Goal: Task Accomplishment & Management: Manage account settings

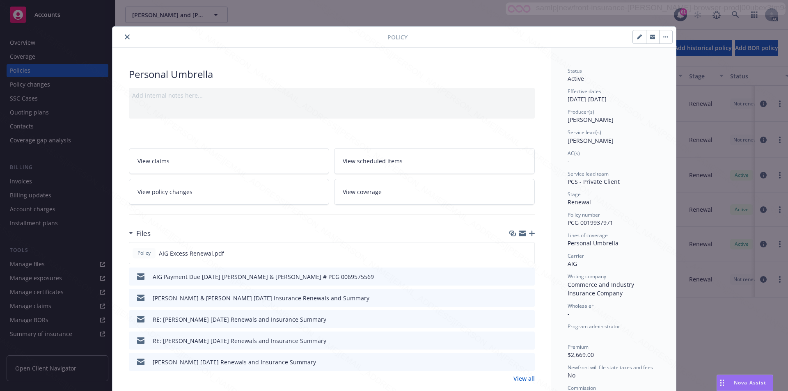
click at [232, 197] on link "View policy changes" at bounding box center [229, 192] width 201 height 26
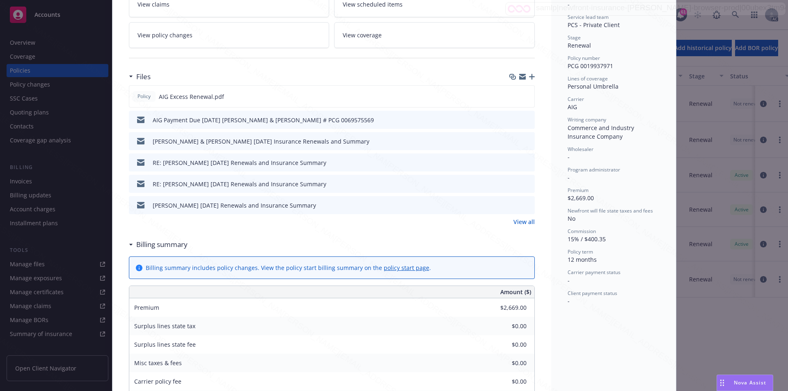
scroll to position [163, 0]
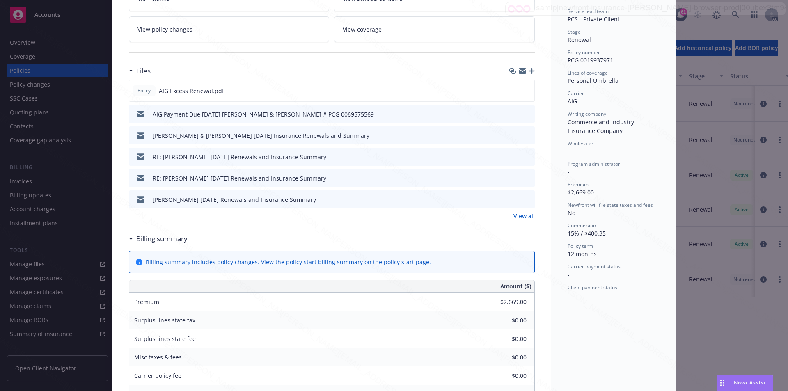
click at [129, 242] on div "Billing summary" at bounding box center [158, 239] width 59 height 11
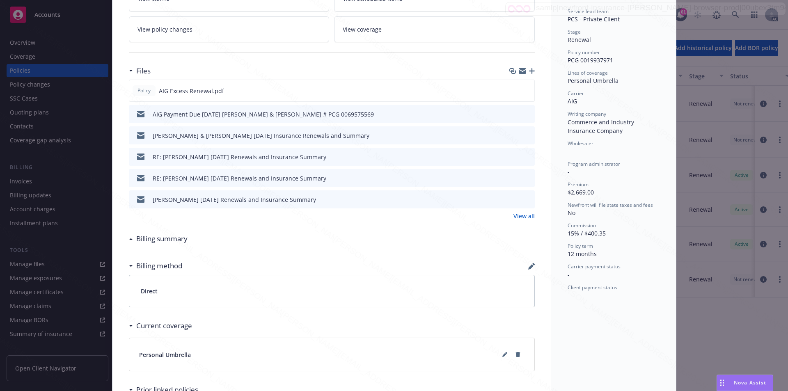
drag, startPoint x: 565, startPoint y: 61, endPoint x: 600, endPoint y: 63, distance: 35.0
click at [568, 61] on span "PCG 0019937971" at bounding box center [591, 60] width 46 height 8
click at [612, 61] on div "Policy number PCG 0019937971" at bounding box center [614, 57] width 92 height 16
drag, startPoint x: 561, startPoint y: 59, endPoint x: 611, endPoint y: 64, distance: 49.9
click at [611, 64] on div "Status Active Effective dates 03/21/2025 - 03/21/2026 Producer(s) Tiffany Kippe…" at bounding box center [613, 187] width 125 height 604
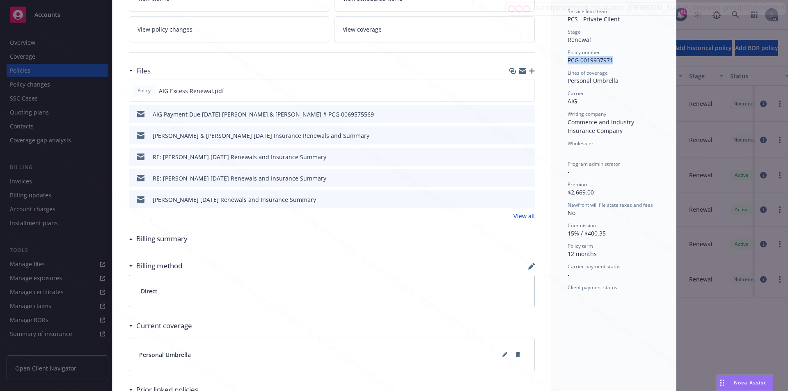
copy span "PCG 0019937971"
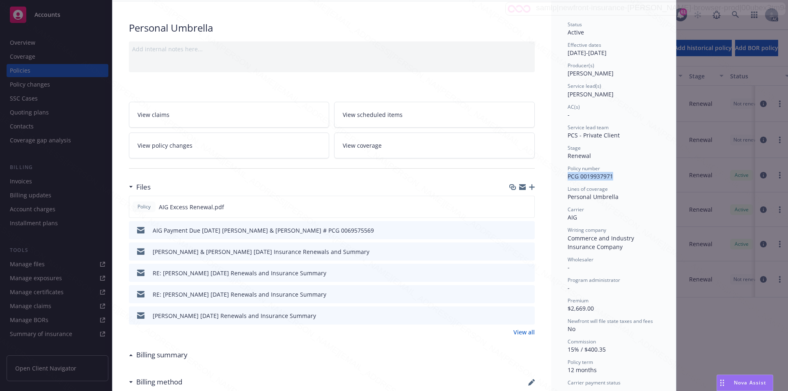
scroll to position [45, 0]
click at [510, 208] on icon "download file" at bounding box center [512, 207] width 5 height 5
drag, startPoint x: 563, startPoint y: 202, endPoint x: 616, endPoint y: 198, distance: 53.1
click at [616, 198] on div "Status Active Effective dates 03/21/2025 - 03/21/2026 Producer(s) Tiffany Kippe…" at bounding box center [613, 305] width 125 height 604
copy span "Personal Umbrella"
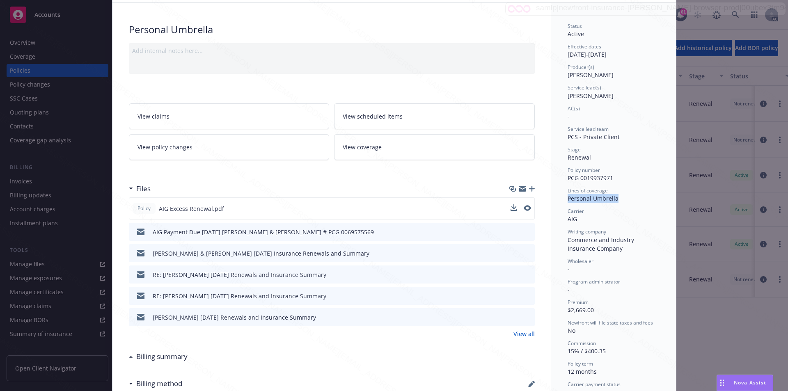
scroll to position [0, 0]
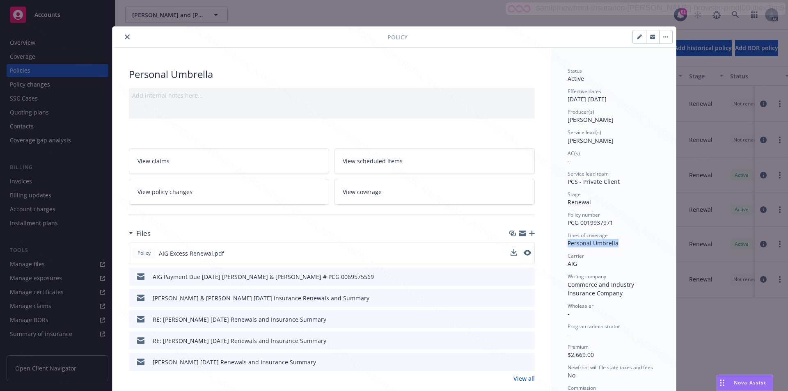
click at [662, 35] on button "button" at bounding box center [665, 36] width 13 height 13
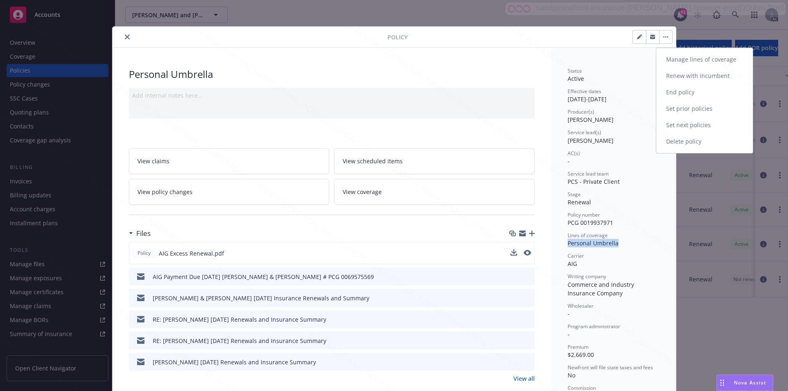
click at [685, 93] on link "End policy" at bounding box center [705, 92] width 96 height 16
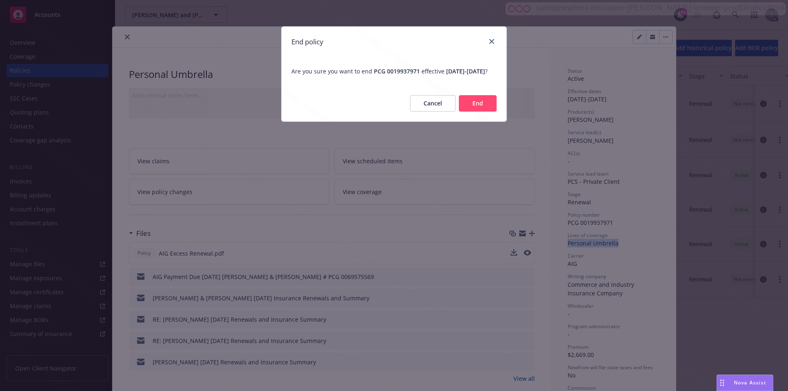
click at [486, 112] on button "End" at bounding box center [478, 103] width 38 height 16
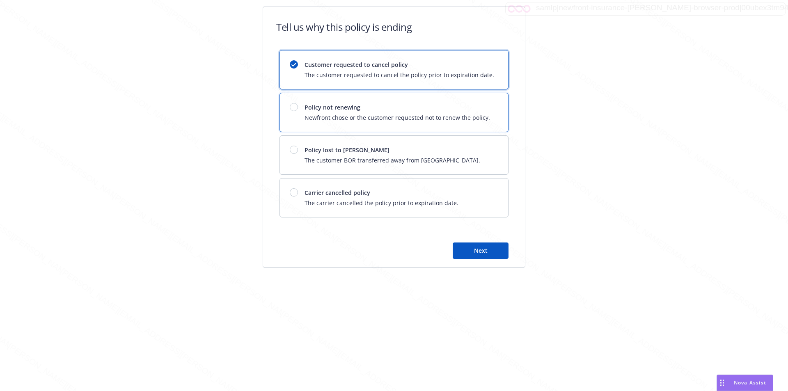
click at [450, 115] on span "Newfront chose or the customer requested not to renew the policy." at bounding box center [398, 117] width 186 height 9
click at [475, 253] on span "Next" at bounding box center [481, 251] width 14 height 8
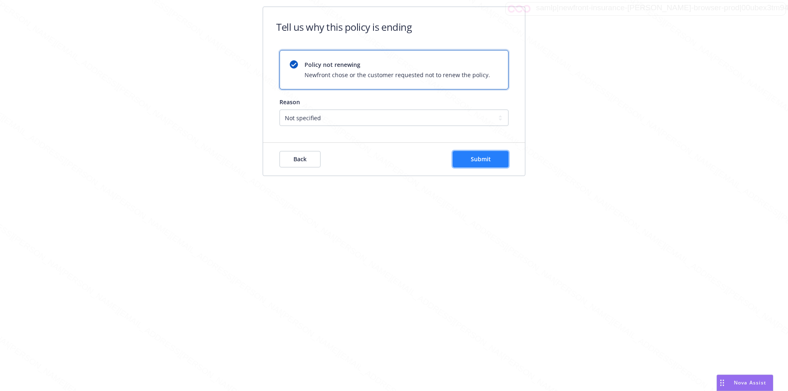
click at [487, 166] on button "Submit" at bounding box center [481, 159] width 56 height 16
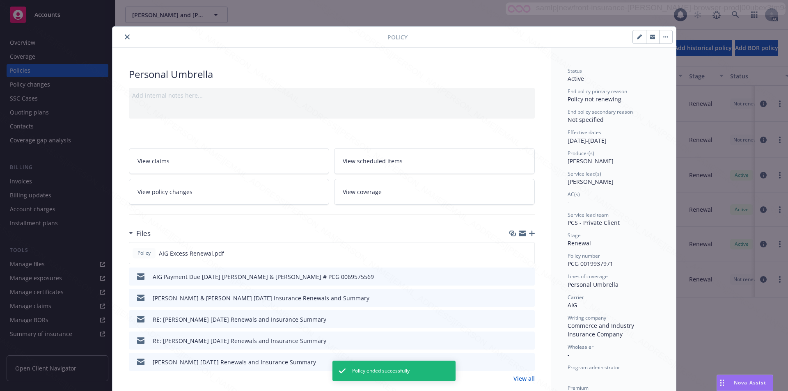
scroll to position [25, 0]
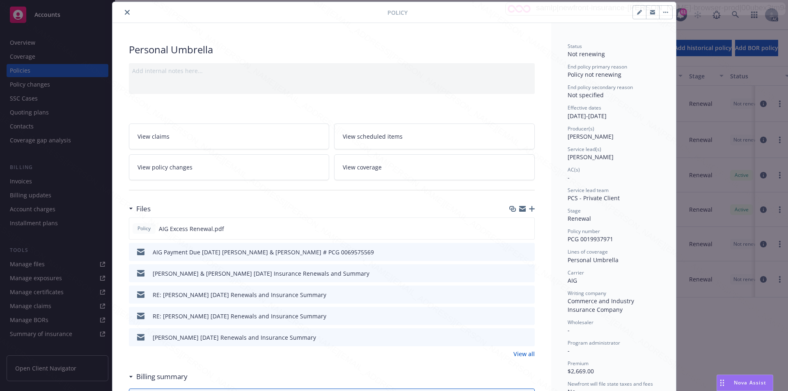
click at [116, 13] on div at bounding box center [252, 12] width 272 height 10
click at [126, 10] on icon "close" at bounding box center [127, 12] width 5 height 5
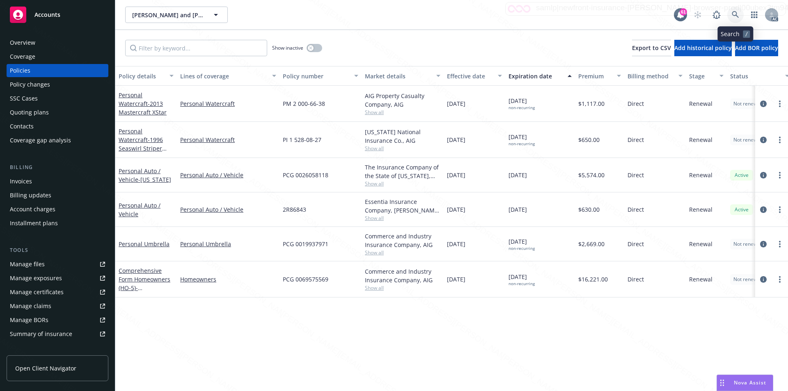
click at [742, 17] on link at bounding box center [736, 15] width 16 height 16
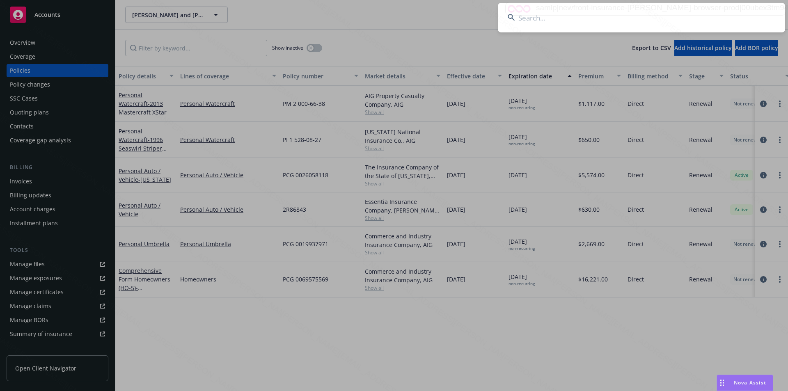
click at [516, 23] on input at bounding box center [641, 18] width 287 height 30
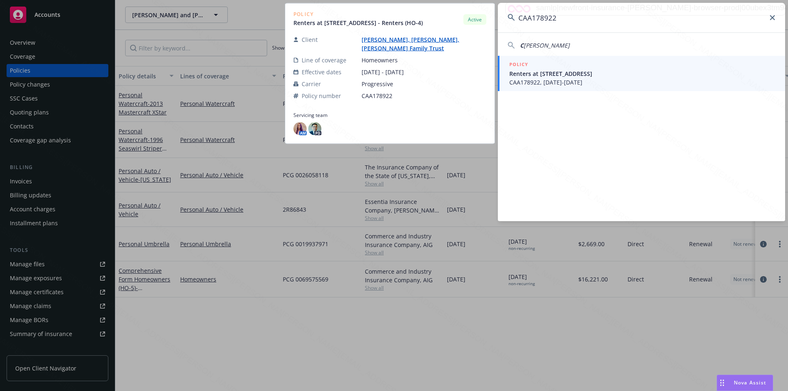
type input "CAA178922"
click at [544, 74] on span "Renters at 560 Chalette Dr. Beverly Hills Ca 90210" at bounding box center [643, 73] width 266 height 9
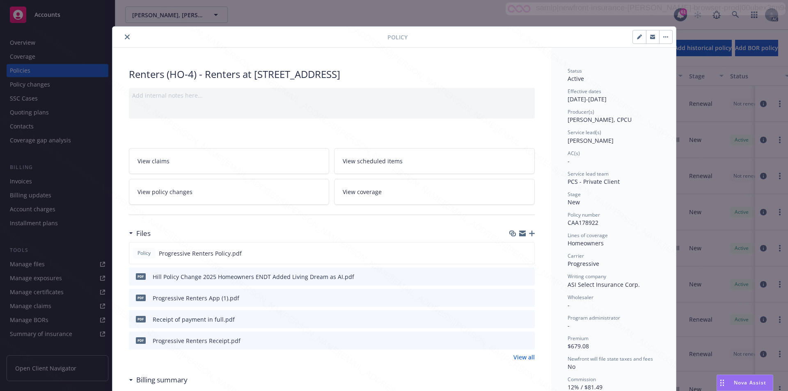
click at [192, 194] on link "View policy changes" at bounding box center [229, 192] width 201 height 26
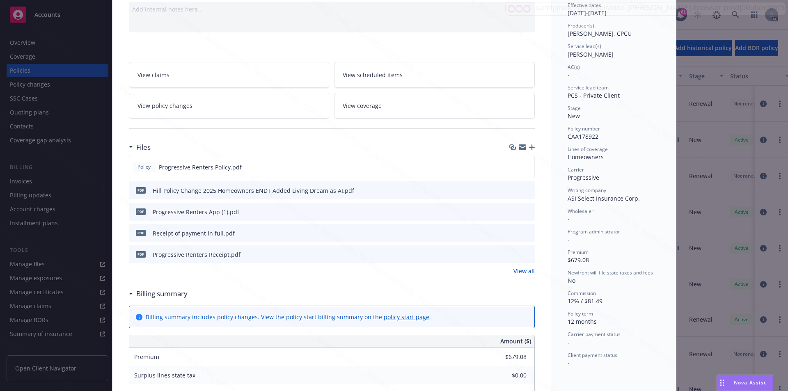
scroll to position [87, 0]
click at [129, 293] on icon at bounding box center [131, 293] width 4 height 2
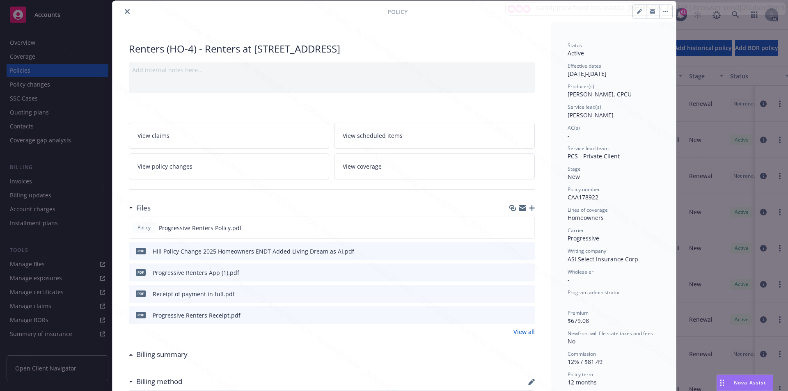
scroll to position [25, 0]
click at [125, 12] on icon "close" at bounding box center [127, 11] width 5 height 5
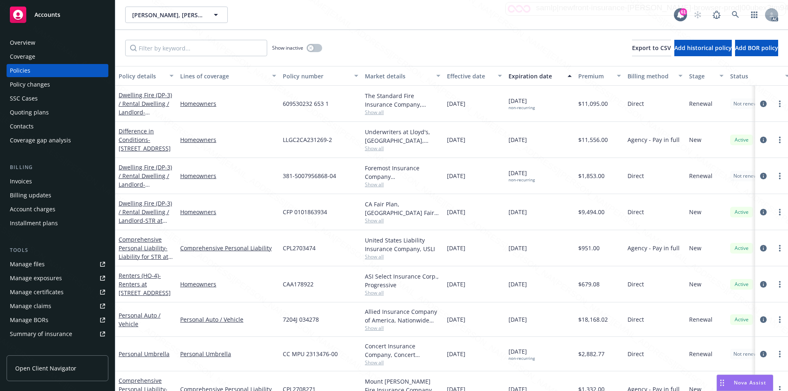
click at [23, 46] on div "Overview" at bounding box center [22, 42] width 25 height 13
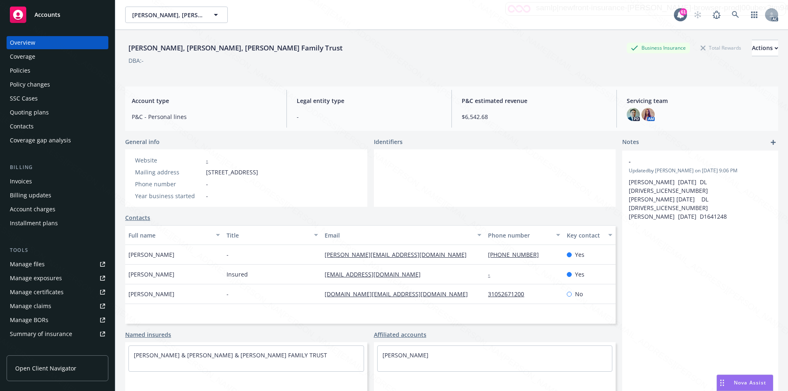
drag, startPoint x: 207, startPoint y: 170, endPoint x: 255, endPoint y: 171, distance: 48.5
click at [255, 171] on span "1223 Wilshire Blvd. #484, Santa Monica, CA, 90403" at bounding box center [232, 172] width 52 height 9
copy span "1223 Wilshire Blvd"
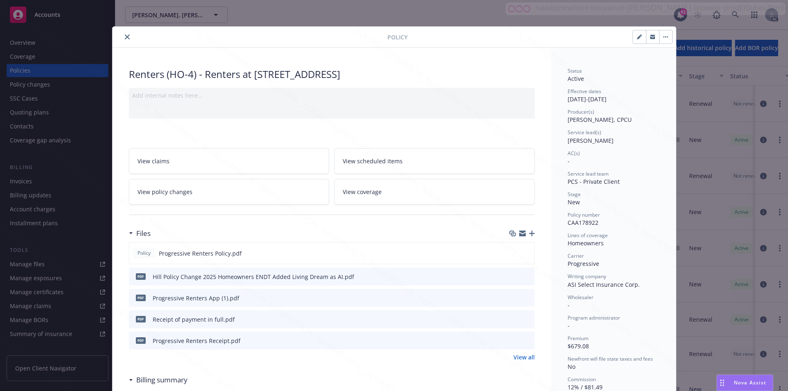
scroll to position [25, 0]
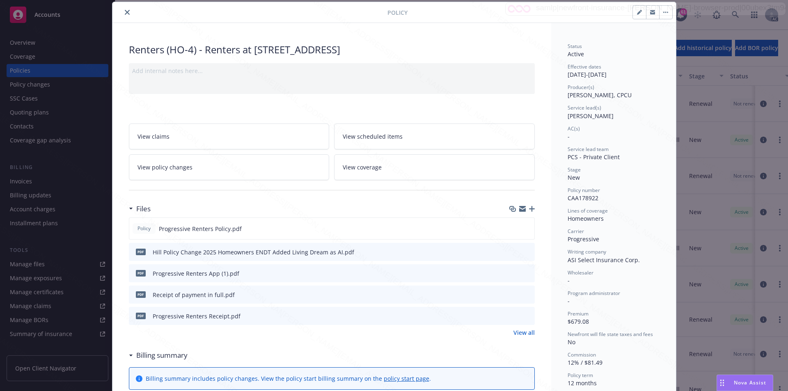
click at [125, 14] on icon "close" at bounding box center [127, 12] width 5 height 5
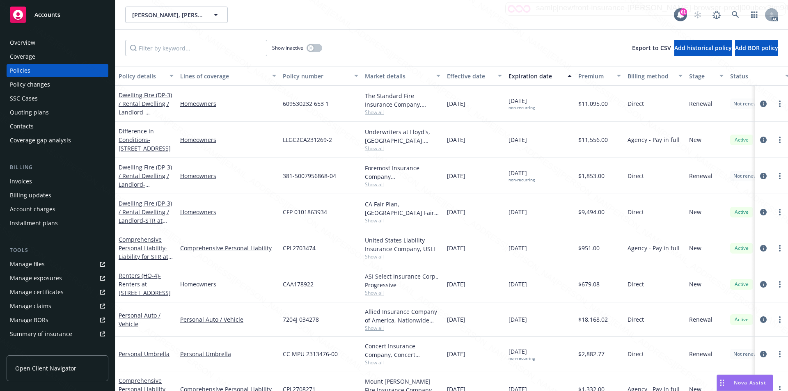
click at [44, 44] on div "Overview" at bounding box center [57, 42] width 95 height 13
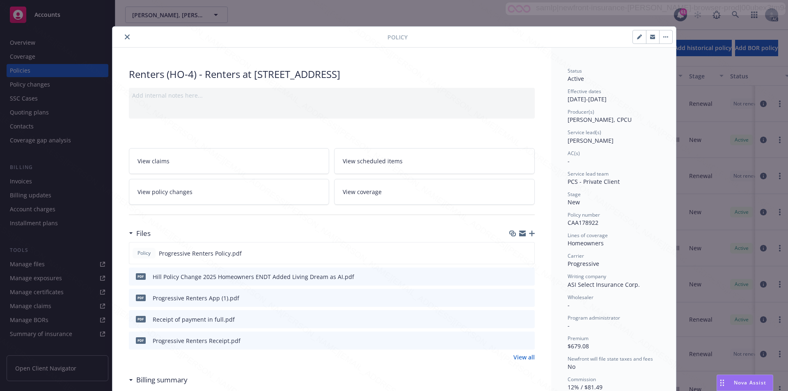
scroll to position [25, 0]
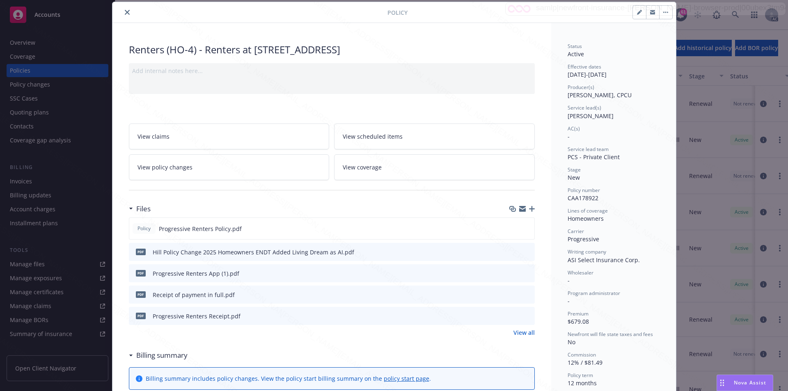
click at [191, 208] on div "Files" at bounding box center [332, 208] width 406 height 17
click at [510, 229] on icon "download file" at bounding box center [513, 228] width 7 height 7
click at [510, 249] on icon "download file" at bounding box center [513, 251] width 7 height 7
click at [241, 170] on link "View policy changes" at bounding box center [229, 167] width 201 height 26
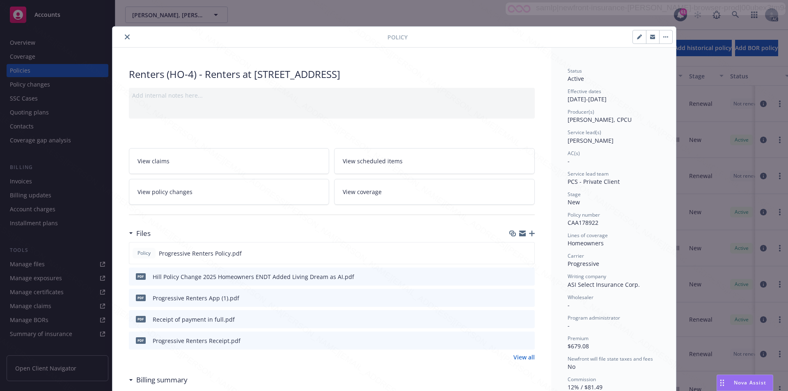
scroll to position [25, 0]
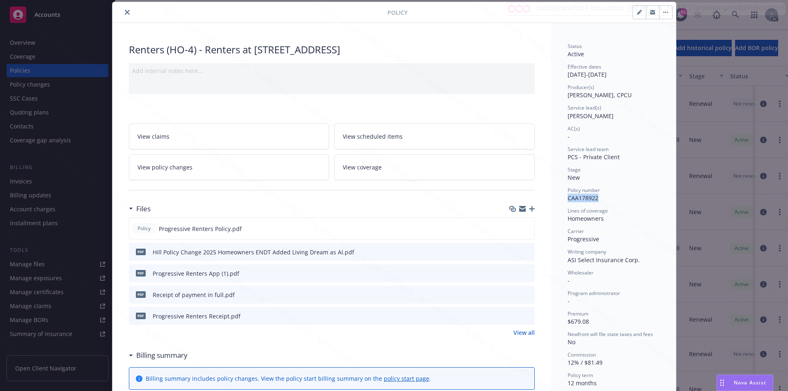
drag, startPoint x: 563, startPoint y: 199, endPoint x: 599, endPoint y: 203, distance: 35.5
click at [599, 203] on div "Status Active Effective dates 03/24/2025 - 03/24/2026 Producer(s) Paul Huang, C…" at bounding box center [613, 373] width 125 height 701
copy span "CAA178922"
click at [206, 164] on link "View policy changes" at bounding box center [229, 167] width 201 height 26
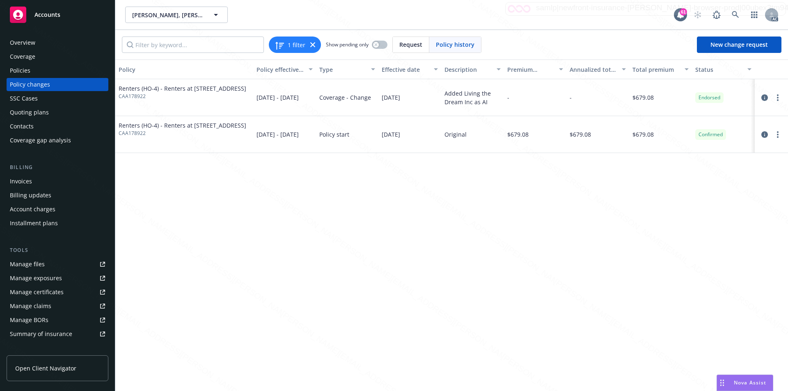
drag, startPoint x: 381, startPoint y: 98, endPoint x: 413, endPoint y: 95, distance: 32.1
click at [413, 95] on div "03/24/2025" at bounding box center [410, 97] width 63 height 37
copy span "03/24/2025"
click at [438, 92] on div "03/24/2025" at bounding box center [410, 97] width 63 height 37
drag, startPoint x: 441, startPoint y: 91, endPoint x: 488, endPoint y: 102, distance: 48.9
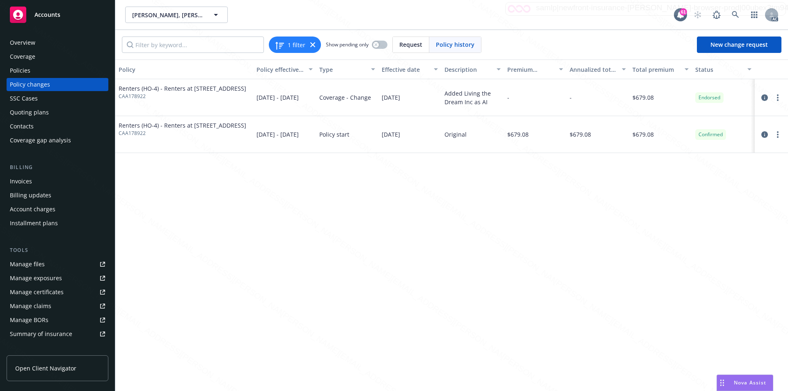
click at [488, 102] on div "Renters (HO-4) - Renters at 560 Chalette Dr. Beverly Hills Ca 90210 CAA178922 0…" at bounding box center [451, 97] width 673 height 37
copy div "Added Living the Dream Inc as AI"
click at [292, 185] on div "Policy Policy effective dates Type Effective date Description Premium change An…" at bounding box center [451, 226] width 673 height 332
drag, startPoint x: 441, startPoint y: 94, endPoint x: 490, endPoint y: 104, distance: 49.5
click at [490, 104] on div "Added Living the Dream Inc as AI" at bounding box center [472, 97] width 63 height 37
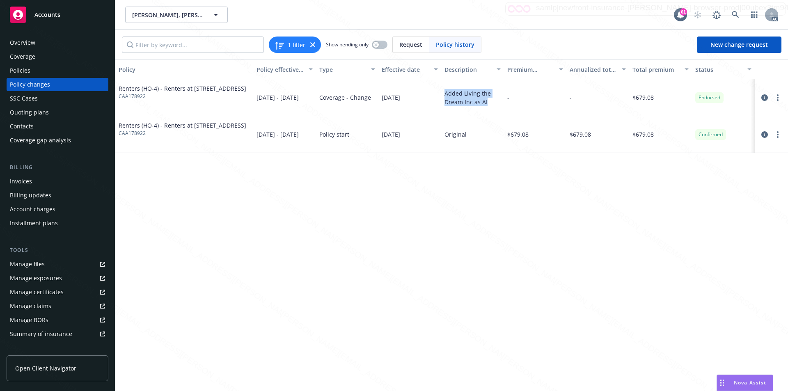
copy div "Added Living the Dream Inc as AI"
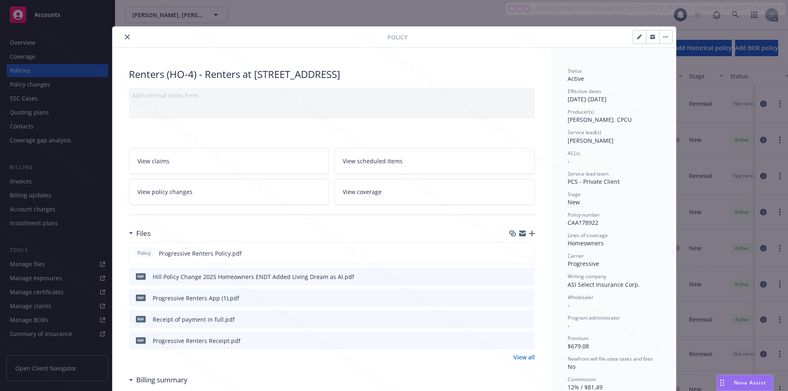
scroll to position [25, 0]
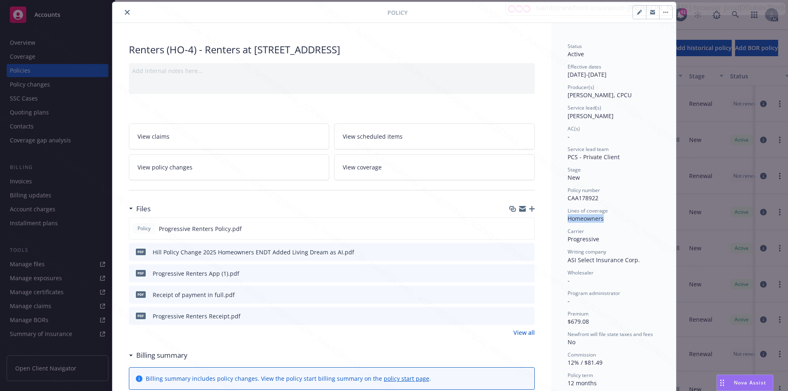
drag, startPoint x: 564, startPoint y: 218, endPoint x: 600, endPoint y: 219, distance: 35.7
click at [600, 219] on div "Status Active Effective dates 03/24/2025 - 03/24/2026 Producer(s) Paul Huang, C…" at bounding box center [613, 373] width 125 height 701
click at [194, 175] on link "View policy changes" at bounding box center [229, 167] width 201 height 26
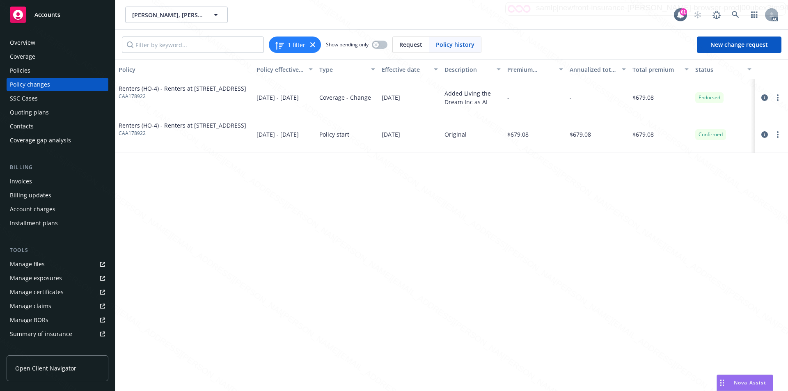
drag, startPoint x: 384, startPoint y: 97, endPoint x: 417, endPoint y: 98, distance: 33.7
click at [417, 98] on div "03/24/2025" at bounding box center [410, 97] width 63 height 37
click at [377, 99] on div "Coverage - Change" at bounding box center [347, 97] width 63 height 37
drag, startPoint x: 381, startPoint y: 99, endPoint x: 413, endPoint y: 98, distance: 32.4
click at [413, 98] on div "03/24/2025" at bounding box center [410, 97] width 63 height 37
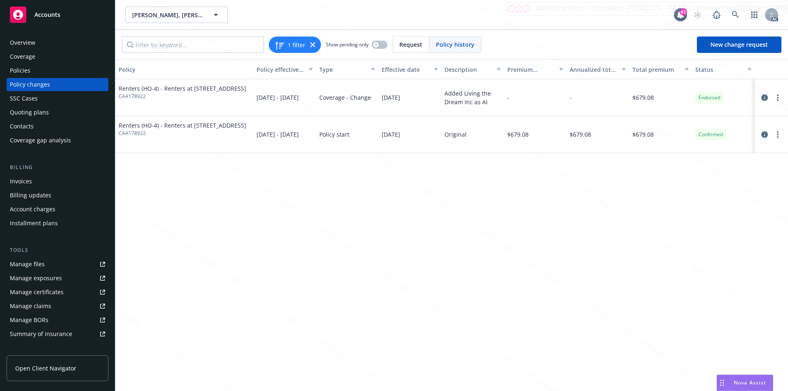
copy span "03/24/2025"
drag, startPoint x: 446, startPoint y: 93, endPoint x: 488, endPoint y: 107, distance: 44.5
click at [488, 107] on div "Added Living the Dream Inc as AI" at bounding box center [472, 97] width 63 height 37
copy div "Added Living the Dream Inc as AI"
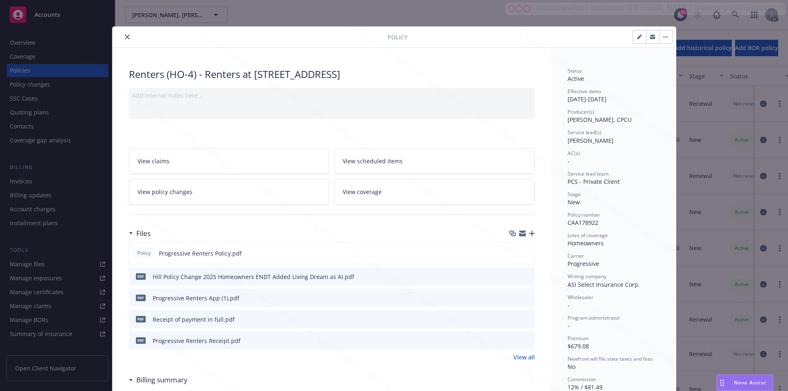
scroll to position [25, 0]
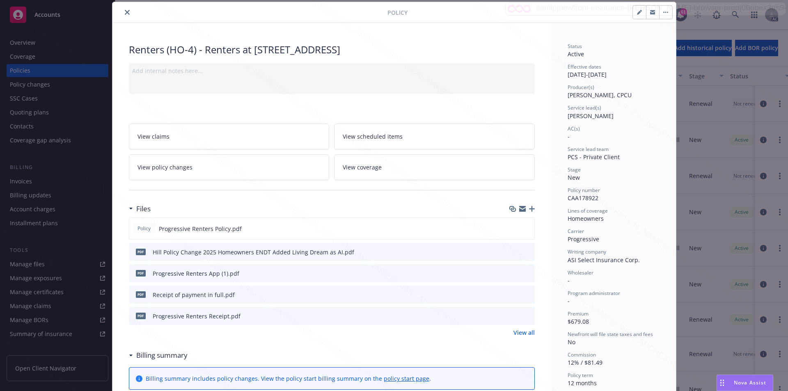
click at [663, 14] on button "button" at bounding box center [665, 12] width 13 height 13
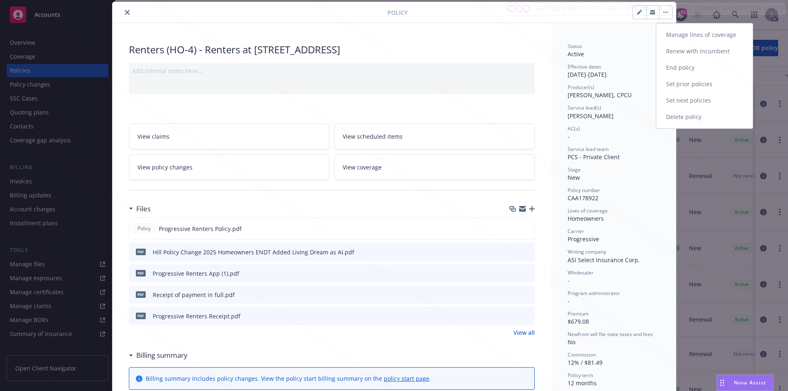
click at [670, 68] on link "End policy" at bounding box center [705, 68] width 96 height 16
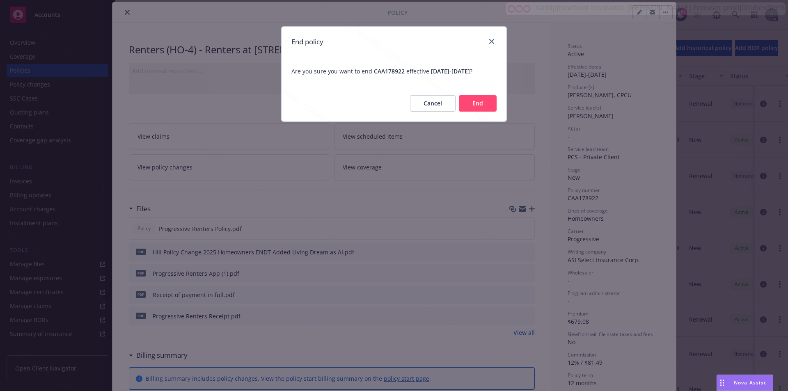
click at [474, 108] on button "End" at bounding box center [478, 103] width 38 height 16
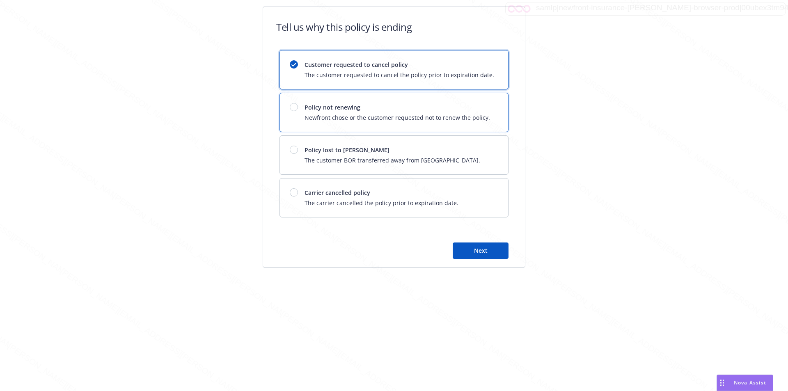
click at [296, 106] on div at bounding box center [294, 107] width 8 height 8
click at [480, 253] on span "Next" at bounding box center [481, 251] width 14 height 8
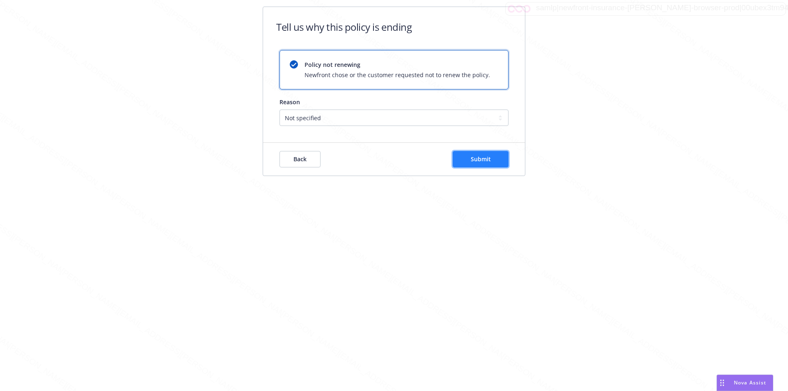
click at [470, 162] on button "Submit" at bounding box center [481, 159] width 56 height 16
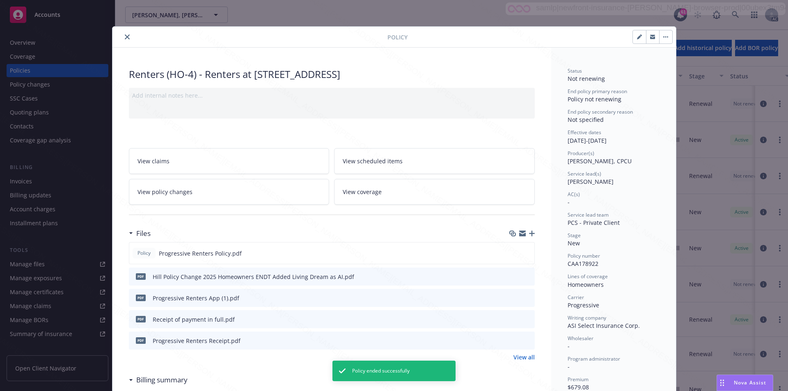
scroll to position [25, 0]
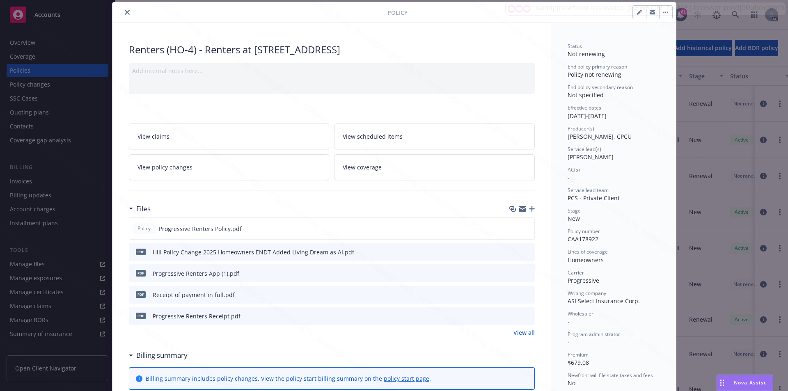
click at [122, 13] on button "close" at bounding box center [127, 12] width 10 height 10
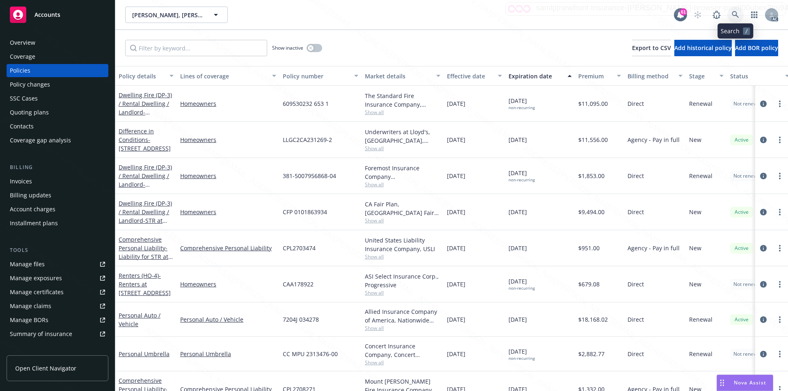
click at [735, 11] on icon at bounding box center [735, 14] width 7 height 7
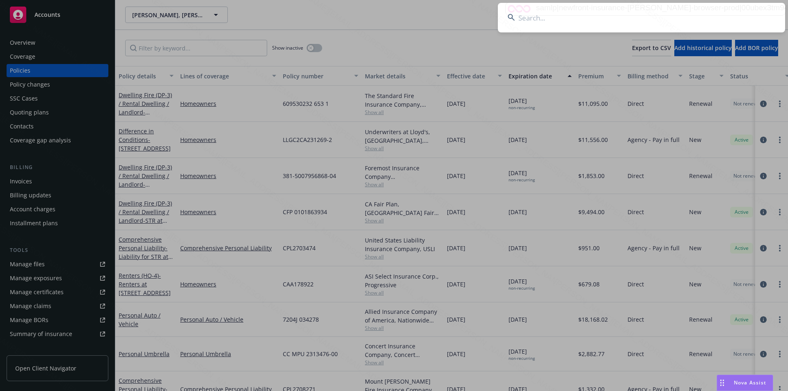
click at [614, 21] on input at bounding box center [641, 18] width 287 height 30
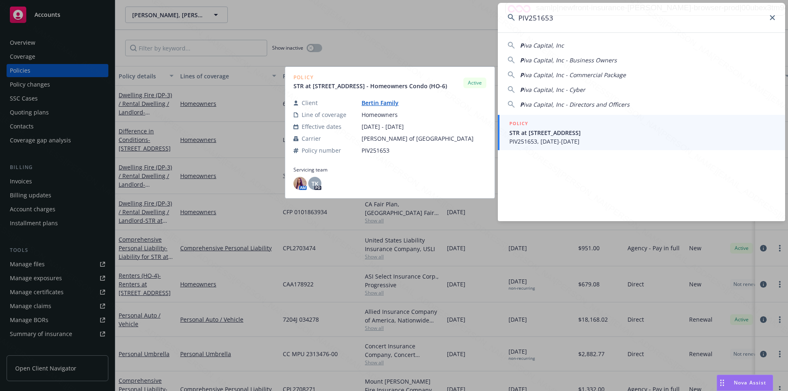
type input "PIV251653"
click at [551, 130] on span "STR at 3987 Manzanita Avenue, Unit 201, South Lake Tahoe, CA 96150" at bounding box center [643, 133] width 266 height 9
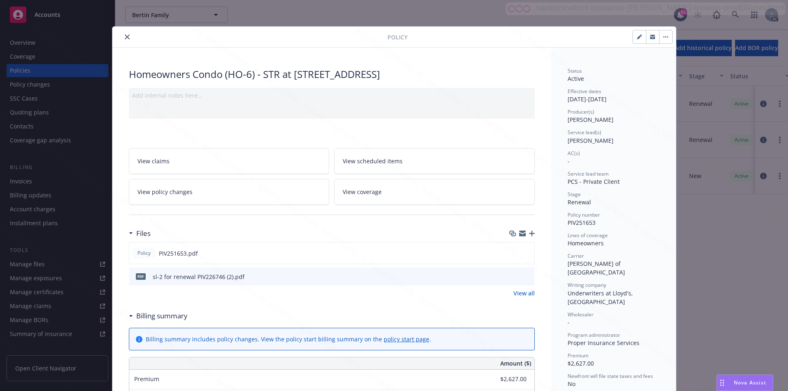
click at [129, 322] on div "Billing summary" at bounding box center [158, 316] width 59 height 11
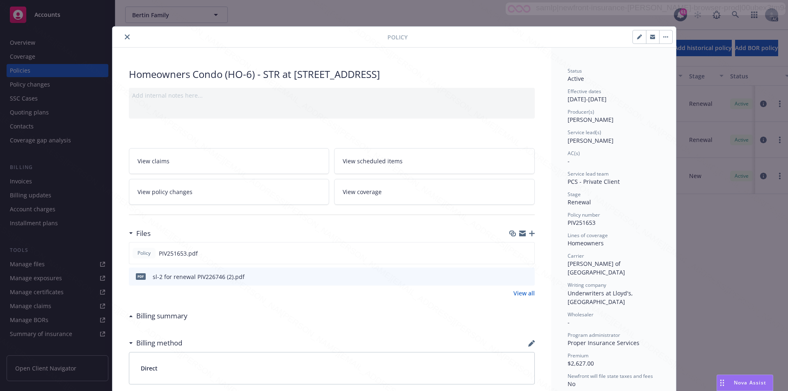
click at [215, 202] on link "View policy changes" at bounding box center [229, 192] width 201 height 26
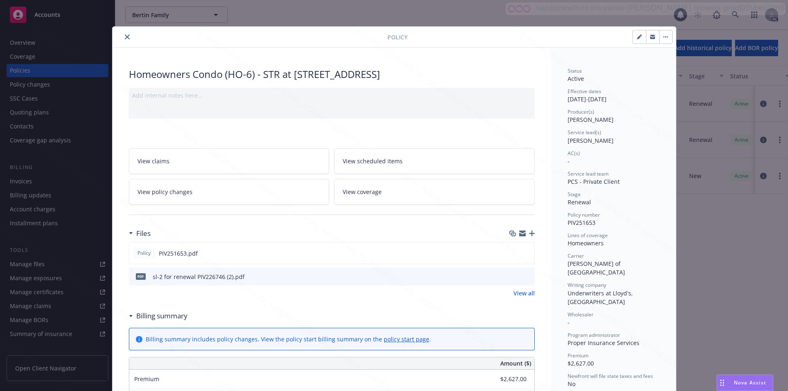
scroll to position [25, 0]
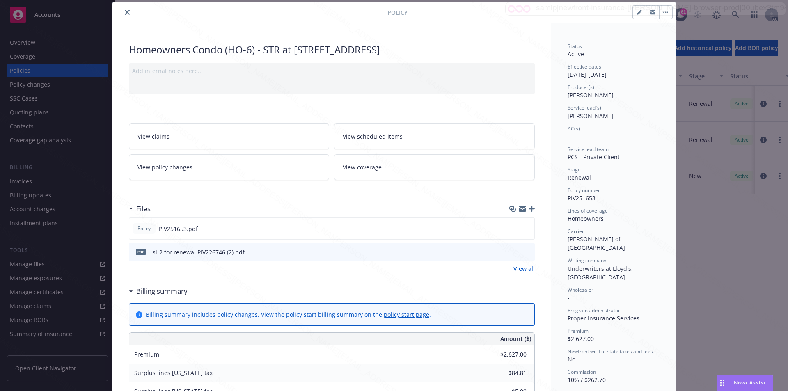
click at [129, 292] on icon at bounding box center [130, 292] width 3 height 2
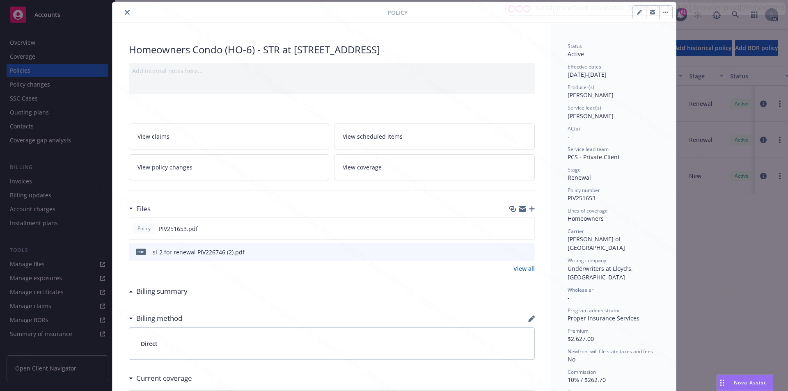
click at [125, 11] on icon "close" at bounding box center [127, 12] width 5 height 5
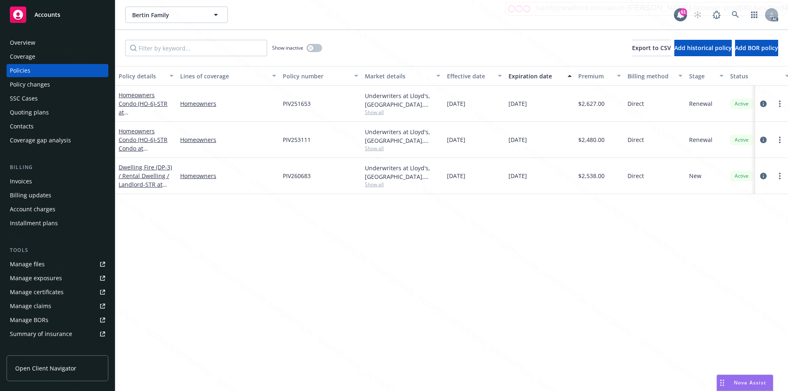
click at [41, 46] on div "Overview" at bounding box center [57, 42] width 95 height 13
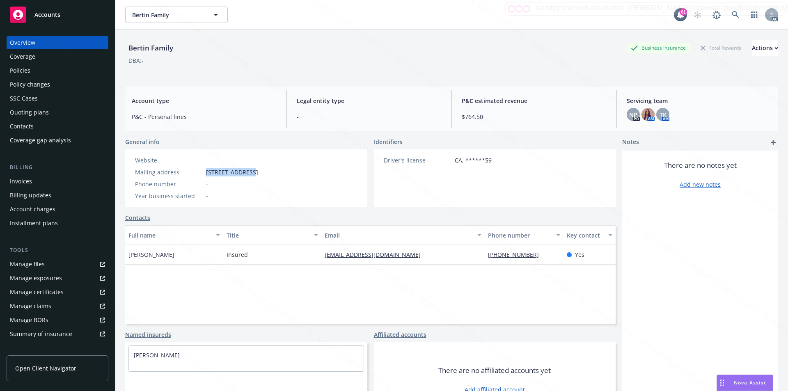
drag, startPoint x: 204, startPoint y: 173, endPoint x: 254, endPoint y: 170, distance: 49.8
click at [254, 170] on div "Mailing address 818 Northampton, Palo Alto, CA, 94303" at bounding box center [197, 172] width 130 height 9
copy span "818 Northampton"
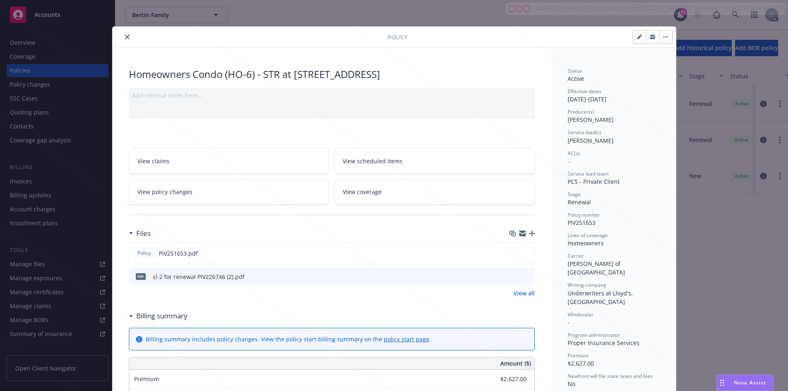
scroll to position [25, 0]
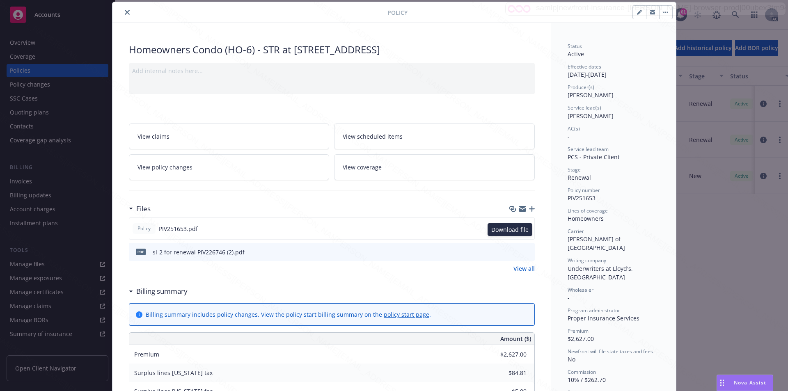
click at [510, 232] on icon "download file" at bounding box center [513, 228] width 7 height 7
drag, startPoint x: 565, startPoint y: 200, endPoint x: 595, endPoint y: 200, distance: 30.8
click at [595, 200] on div "Policy number PIV251653" at bounding box center [614, 195] width 92 height 16
drag, startPoint x: 562, startPoint y: 219, endPoint x: 603, endPoint y: 219, distance: 41.5
click at [603, 219] on div "Status Active Effective dates 03/26/2025 - 03/26/2026 Producer(s) Tiffany Kippe…" at bounding box center [613, 385] width 125 height 724
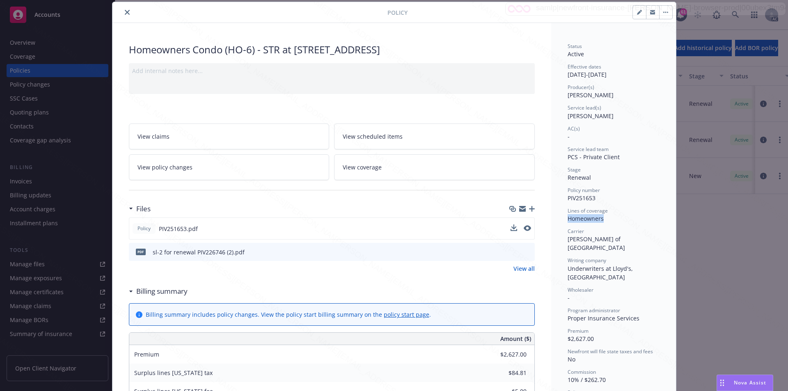
click at [664, 12] on icon "button" at bounding box center [664, 12] width 1 height 1
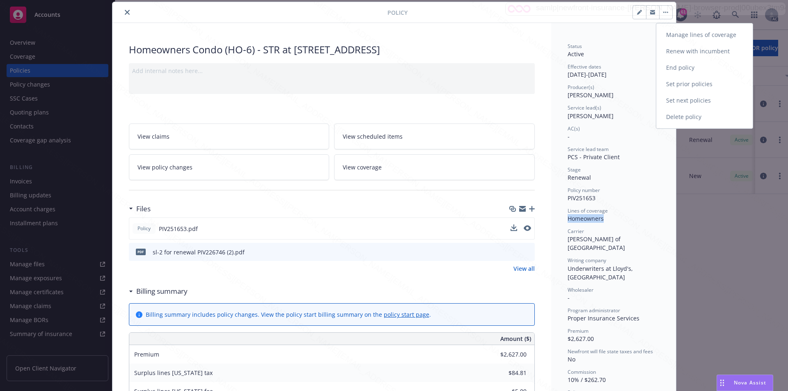
click at [671, 66] on link "End policy" at bounding box center [705, 68] width 96 height 16
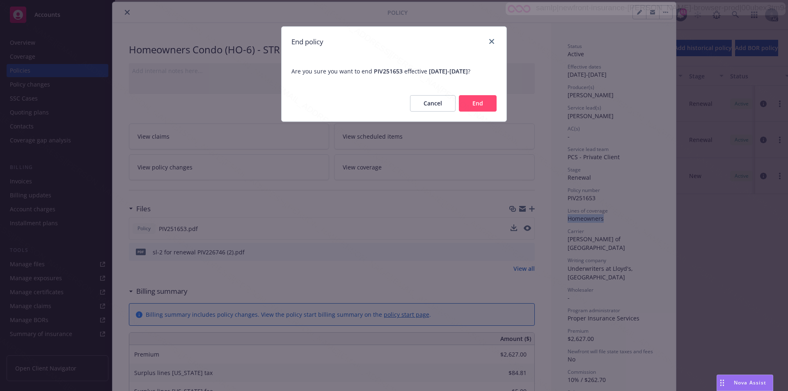
click at [464, 105] on button "End" at bounding box center [478, 103] width 38 height 16
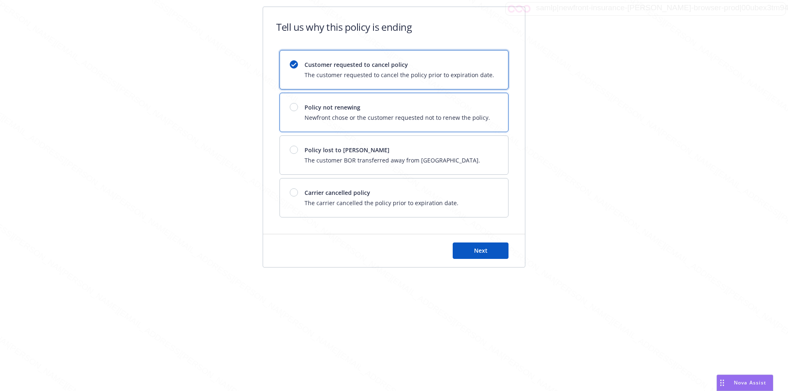
click at [342, 106] on span "Policy not renewing" at bounding box center [398, 107] width 186 height 9
click at [489, 252] on button "Next" at bounding box center [481, 251] width 56 height 16
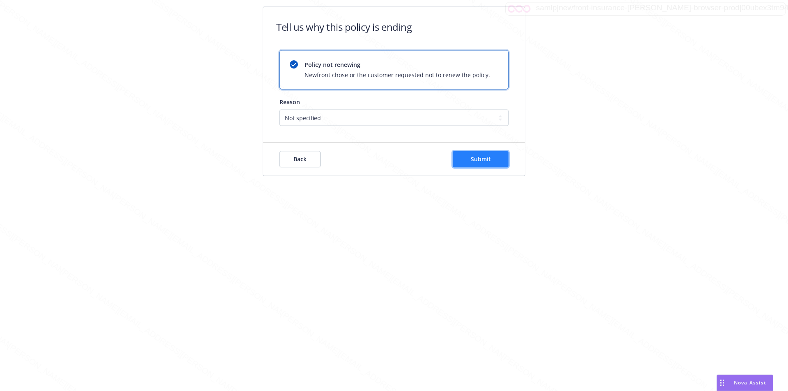
click at [479, 158] on span "Submit" at bounding box center [481, 159] width 20 height 8
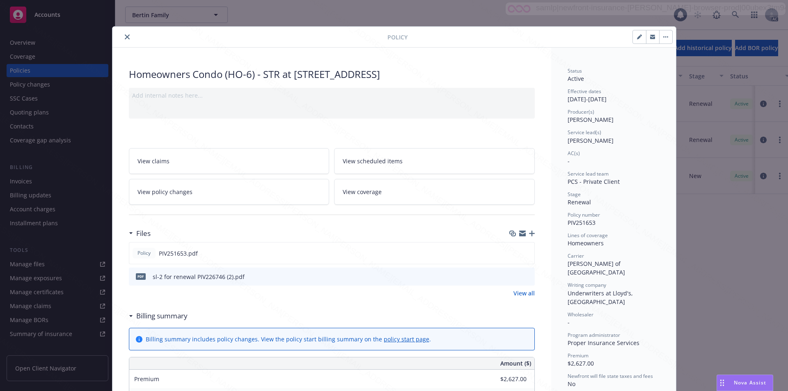
scroll to position [25, 0]
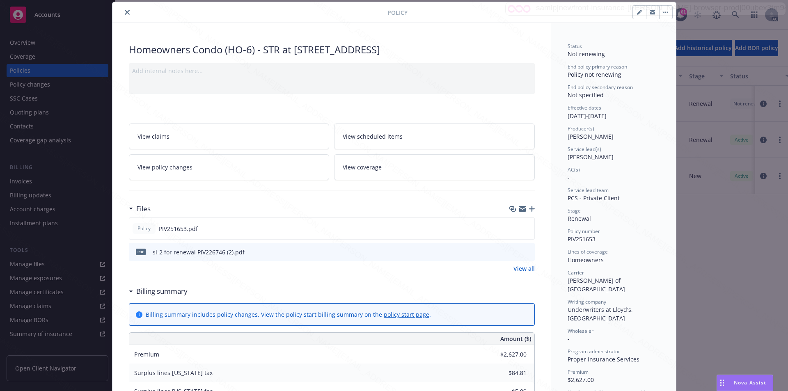
click at [125, 11] on icon "close" at bounding box center [127, 12] width 5 height 5
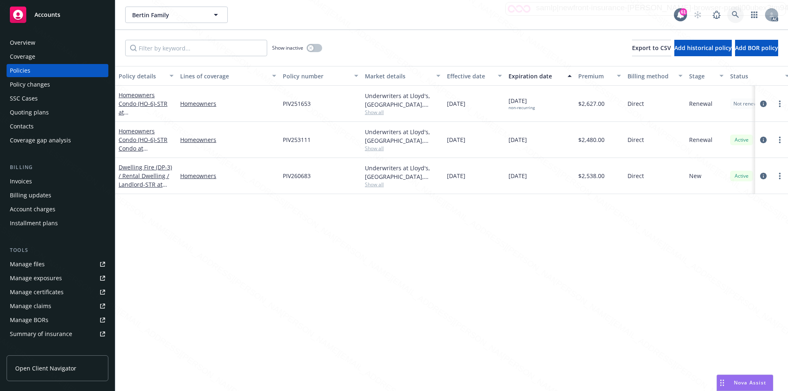
click at [736, 15] on icon at bounding box center [735, 14] width 7 height 7
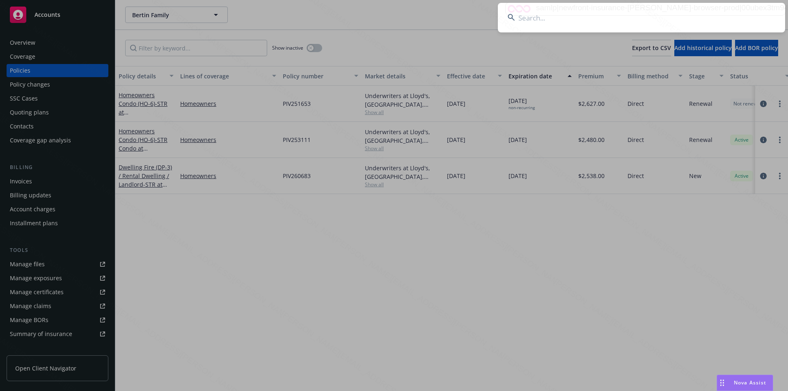
click at [567, 24] on input at bounding box center [641, 18] width 287 height 30
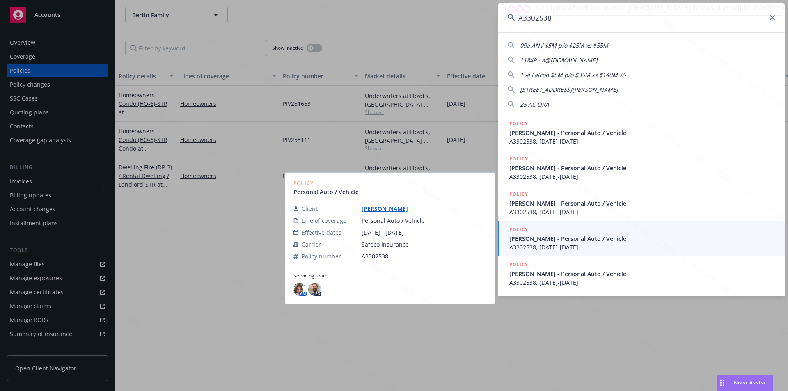
click at [590, 16] on input "A3302538" at bounding box center [641, 18] width 287 height 30
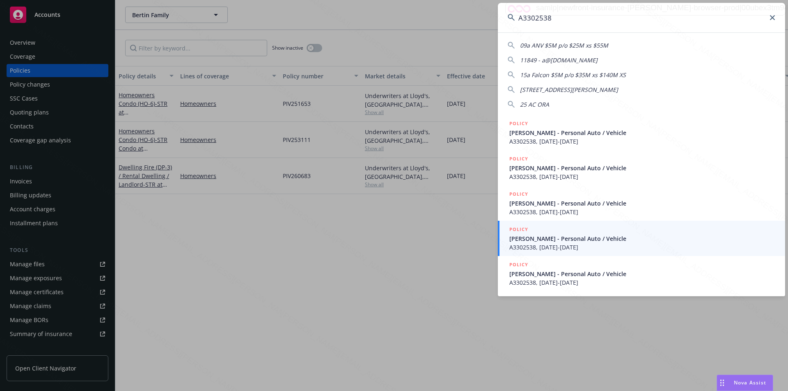
click at [590, 16] on input "A3302538" at bounding box center [641, 18] width 287 height 30
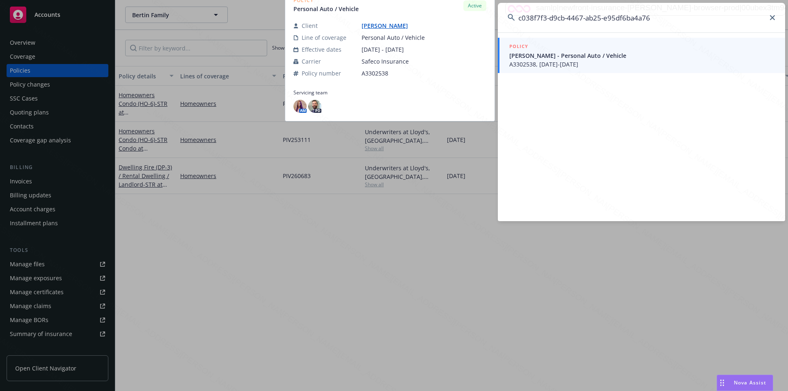
type input "c038f7f3-d9cb-4467-ab25-e95df6ba4a76"
click at [544, 58] on span "Aisha Simjee - Personal Auto / Vehicle" at bounding box center [643, 55] width 266 height 9
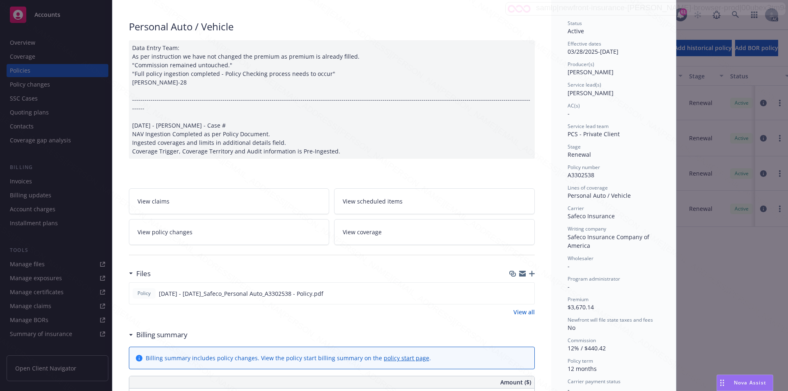
scroll to position [50, 0]
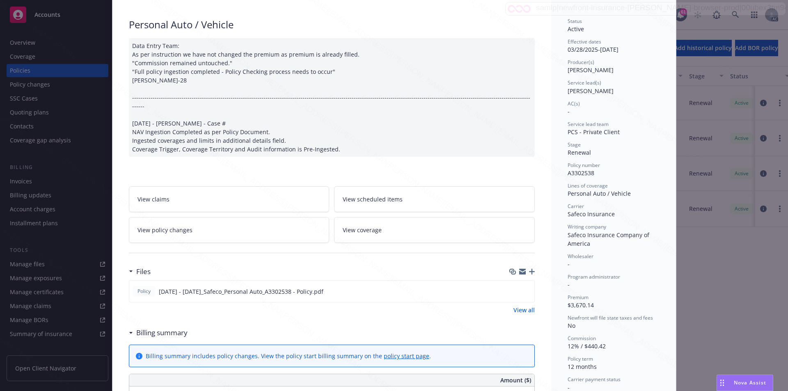
click at [129, 332] on icon at bounding box center [131, 333] width 4 height 2
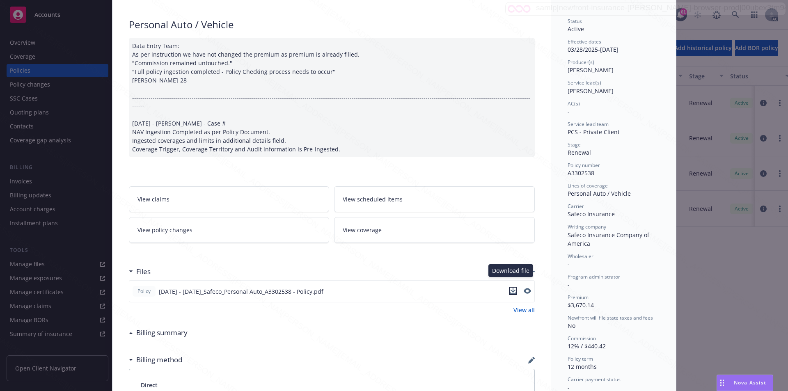
click at [510, 288] on icon "download file" at bounding box center [513, 291] width 7 height 7
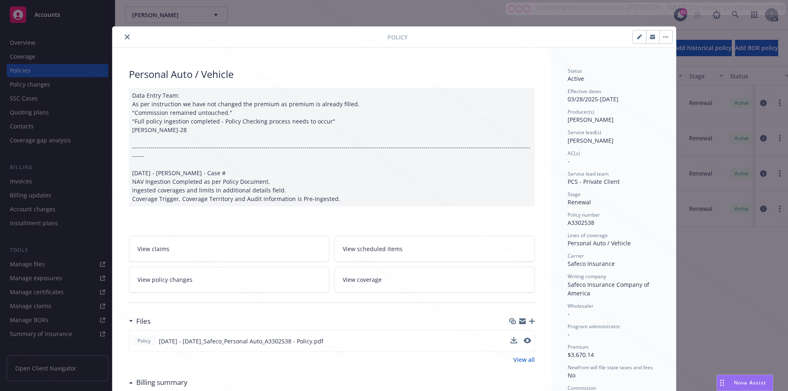
click at [122, 37] on button "close" at bounding box center [127, 37] width 10 height 10
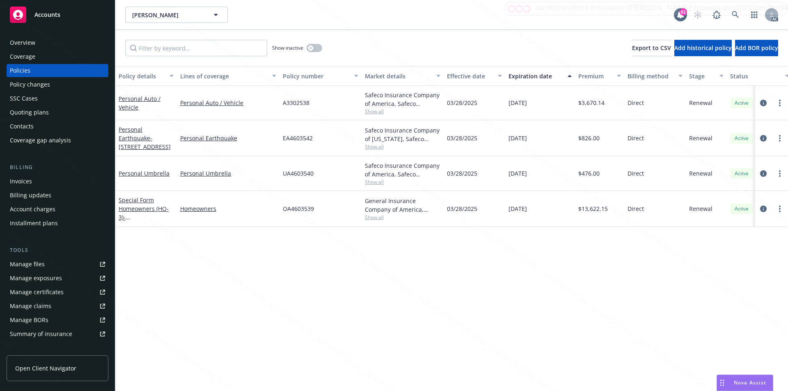
click at [23, 44] on div "Overview" at bounding box center [22, 42] width 25 height 13
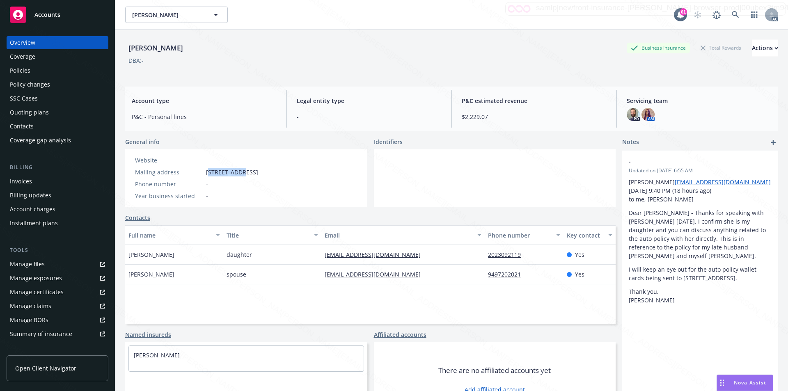
drag, startPoint x: 208, startPoint y: 172, endPoint x: 242, endPoint y: 172, distance: 34.1
click at [242, 172] on span "15 Canyon Ter, Newport Coast, CA, 92657" at bounding box center [232, 172] width 52 height 9
click at [212, 168] on span "15 Canyon Ter, Newport Coast, CA, 92657" at bounding box center [232, 172] width 52 height 9
drag, startPoint x: 204, startPoint y: 170, endPoint x: 244, endPoint y: 170, distance: 39.8
click at [244, 170] on div "Mailing address 15 Canyon Ter, Newport Coast, CA, 92657" at bounding box center [197, 172] width 130 height 9
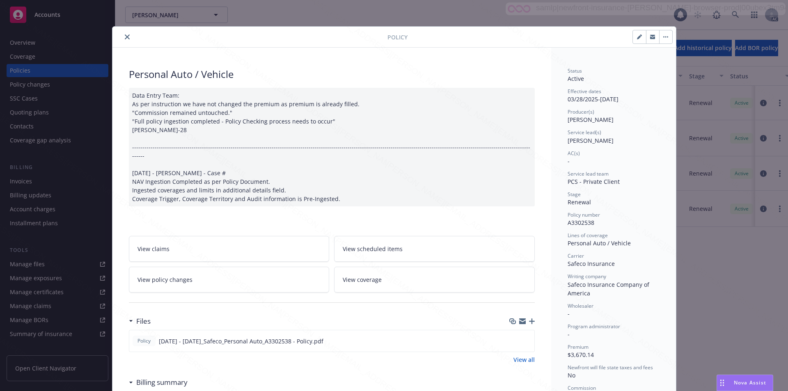
scroll to position [25, 0]
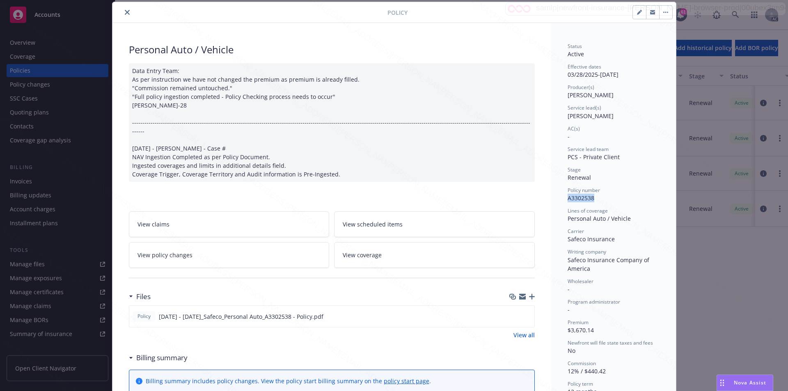
drag, startPoint x: 565, startPoint y: 200, endPoint x: 593, endPoint y: 199, distance: 27.5
click at [593, 199] on div "Policy number A3302538" at bounding box center [614, 195] width 92 height 16
click at [224, 244] on link "View policy changes" at bounding box center [229, 255] width 201 height 26
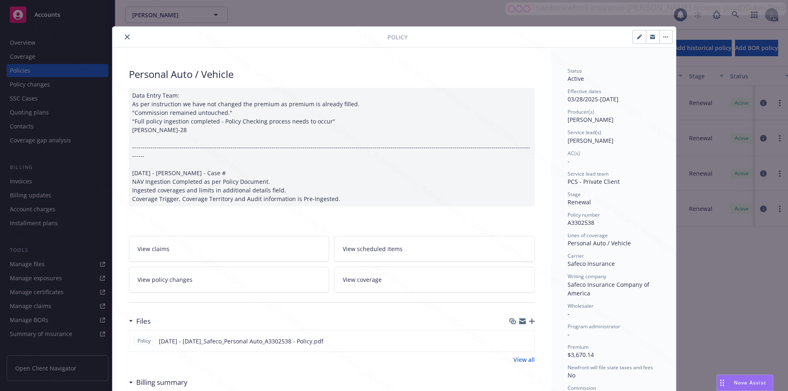
scroll to position [25, 0]
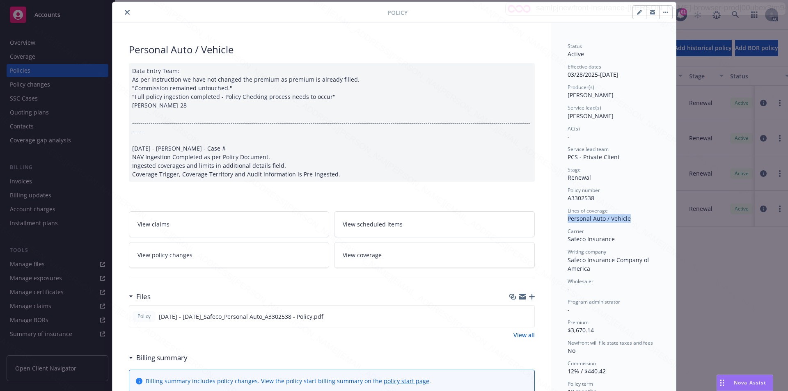
drag, startPoint x: 565, startPoint y: 220, endPoint x: 631, endPoint y: 221, distance: 66.1
click at [631, 221] on div "Personal Auto / Vehicle" at bounding box center [614, 218] width 92 height 9
click at [664, 14] on button "button" at bounding box center [665, 12] width 13 height 13
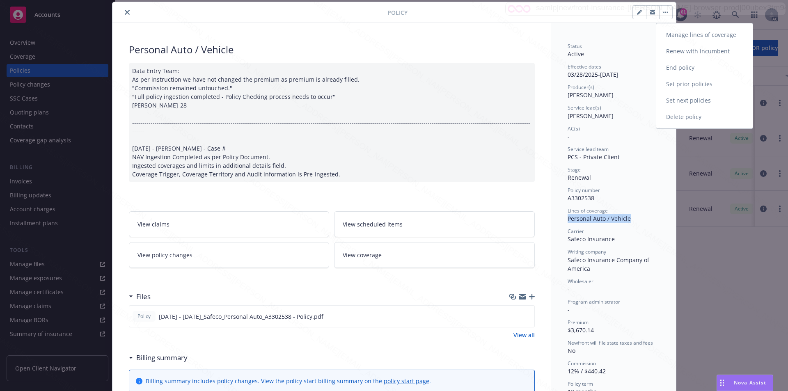
click at [676, 67] on link "End policy" at bounding box center [705, 68] width 96 height 16
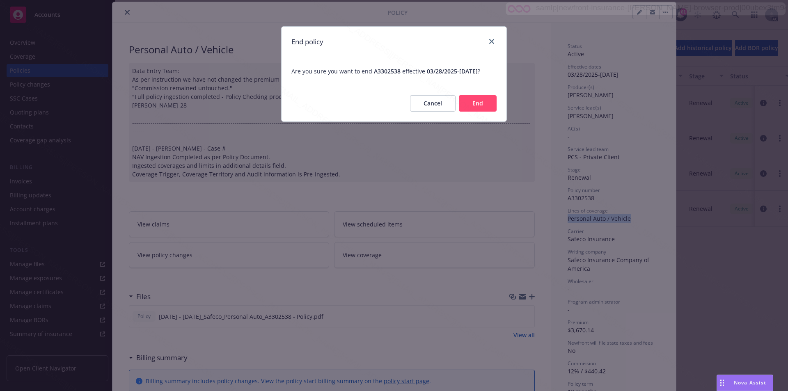
click at [470, 99] on button "End" at bounding box center [478, 103] width 38 height 16
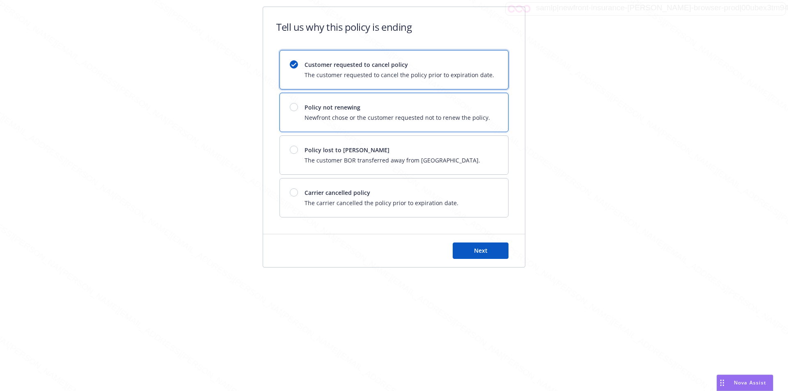
click at [352, 113] on span "Newfront chose or the customer requested not to renew the policy." at bounding box center [398, 117] width 186 height 9
click at [481, 248] on span "Next" at bounding box center [481, 251] width 14 height 8
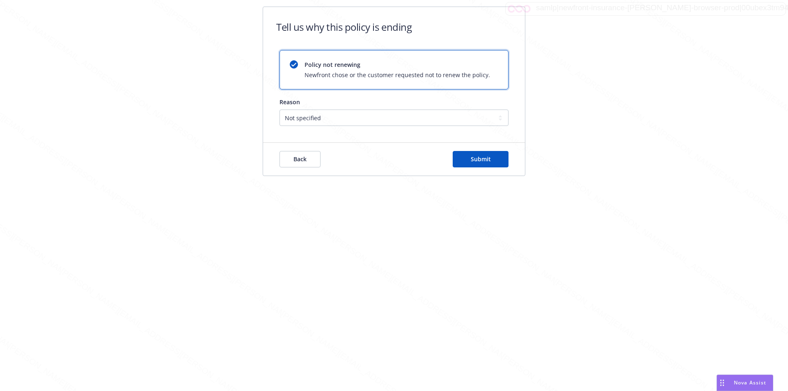
click at [479, 144] on div "Back Submit" at bounding box center [394, 159] width 262 height 33
click at [478, 157] on span "Submit" at bounding box center [481, 159] width 20 height 8
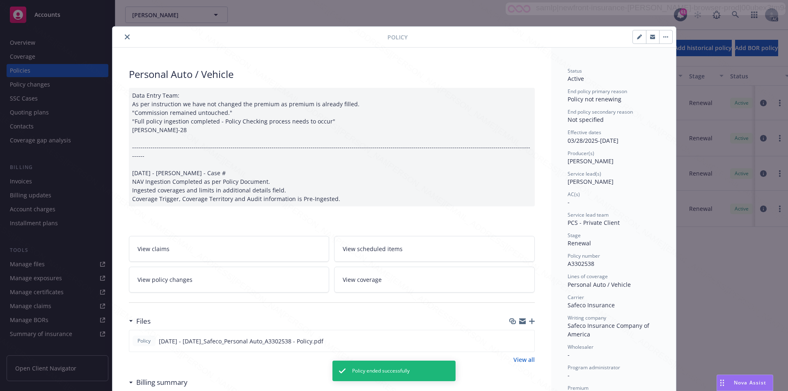
scroll to position [25, 0]
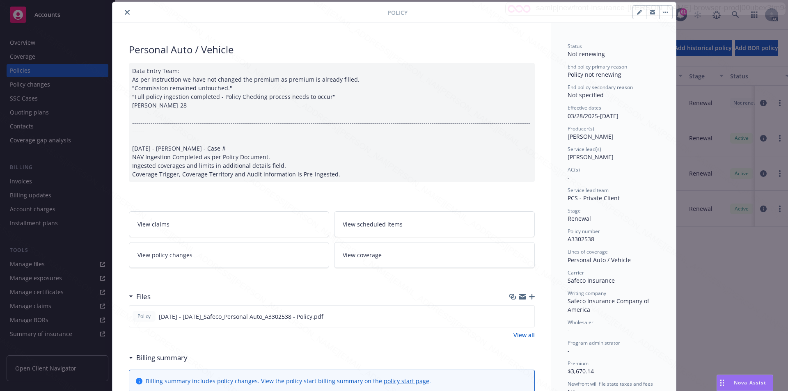
click at [123, 18] on div "Policy" at bounding box center [395, 12] width 564 height 21
click at [122, 18] on div "Policy" at bounding box center [395, 12] width 564 height 21
click at [122, 15] on button "close" at bounding box center [127, 12] width 10 height 10
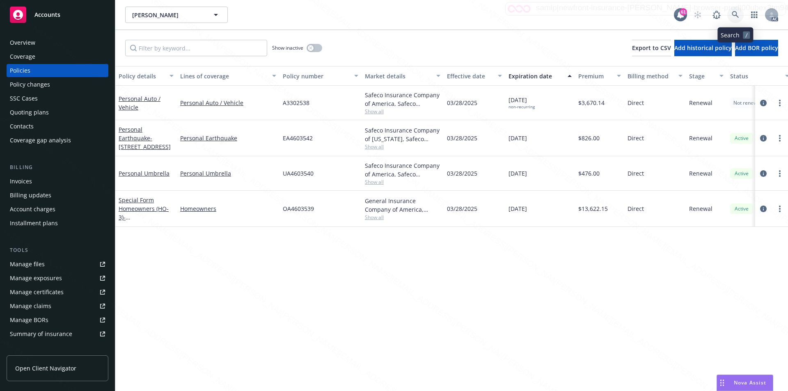
click at [732, 14] on icon at bounding box center [735, 14] width 7 height 7
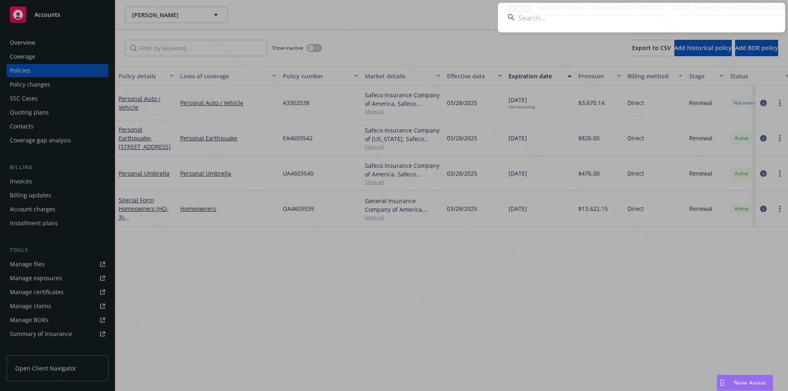
click at [574, 21] on input at bounding box center [641, 18] width 287 height 30
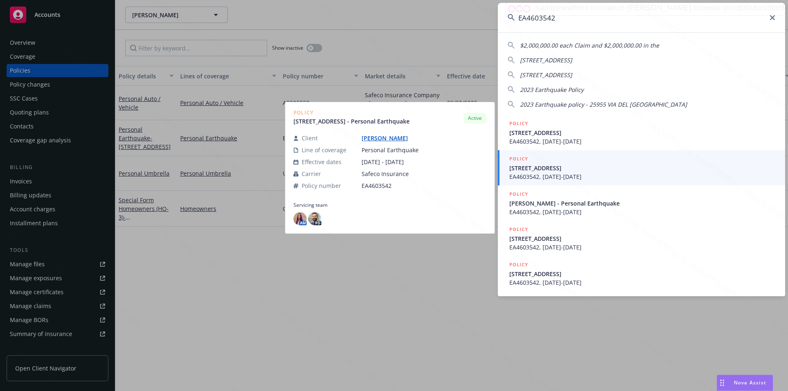
type input "EA4603542"
click at [557, 173] on span "EA4603542, 03/28/2025-03/28/2026" at bounding box center [643, 176] width 266 height 9
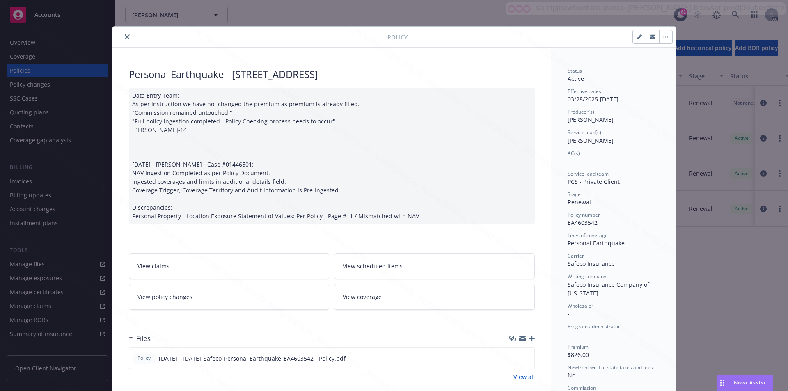
click at [125, 37] on icon "close" at bounding box center [127, 36] width 5 height 5
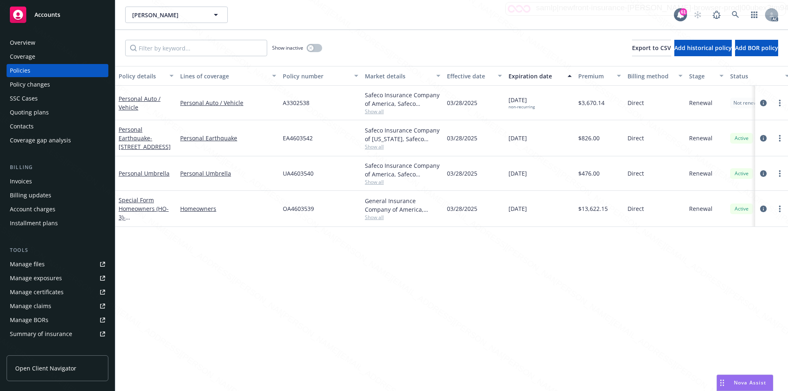
click at [44, 41] on div "Overview" at bounding box center [57, 42] width 95 height 13
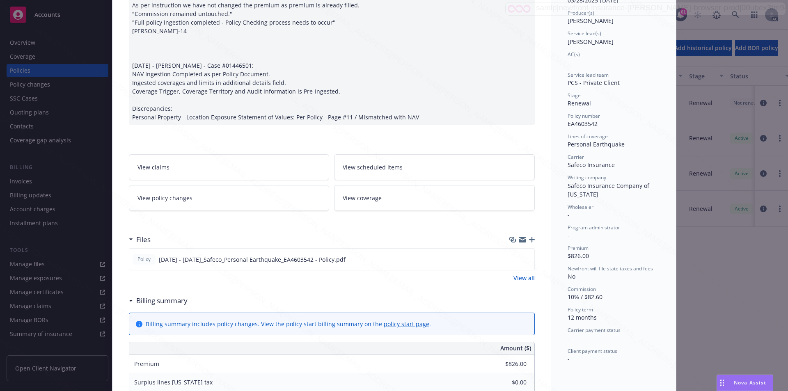
scroll to position [102, 0]
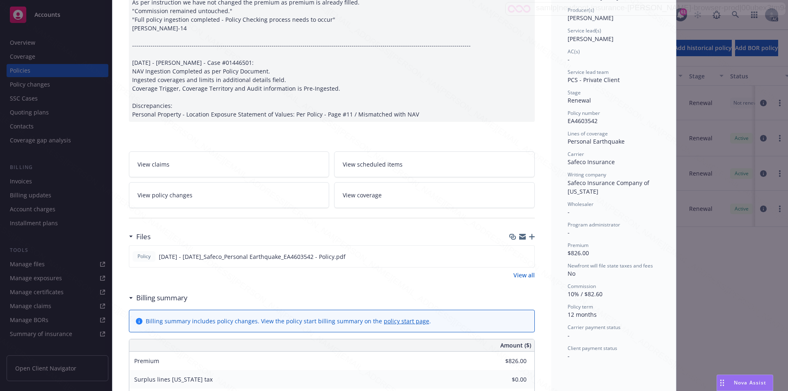
click at [129, 298] on icon at bounding box center [130, 298] width 3 height 2
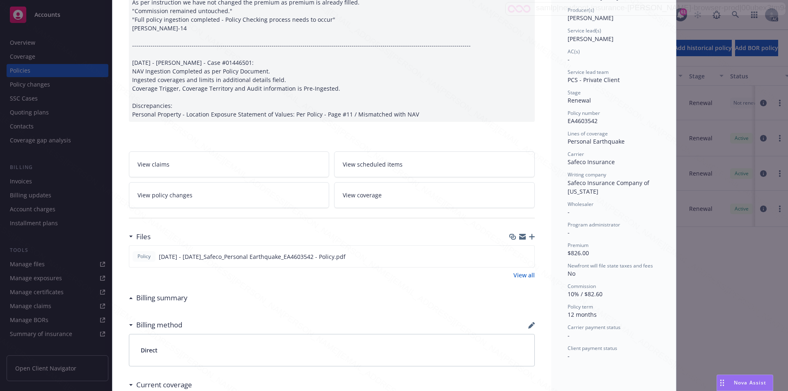
drag, startPoint x: 565, startPoint y: 124, endPoint x: 608, endPoint y: 116, distance: 44.1
click at [608, 116] on div "Policy number EA4603542" at bounding box center [614, 118] width 92 height 16
click at [511, 256] on icon "download file" at bounding box center [513, 256] width 7 height 7
click at [568, 120] on span "EA4603542" at bounding box center [583, 121] width 30 height 8
click at [570, 121] on span "EA4603542" at bounding box center [583, 121] width 30 height 8
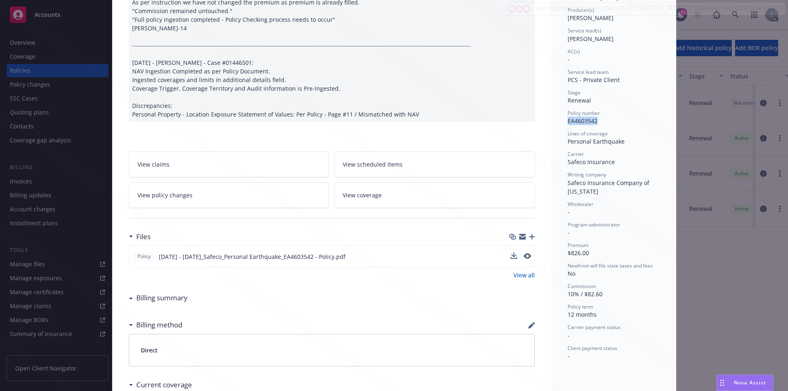
drag, startPoint x: 565, startPoint y: 121, endPoint x: 595, endPoint y: 120, distance: 30.0
click at [595, 120] on div "Policy number EA4603542" at bounding box center [614, 118] width 92 height 16
click at [253, 193] on link "View policy changes" at bounding box center [229, 195] width 201 height 26
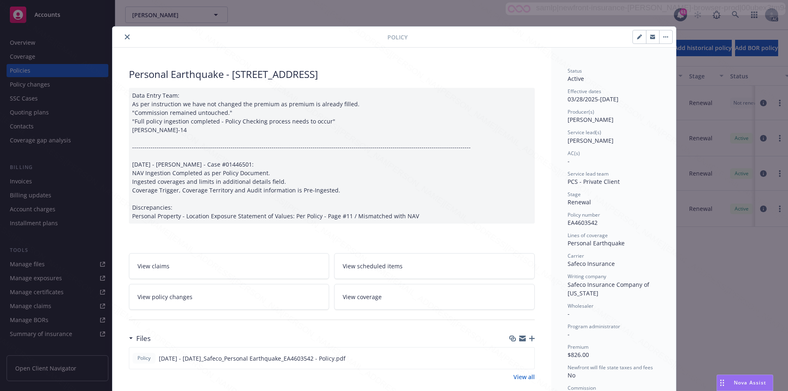
scroll to position [25, 0]
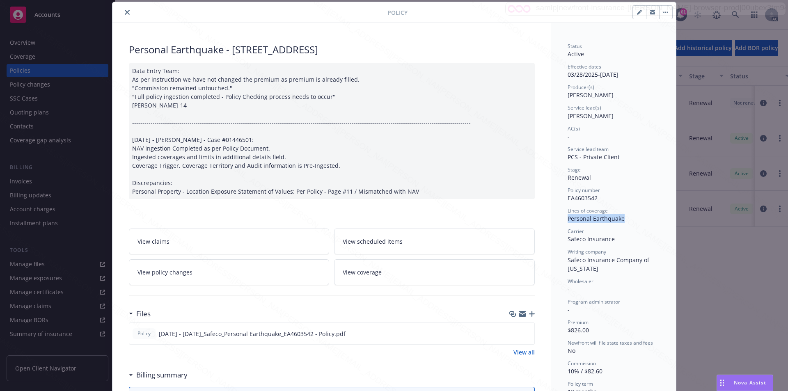
drag, startPoint x: 564, startPoint y: 218, endPoint x: 629, endPoint y: 220, distance: 65.3
click at [663, 14] on button "button" at bounding box center [665, 12] width 13 height 13
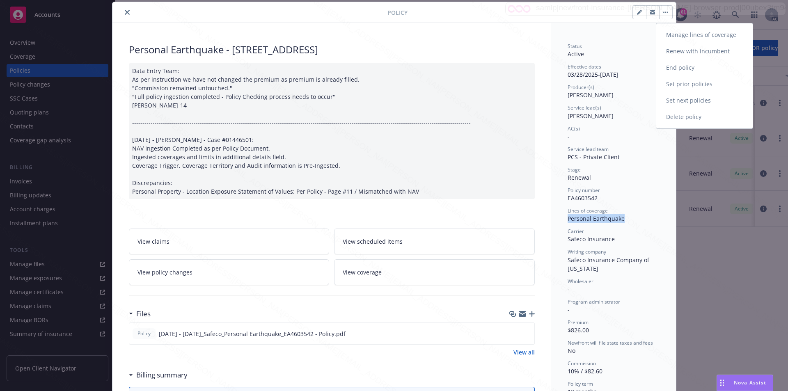
click at [665, 68] on link "End policy" at bounding box center [705, 68] width 96 height 16
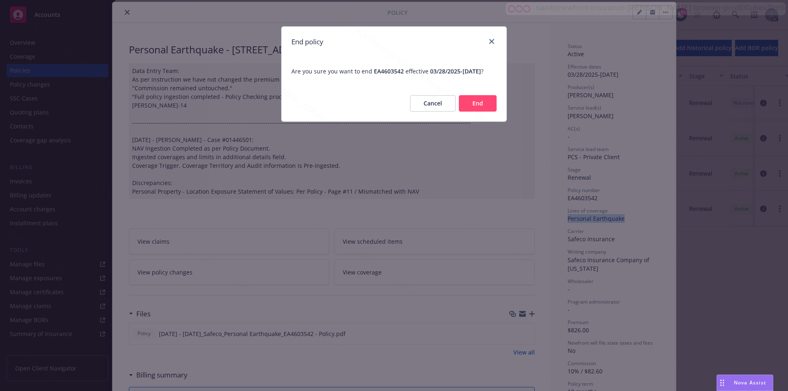
click at [480, 106] on button "End" at bounding box center [478, 103] width 38 height 16
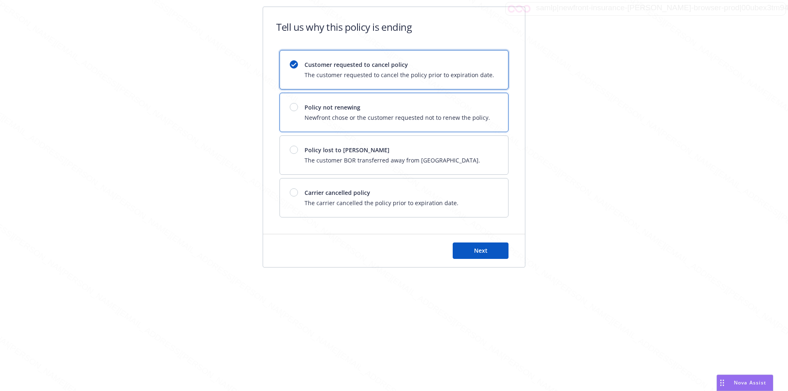
click at [465, 115] on span "Newfront chose or the customer requested not to renew the policy." at bounding box center [398, 117] width 186 height 9
click at [484, 253] on span "Next" at bounding box center [481, 251] width 14 height 8
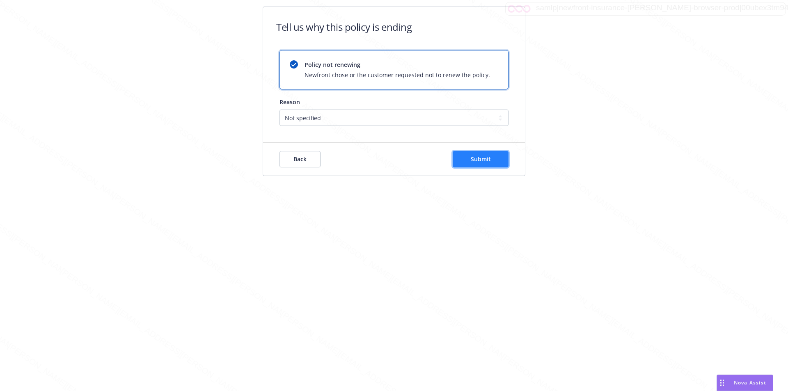
click at [488, 159] on span "Submit" at bounding box center [481, 159] width 20 height 8
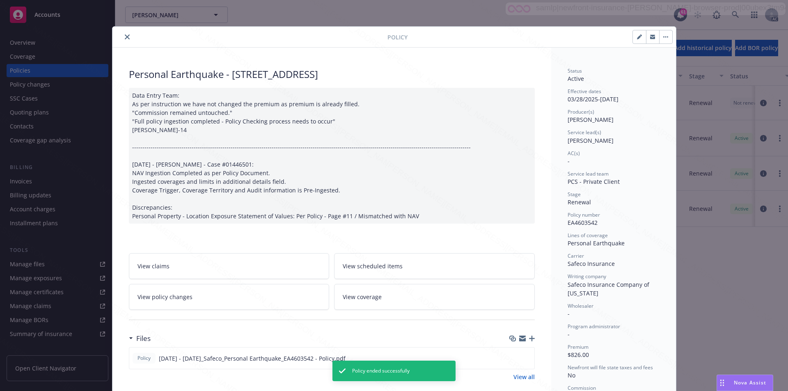
scroll to position [25, 0]
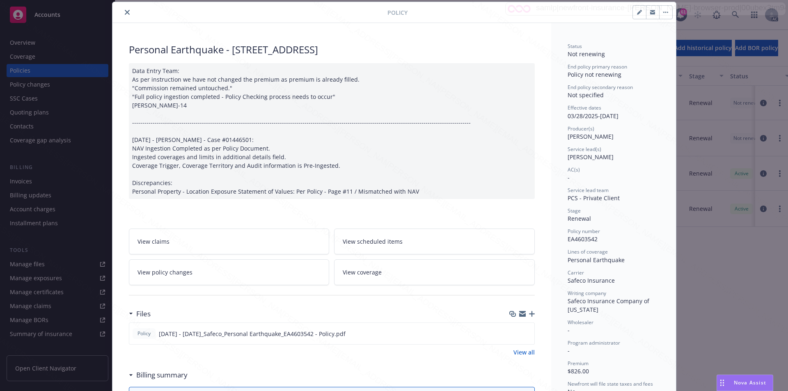
click at [125, 13] on icon "close" at bounding box center [127, 12] width 5 height 5
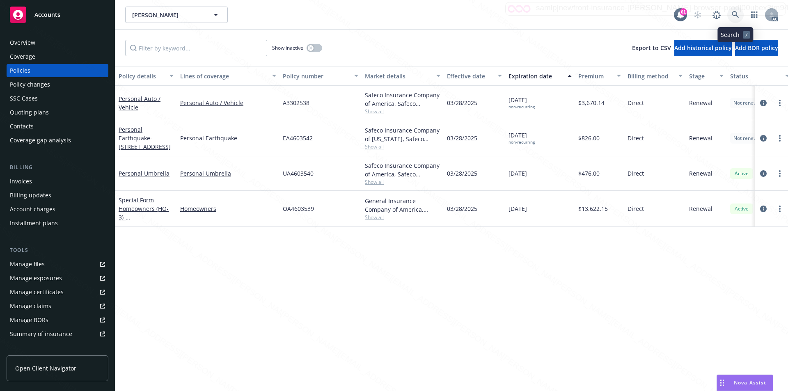
click at [735, 12] on icon at bounding box center [735, 14] width 7 height 7
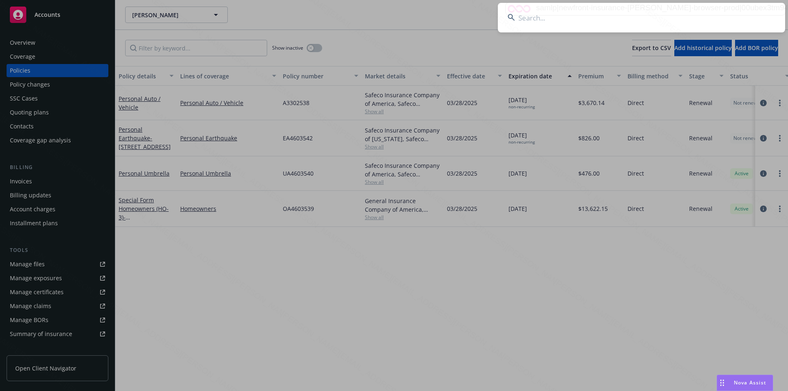
click at [602, 18] on input at bounding box center [641, 18] width 287 height 30
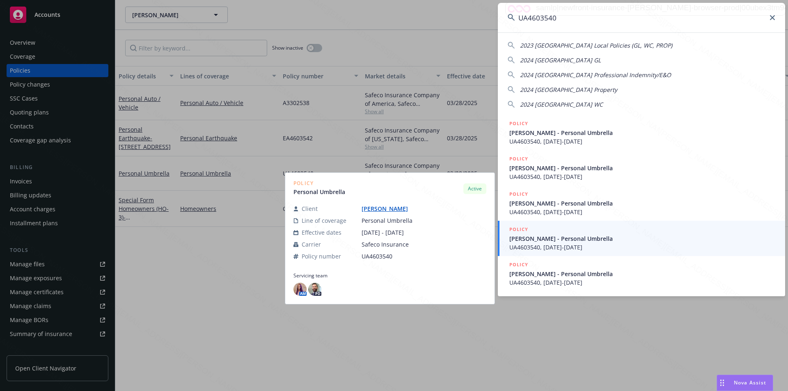
type input "UA4603540"
click at [574, 240] on span "Aisha Simjee - Personal Umbrella" at bounding box center [643, 238] width 266 height 9
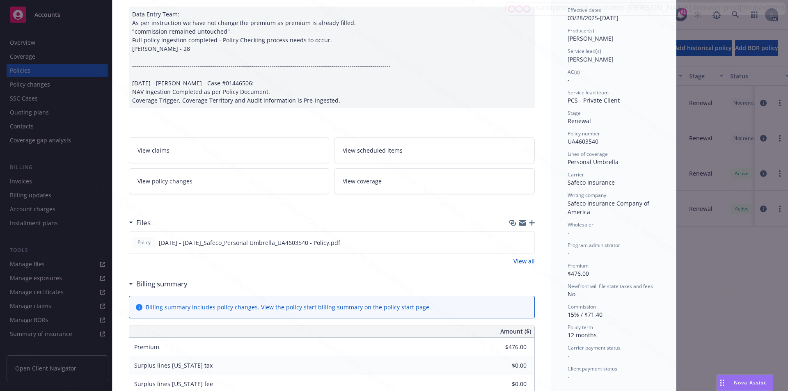
scroll to position [85, 0]
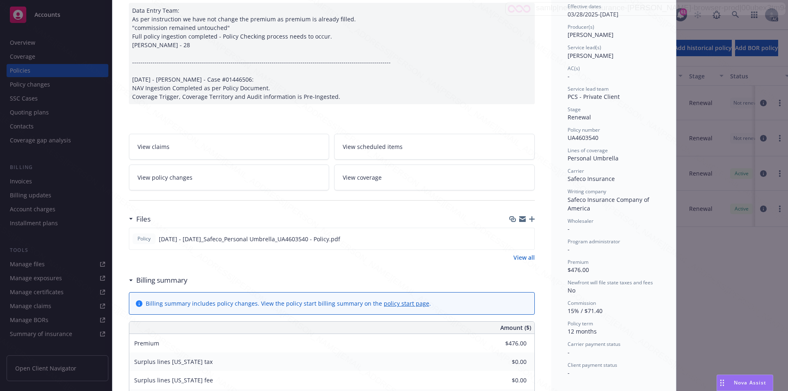
click at [129, 282] on div "Billing summary" at bounding box center [158, 280] width 59 height 11
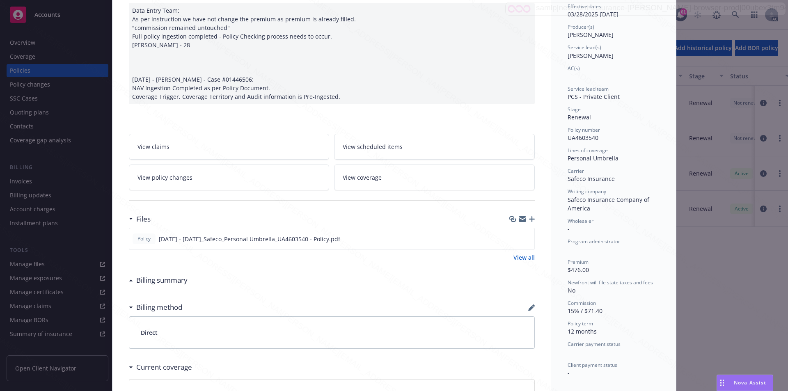
click at [274, 172] on link "View policy changes" at bounding box center [229, 178] width 201 height 26
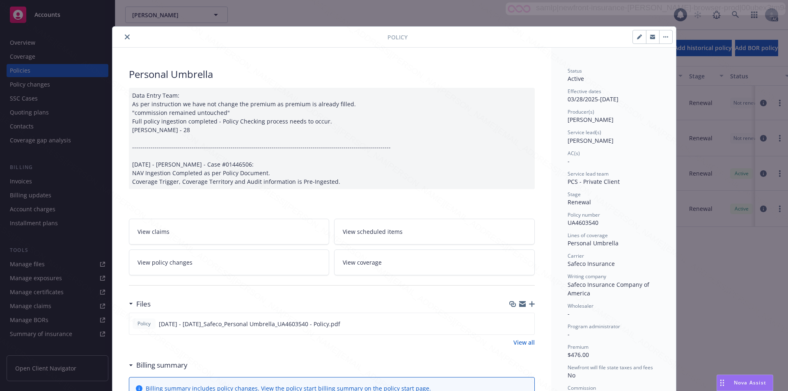
scroll to position [25, 0]
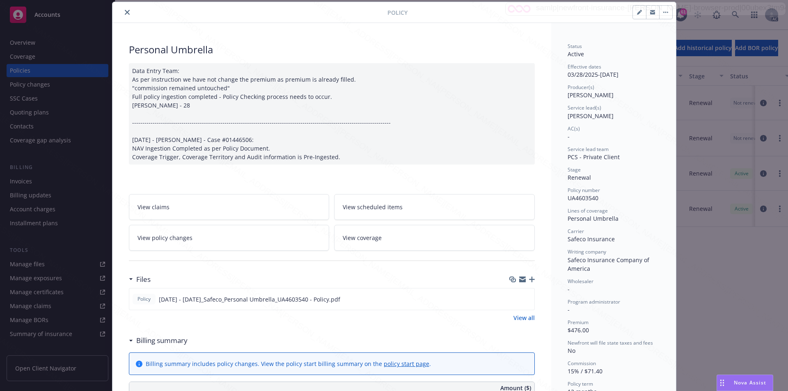
click at [125, 14] on icon "close" at bounding box center [127, 12] width 5 height 5
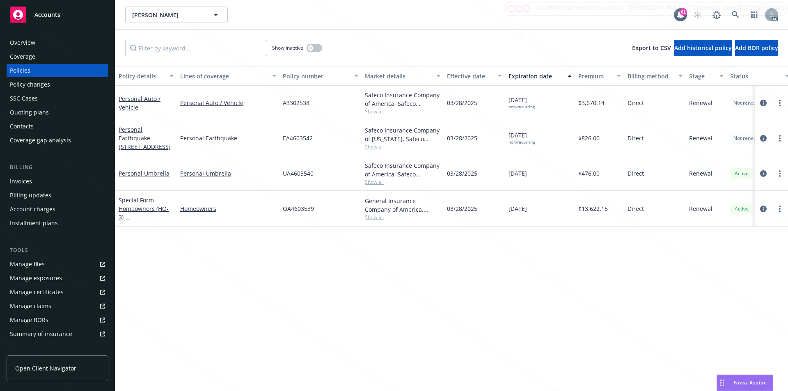
click at [49, 39] on div "Overview" at bounding box center [57, 42] width 95 height 13
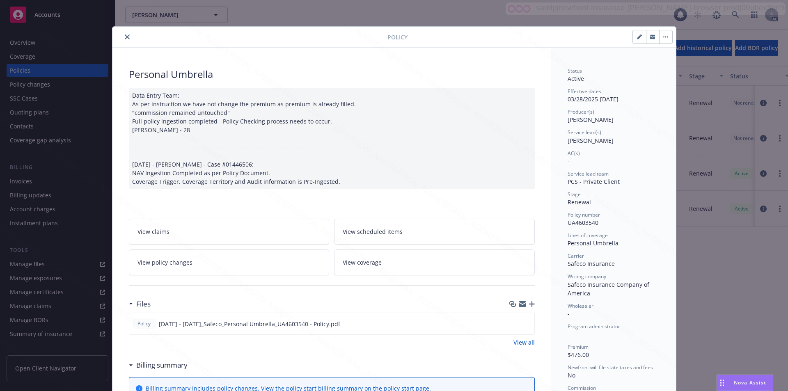
scroll to position [25, 0]
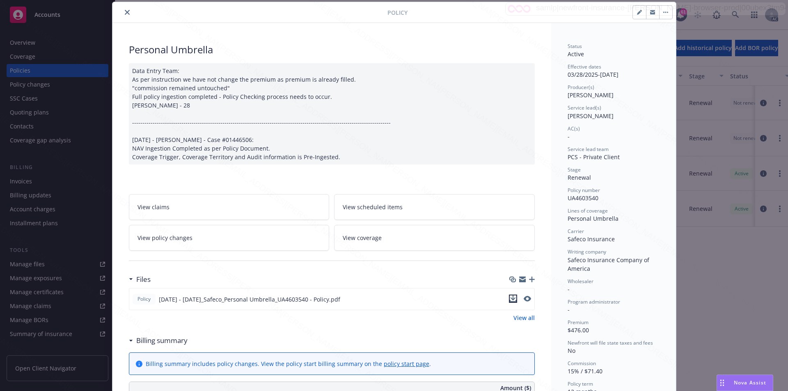
click at [512, 299] on icon "download file" at bounding box center [513, 299] width 7 height 7
click at [129, 340] on icon at bounding box center [131, 341] width 4 height 2
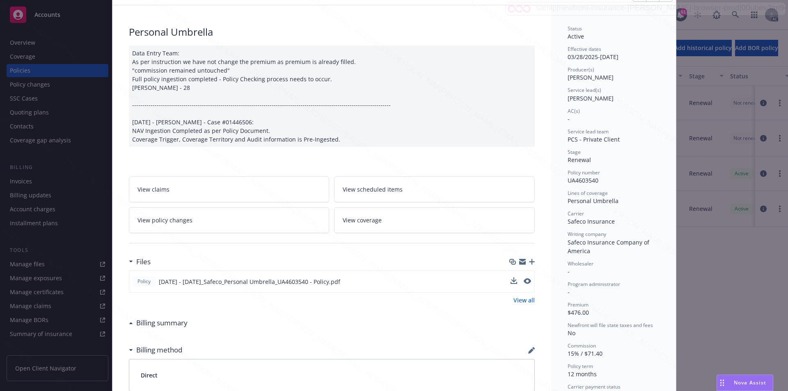
scroll to position [44, 0]
drag, startPoint x: 564, startPoint y: 179, endPoint x: 596, endPoint y: 181, distance: 32.1
click at [596, 181] on div "Status Active Effective dates 03/28/2025 - 03/28/2026 Producer(s) Kelsey Malone…" at bounding box center [613, 288] width 125 height 568
drag, startPoint x: 565, startPoint y: 198, endPoint x: 614, endPoint y: 201, distance: 48.5
click at [614, 201] on span "Personal Umbrella" at bounding box center [593, 200] width 51 height 8
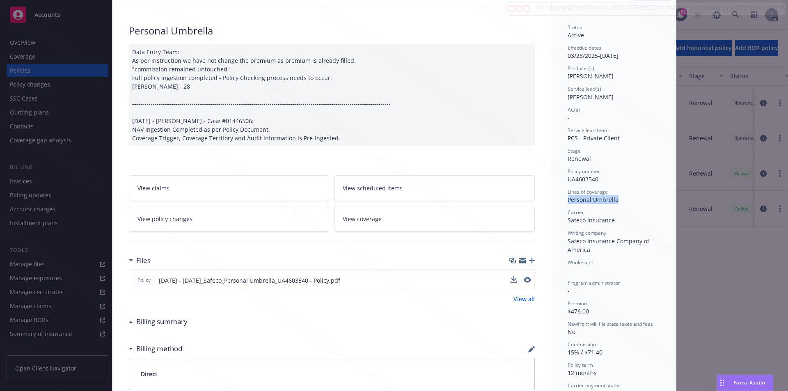
click at [614, 201] on div "Personal Umbrella" at bounding box center [614, 199] width 92 height 9
drag, startPoint x: 562, startPoint y: 199, endPoint x: 615, endPoint y: 200, distance: 53.0
click at [615, 200] on div "Status Active Effective dates 03/28/2025 - 03/28/2026 Producer(s) Kelsey Malone…" at bounding box center [613, 288] width 125 height 568
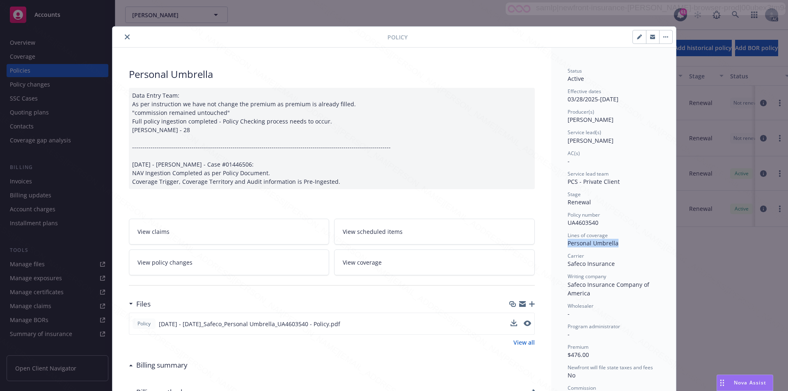
click at [666, 41] on button "button" at bounding box center [665, 36] width 13 height 13
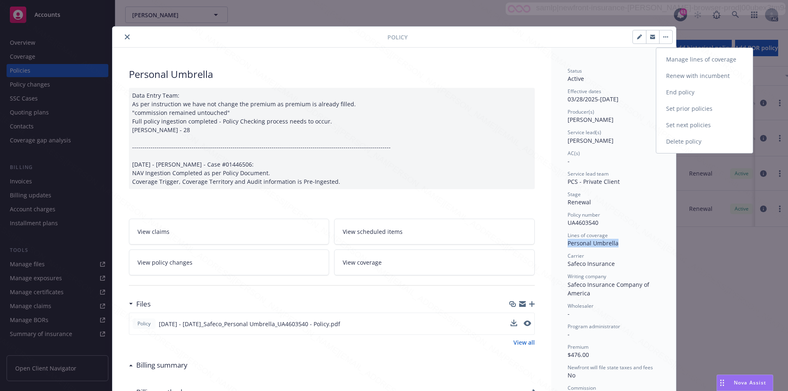
click at [677, 92] on link "End policy" at bounding box center [705, 92] width 96 height 16
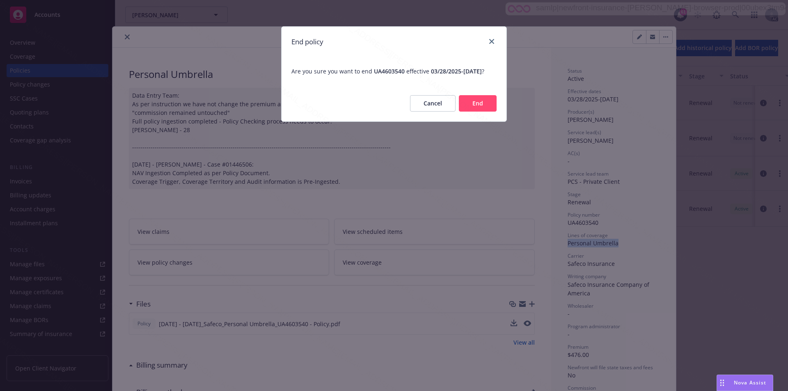
click at [480, 111] on button "End" at bounding box center [478, 103] width 38 height 16
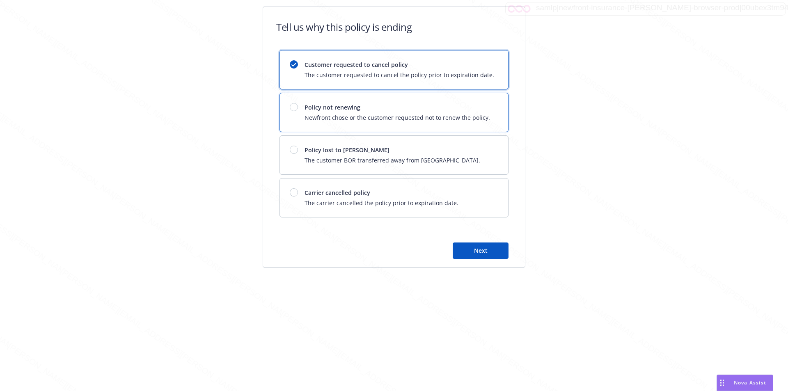
click at [378, 101] on div "Policy not renewing Newfront chose or the customer requested not to renew the p…" at bounding box center [394, 112] width 228 height 39
click at [469, 255] on button "Next" at bounding box center [481, 251] width 56 height 16
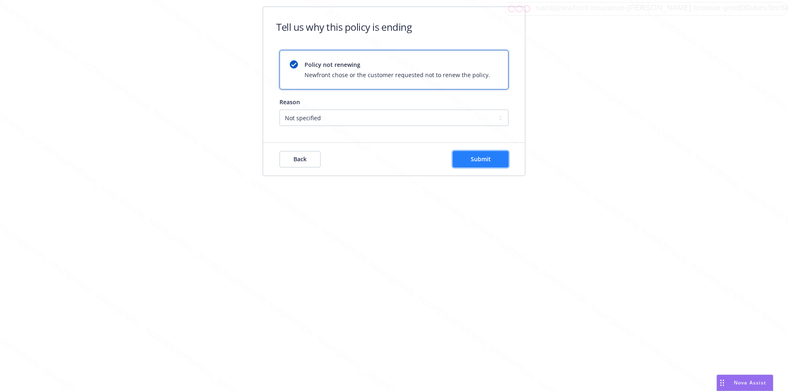
click at [471, 161] on span "Submit" at bounding box center [481, 159] width 20 height 8
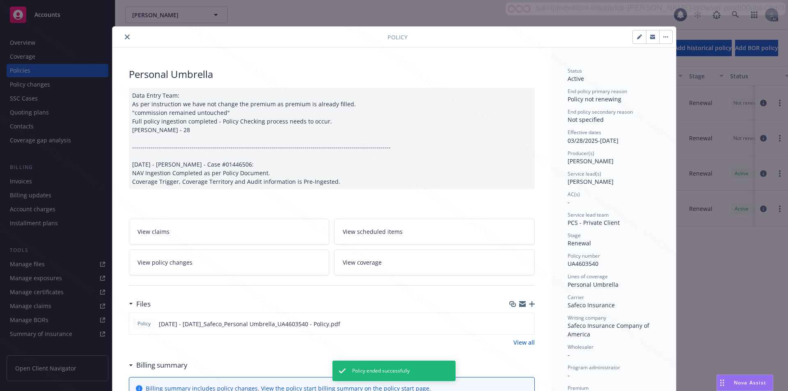
scroll to position [25, 0]
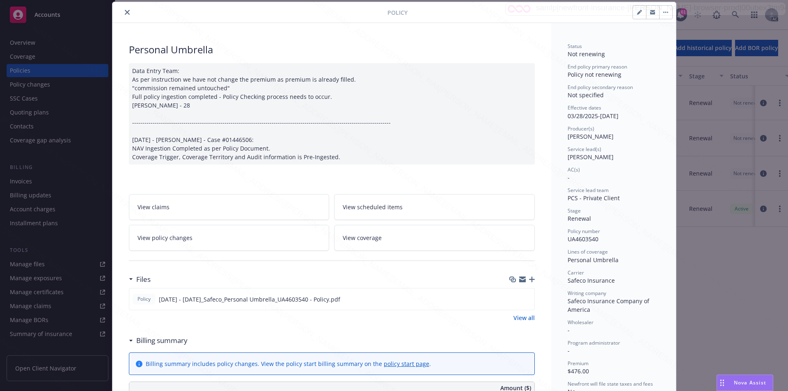
click at [125, 10] on icon "close" at bounding box center [127, 12] width 5 height 5
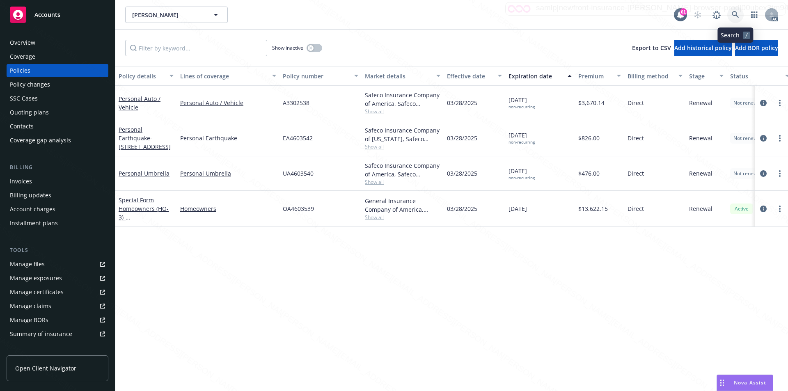
click at [737, 14] on icon at bounding box center [735, 14] width 7 height 7
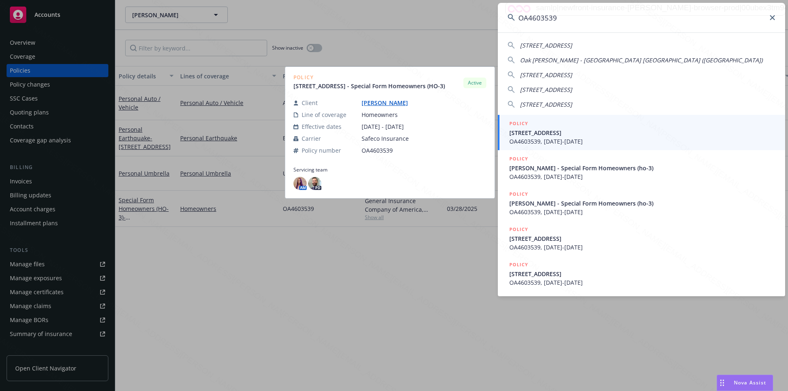
type input "OA4603539"
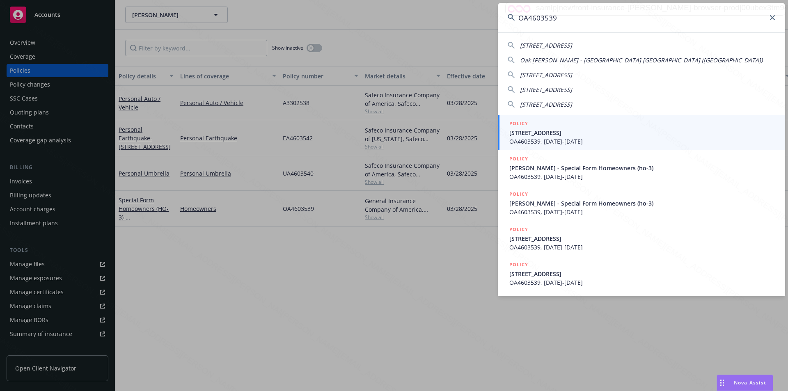
click at [547, 138] on span "OA4603539, 03/28/2025-03/28/2026" at bounding box center [643, 141] width 266 height 9
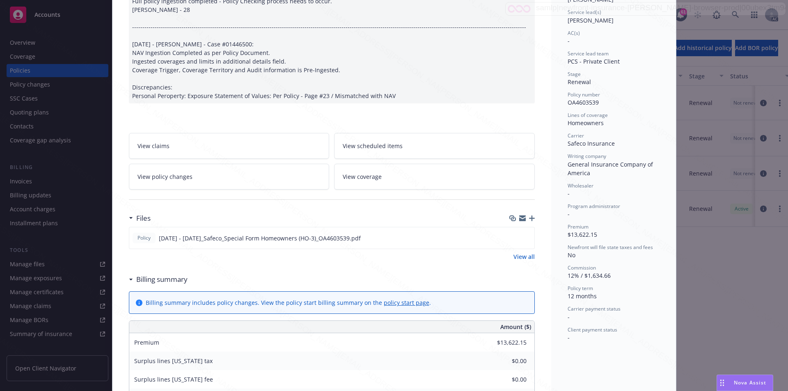
scroll to position [123, 0]
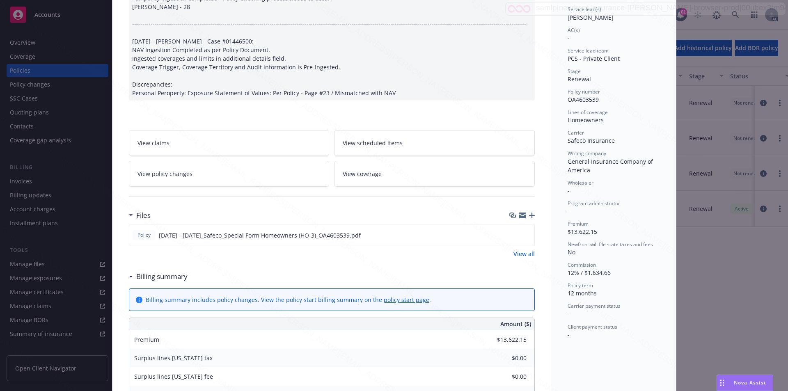
click at [247, 182] on link "View policy changes" at bounding box center [229, 174] width 201 height 26
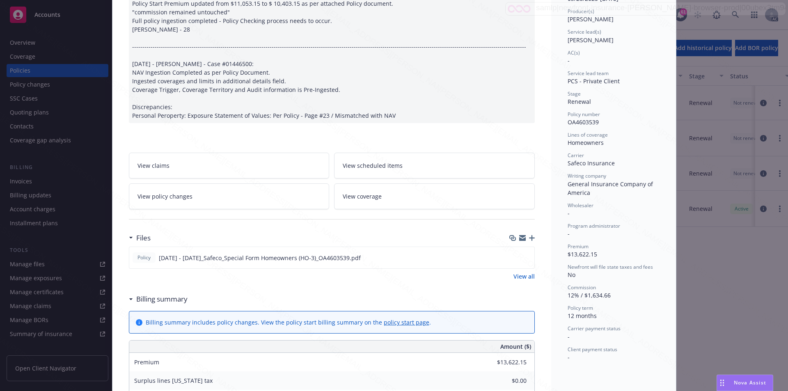
scroll to position [102, 0]
click at [129, 298] on icon at bounding box center [131, 298] width 4 height 2
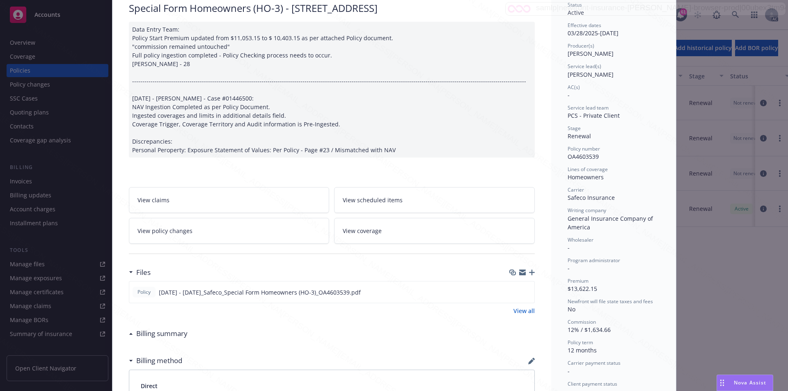
scroll to position [57, 0]
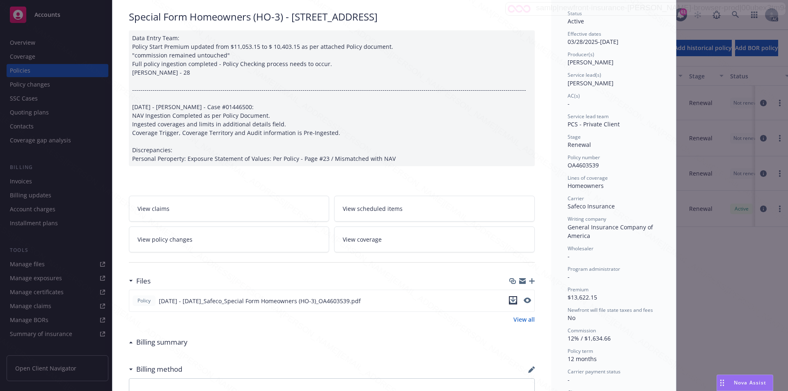
click at [510, 302] on icon "download file" at bounding box center [513, 300] width 7 height 7
drag, startPoint x: 563, startPoint y: 165, endPoint x: 603, endPoint y: 161, distance: 40.9
click at [603, 161] on div "Status Active Effective dates 03/28/2025 - 03/28/2026 Producer(s) Kelsey Malone…" at bounding box center [613, 291] width 125 height 602
click at [574, 163] on span "OA4603539" at bounding box center [583, 165] width 31 height 8
drag, startPoint x: 565, startPoint y: 165, endPoint x: 597, endPoint y: 165, distance: 32.0
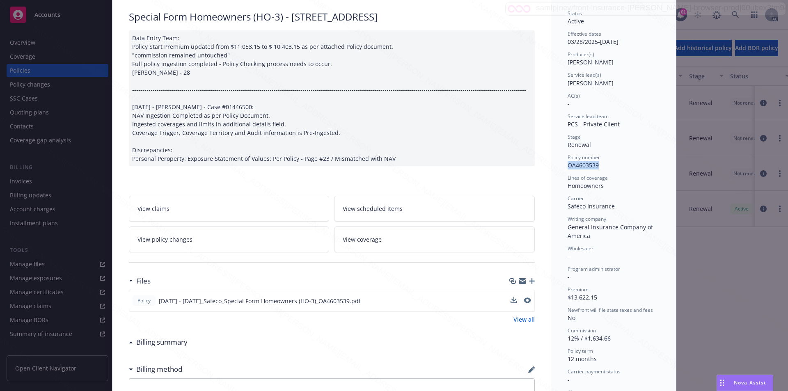
click at [597, 165] on div "Policy number OA4603539" at bounding box center [614, 162] width 92 height 16
drag, startPoint x: 563, startPoint y: 190, endPoint x: 602, endPoint y: 187, distance: 38.7
click at [602, 187] on div "Status Active Effective dates 03/28/2025 - 03/28/2026 Producer(s) Kelsey Malone…" at bounding box center [613, 291] width 125 height 602
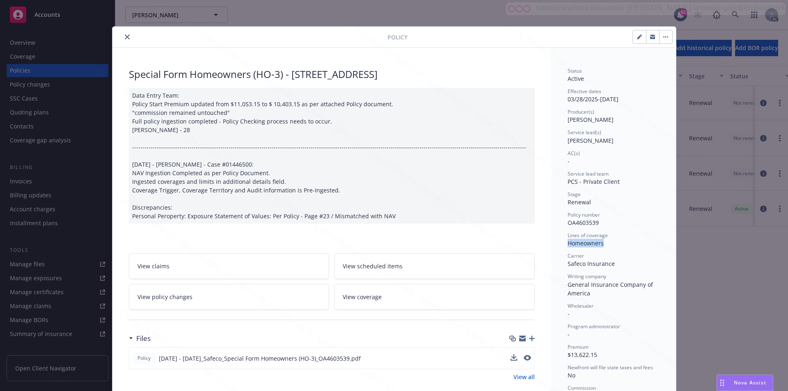
click at [664, 37] on icon "button" at bounding box center [664, 37] width 1 height 1
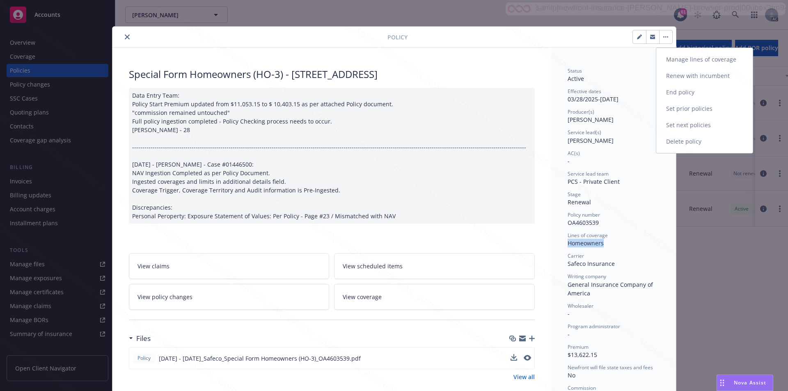
click at [675, 91] on link "End policy" at bounding box center [705, 92] width 96 height 16
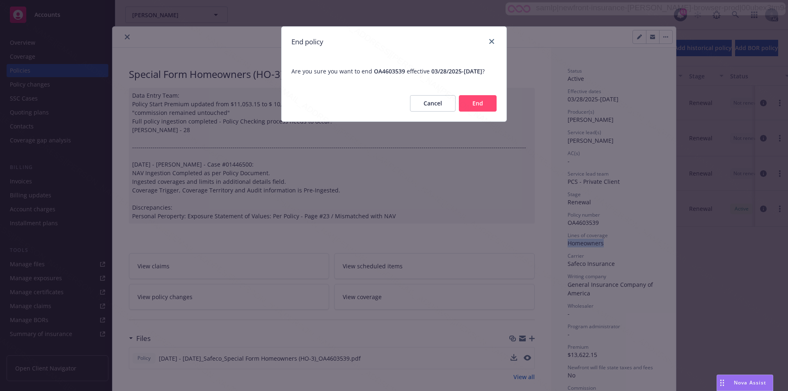
click at [481, 112] on button "End" at bounding box center [478, 103] width 38 height 16
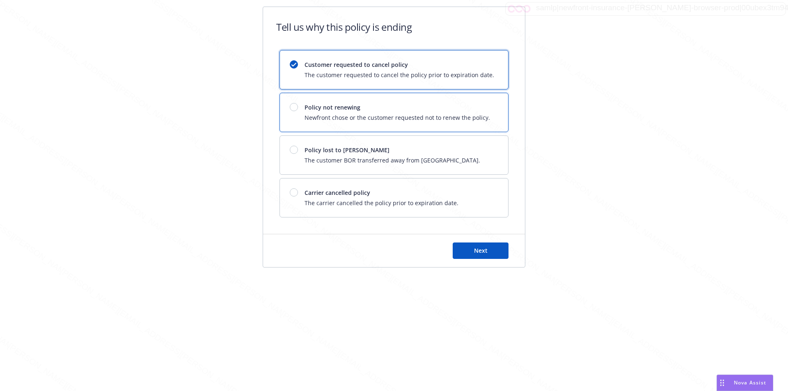
click at [452, 121] on span "Newfront chose or the customer requested not to renew the policy." at bounding box center [398, 117] width 186 height 9
click at [484, 251] on span "Next" at bounding box center [481, 251] width 14 height 8
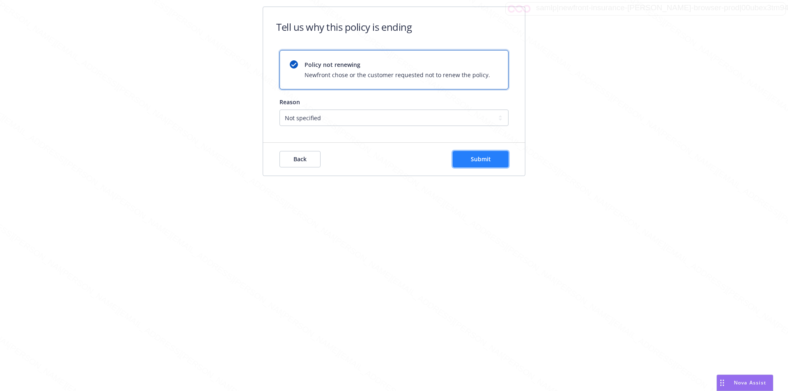
click at [475, 156] on span "Submit" at bounding box center [481, 159] width 20 height 8
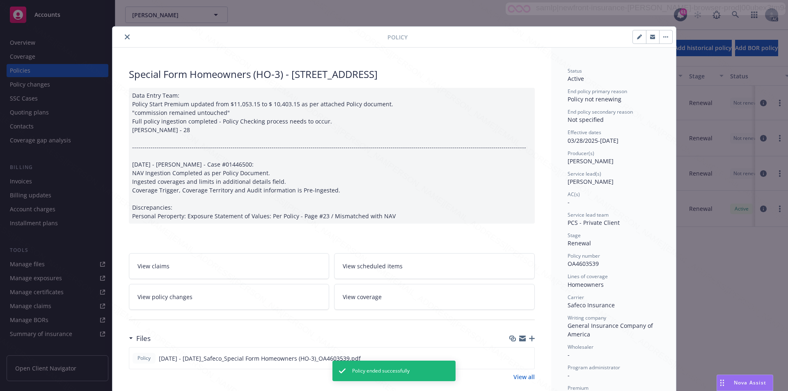
scroll to position [25, 0]
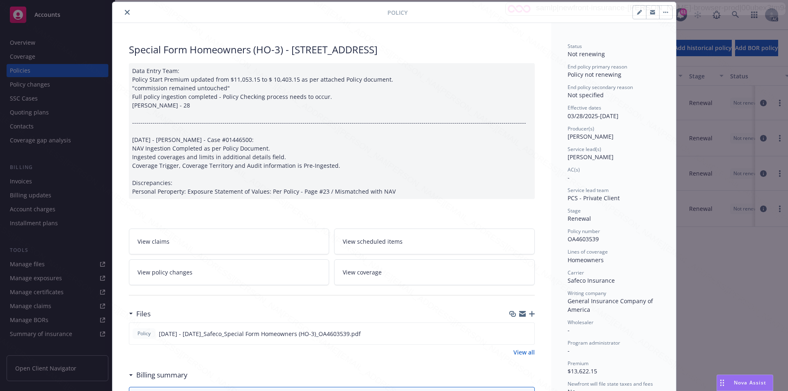
click at [125, 12] on icon "close" at bounding box center [127, 12] width 5 height 5
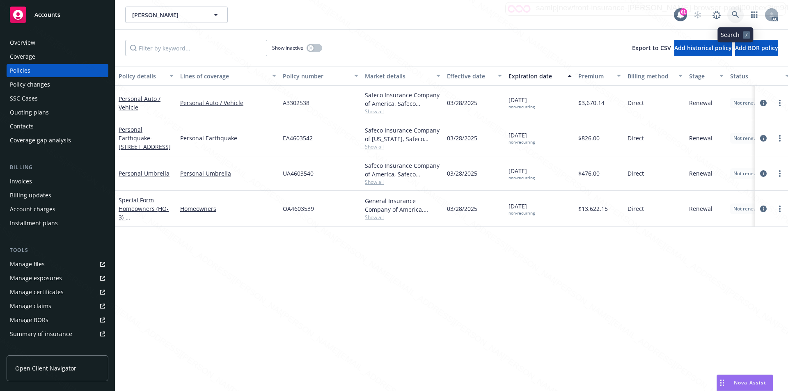
click at [733, 13] on icon at bounding box center [735, 14] width 7 height 7
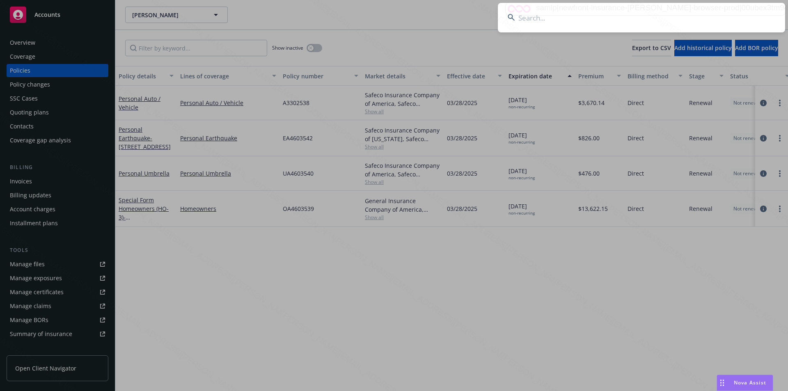
click at [587, 17] on input at bounding box center [641, 18] width 287 height 30
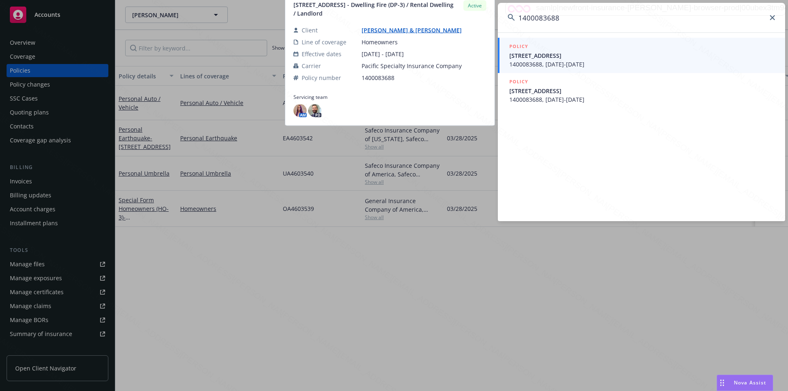
type input "1400083688"
click at [544, 55] on span "219-221 E 84th ST Costa Mesa CA 92626" at bounding box center [643, 55] width 266 height 9
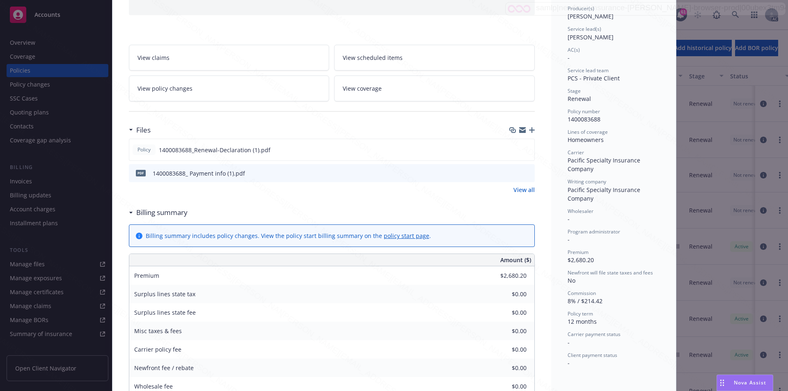
scroll to position [105, 0]
click at [129, 213] on icon at bounding box center [131, 212] width 4 height 2
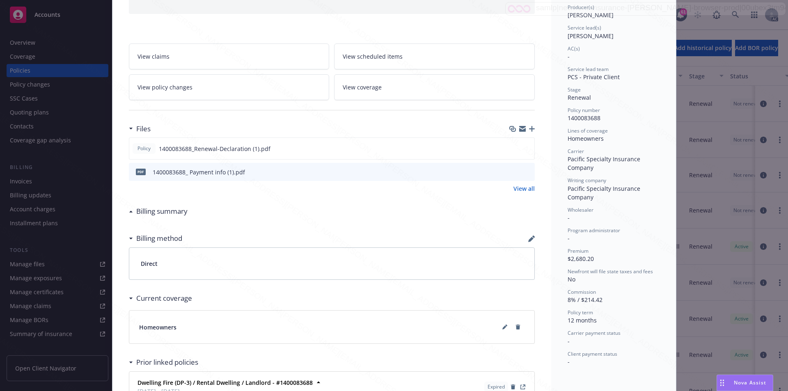
click at [204, 100] on link "View policy changes" at bounding box center [229, 87] width 201 height 26
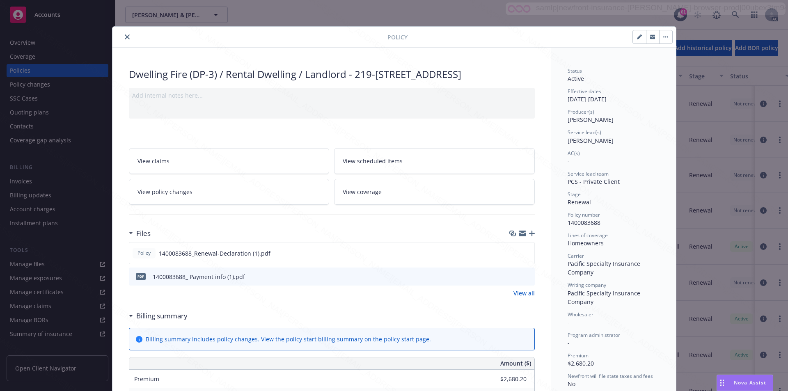
scroll to position [25, 0]
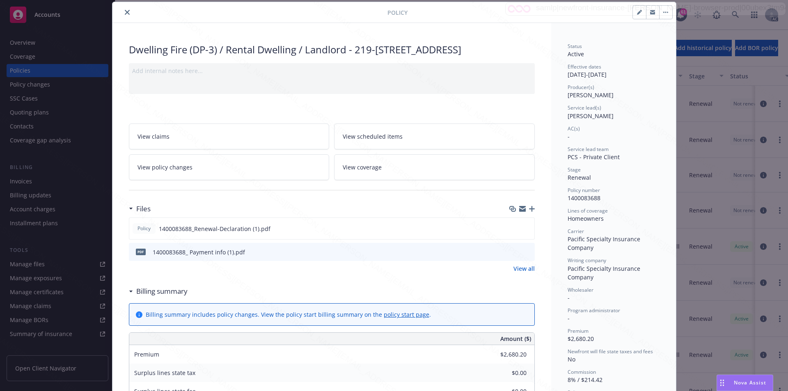
click at [122, 11] on button "close" at bounding box center [127, 12] width 10 height 10
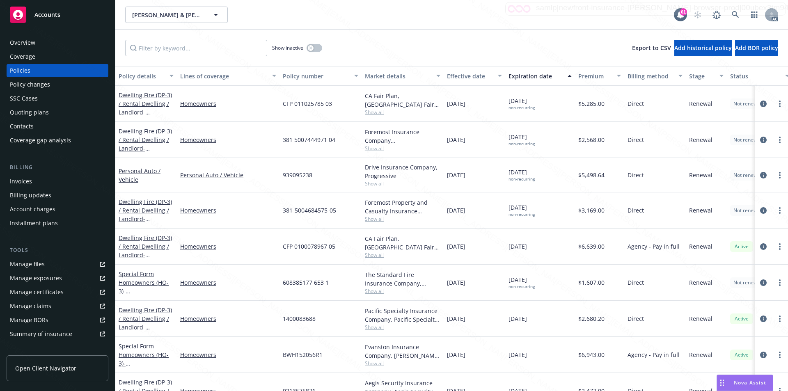
click at [46, 43] on div "Overview" at bounding box center [57, 42] width 95 height 13
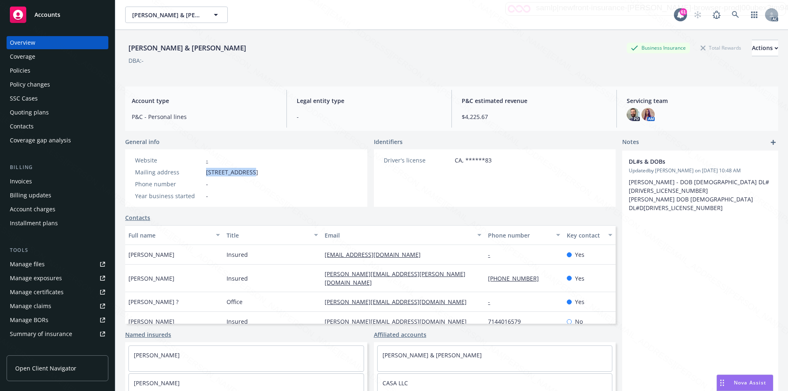
drag, startPoint x: 207, startPoint y: 171, endPoint x: 248, endPoint y: 169, distance: 41.9
click at [248, 169] on span "1812 Jamaica Rd, Costa Mesa, CA, 92626" at bounding box center [232, 172] width 52 height 9
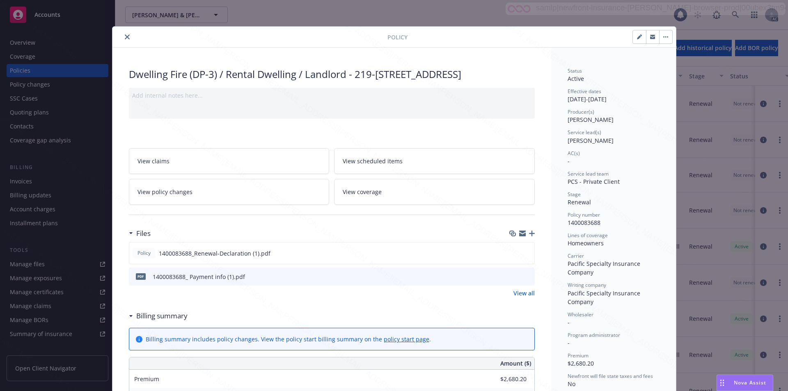
scroll to position [25, 0]
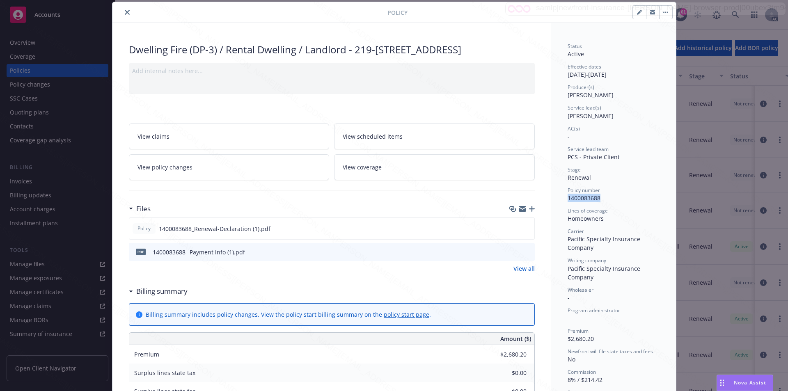
drag, startPoint x: 565, startPoint y: 200, endPoint x: 598, endPoint y: 198, distance: 33.7
click at [598, 198] on div "Policy number 1400083688" at bounding box center [614, 195] width 92 height 16
click at [129, 13] on button "close" at bounding box center [127, 12] width 10 height 10
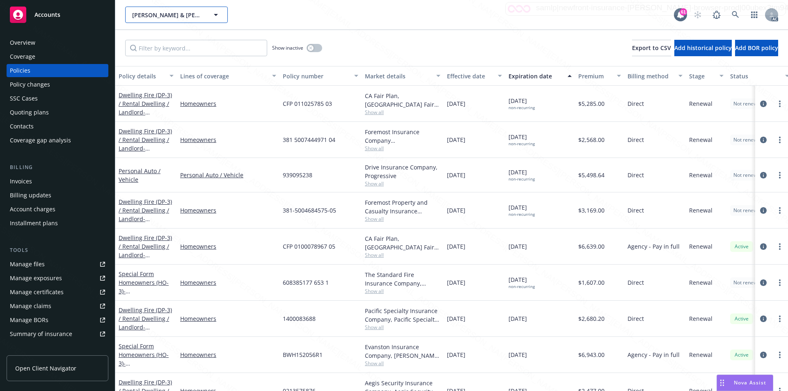
click at [127, 13] on button "Chad Engle & Brooke Amelung" at bounding box center [176, 15] width 103 height 16
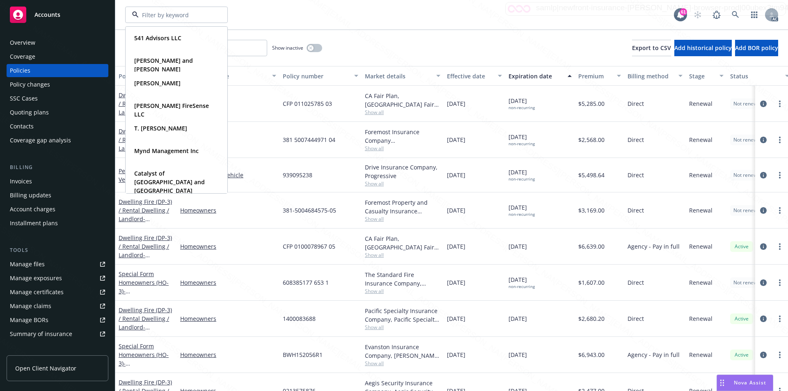
click at [407, 14] on div "541 Advisors LLC Type Commercial Carmine and Kelly Bellafronte Type Personal Pe…" at bounding box center [399, 15] width 549 height 16
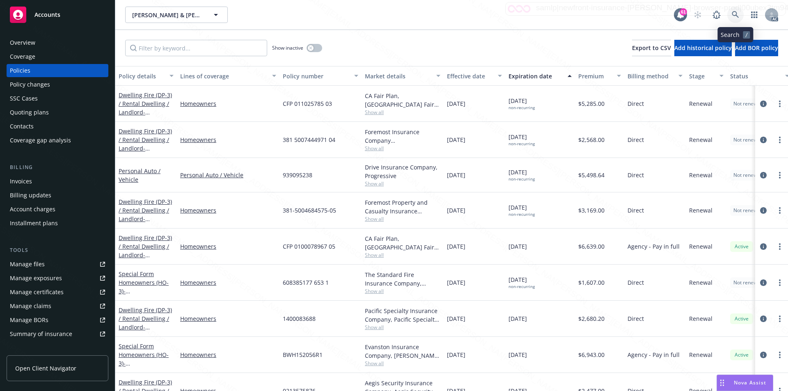
click at [733, 15] on icon at bounding box center [735, 14] width 7 height 7
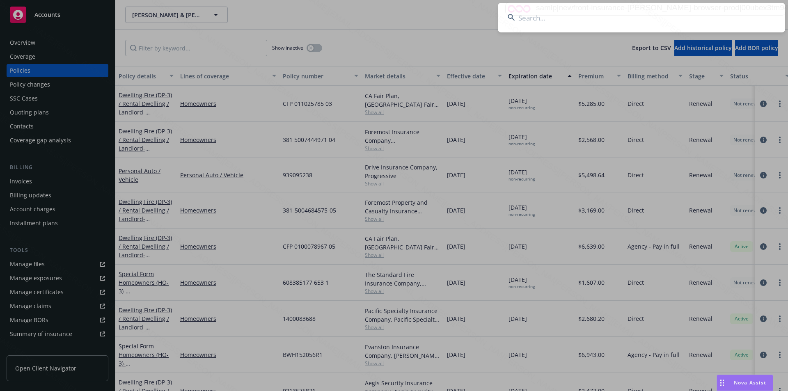
click at [574, 21] on input at bounding box center [641, 18] width 287 height 30
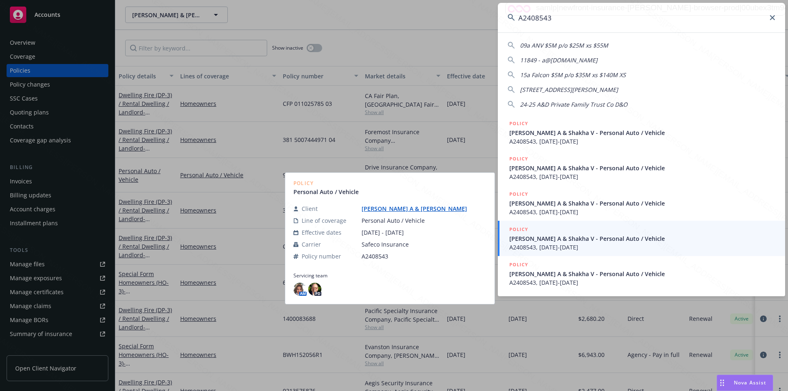
click at [595, 26] on input "A2408543" at bounding box center [641, 18] width 287 height 30
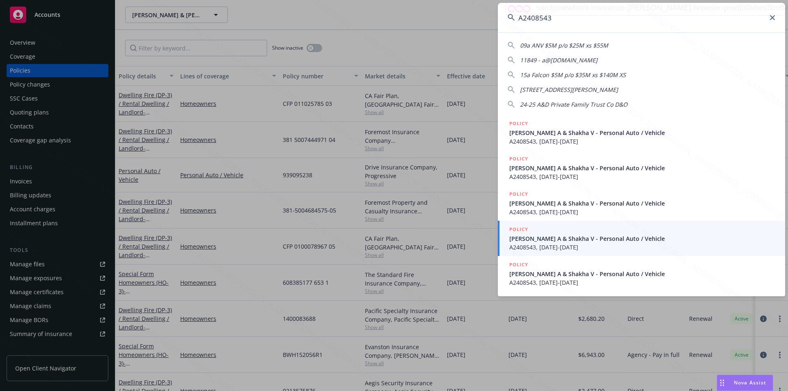
click at [595, 26] on input "A2408543" at bounding box center [641, 18] width 287 height 30
click at [580, 18] on input "A2408543" at bounding box center [641, 18] width 287 height 30
type input "a76ed3e8-7d29-4617-9bfe-6bae0a0fe28e"
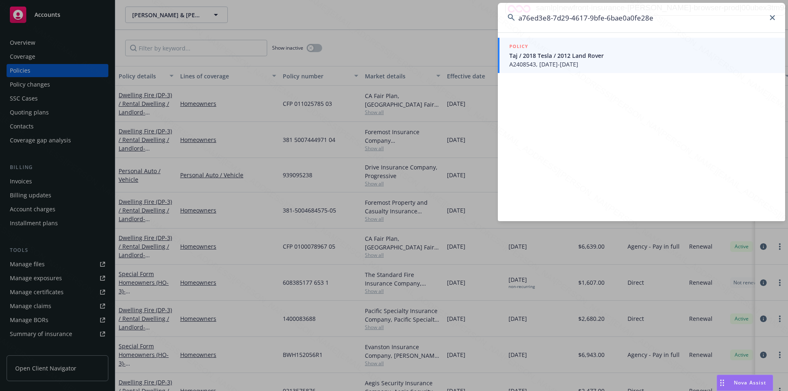
click at [544, 56] on span "Taj / 2018 Tesla / 2012 Land Rover" at bounding box center [643, 55] width 266 height 9
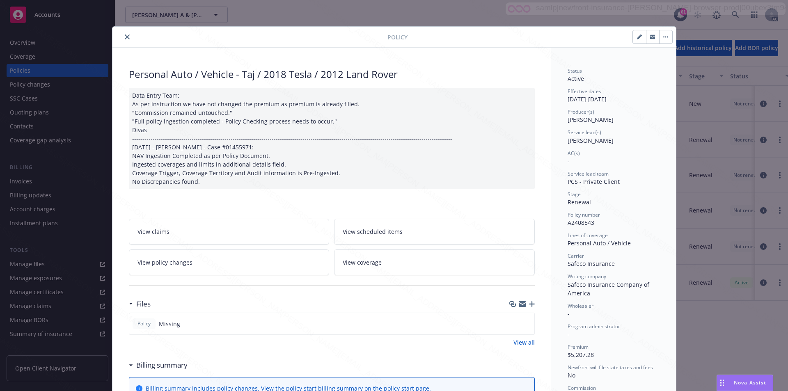
click at [521, 342] on link "View all" at bounding box center [524, 342] width 21 height 9
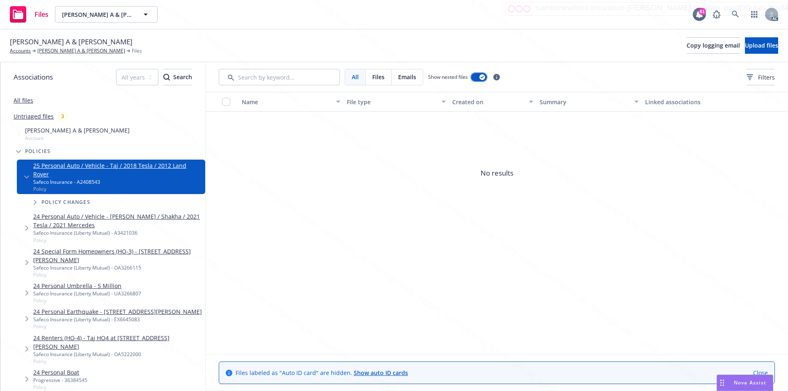
click at [478, 78] on button "button" at bounding box center [479, 77] width 16 height 8
click at [478, 78] on div "button" at bounding box center [476, 77] width 6 height 6
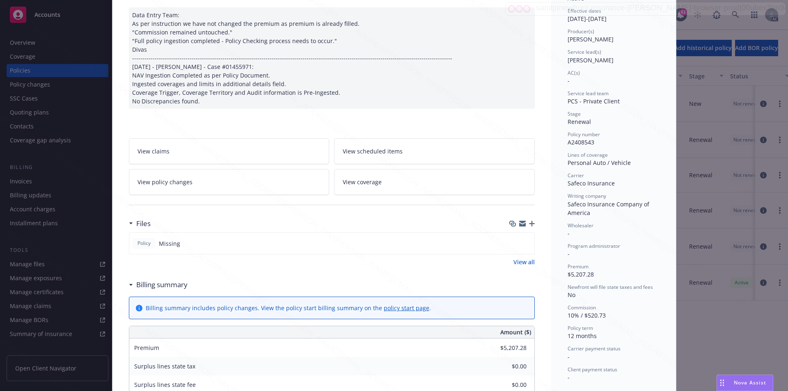
scroll to position [83, 0]
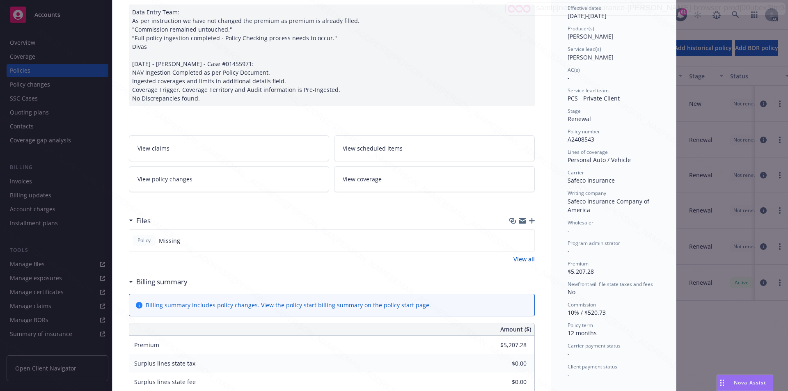
click at [133, 281] on div "Billing summary" at bounding box center [160, 282] width 55 height 11
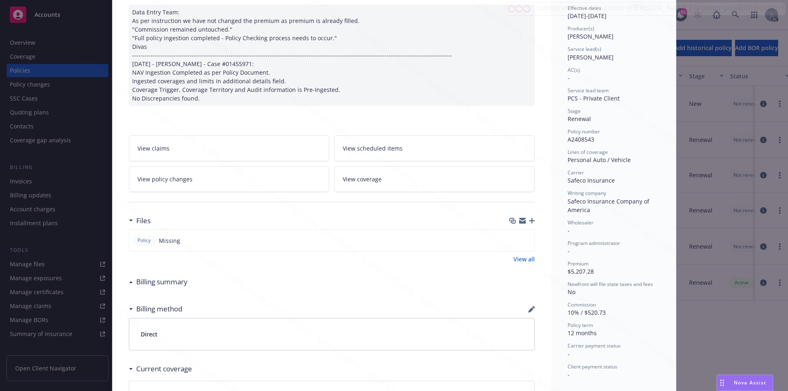
scroll to position [0, 0]
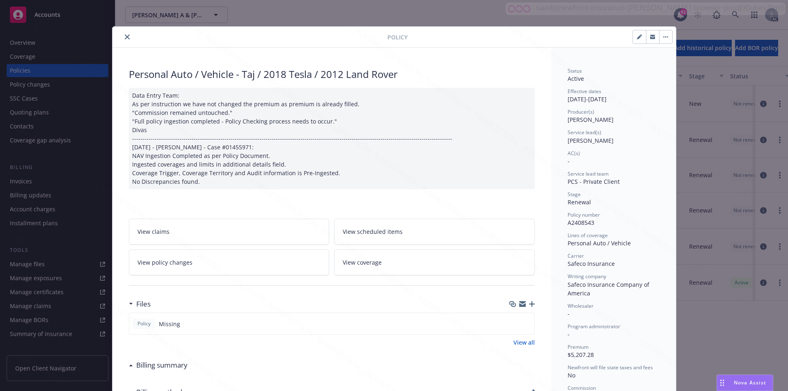
click at [125, 35] on icon "close" at bounding box center [127, 36] width 5 height 5
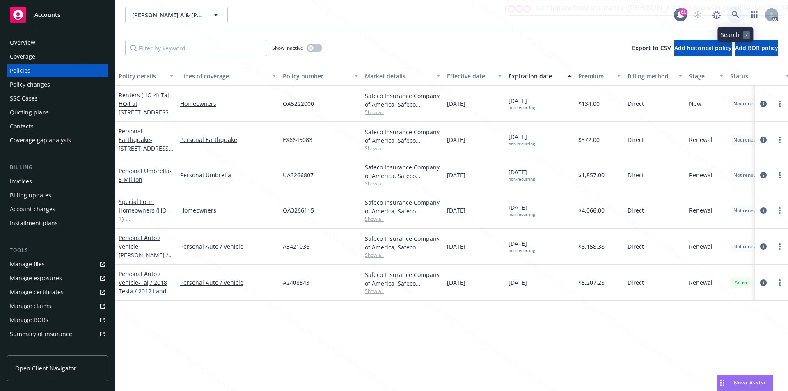
click at [728, 16] on link at bounding box center [736, 15] width 16 height 16
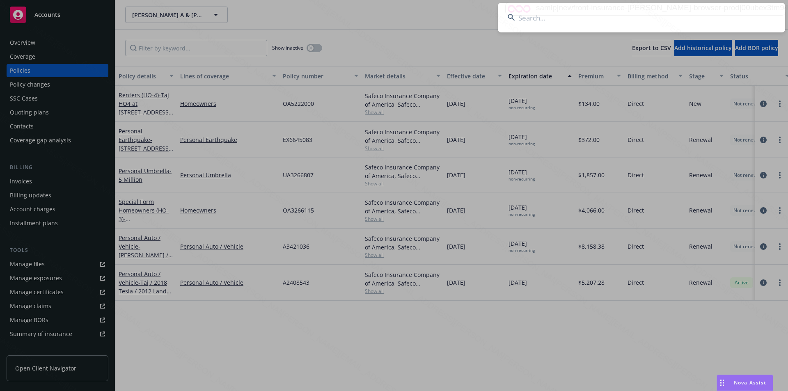
click at [613, 18] on input at bounding box center [641, 18] width 287 height 30
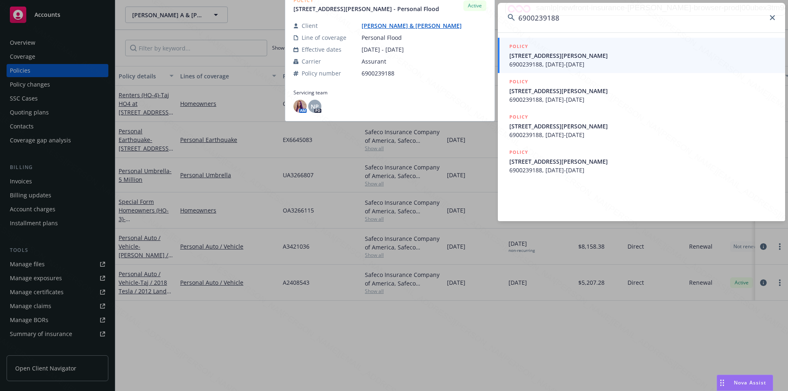
type input "6900239188"
click at [546, 57] on span "[STREET_ADDRESS][PERSON_NAME]" at bounding box center [643, 55] width 266 height 9
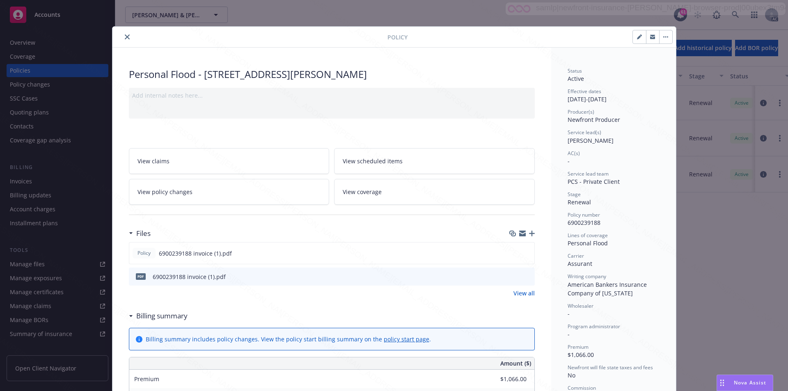
click at [129, 317] on div "Billing summary" at bounding box center [158, 316] width 59 height 11
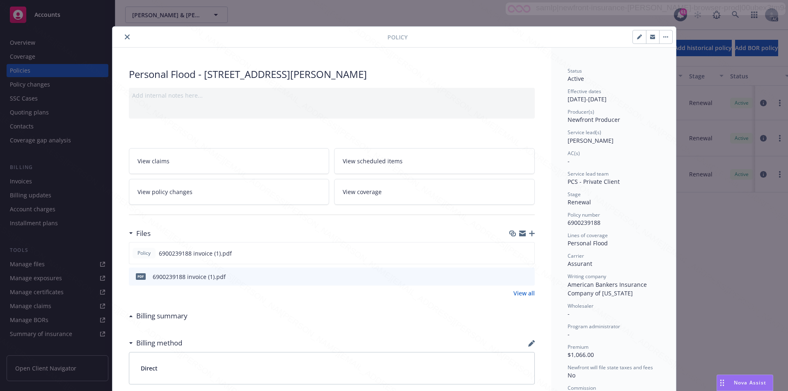
click at [524, 292] on link "View all" at bounding box center [524, 293] width 21 height 9
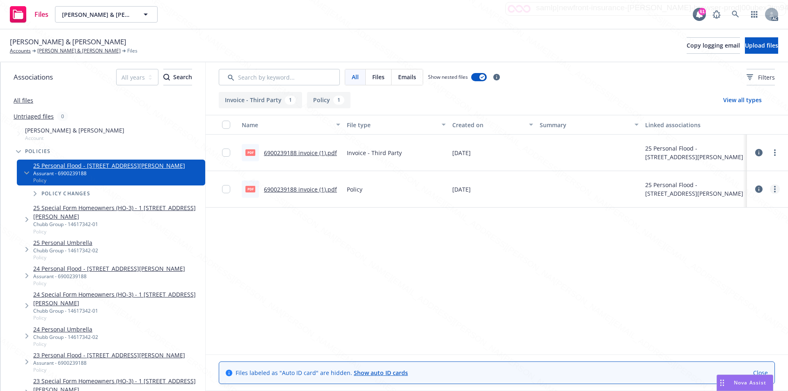
click at [776, 186] on circle "more" at bounding box center [775, 187] width 2 height 2
click at [731, 224] on link "Download" at bounding box center [739, 222] width 82 height 16
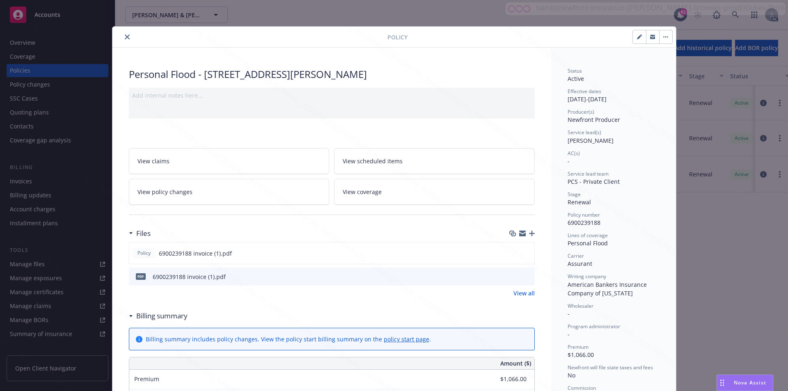
click at [122, 36] on button "close" at bounding box center [127, 37] width 10 height 10
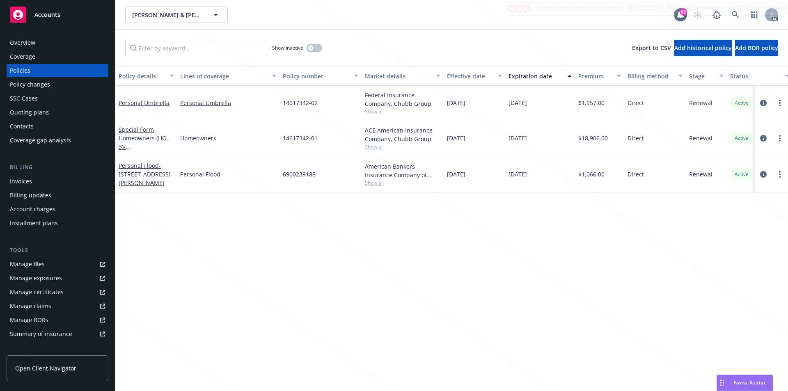
click at [125, 36] on div "Show inactive Export to CSV Add historical policy Add BOR policy" at bounding box center [451, 48] width 673 height 36
click at [31, 46] on div "Overview" at bounding box center [22, 42] width 25 height 13
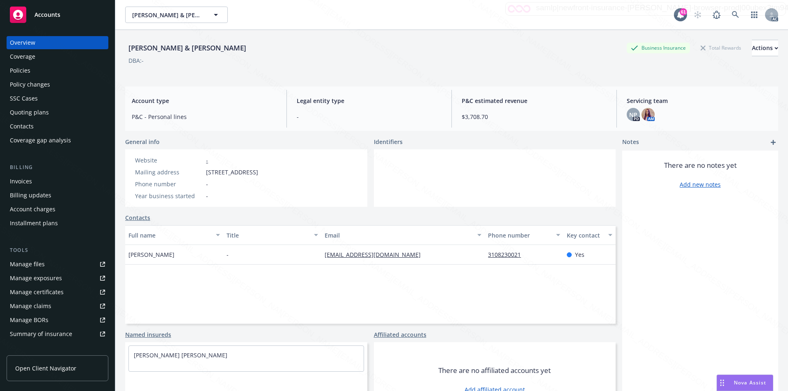
drag, startPoint x: 205, startPoint y: 171, endPoint x: 263, endPoint y: 170, distance: 57.9
click at [262, 170] on div "Mailing address [STREET_ADDRESS]" at bounding box center [197, 172] width 130 height 9
copy span "[STREET_ADDRESS]"
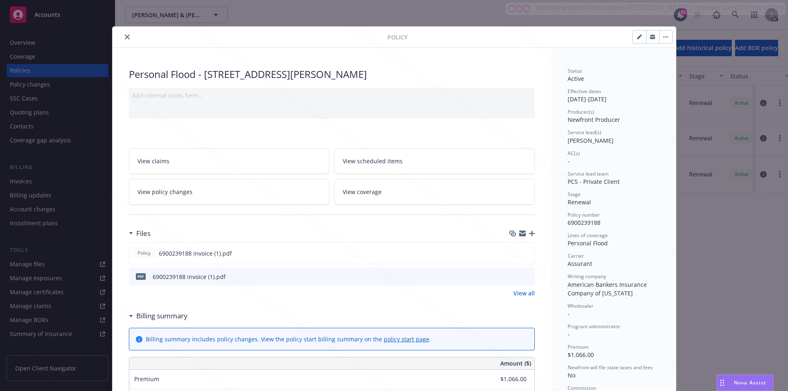
scroll to position [25, 0]
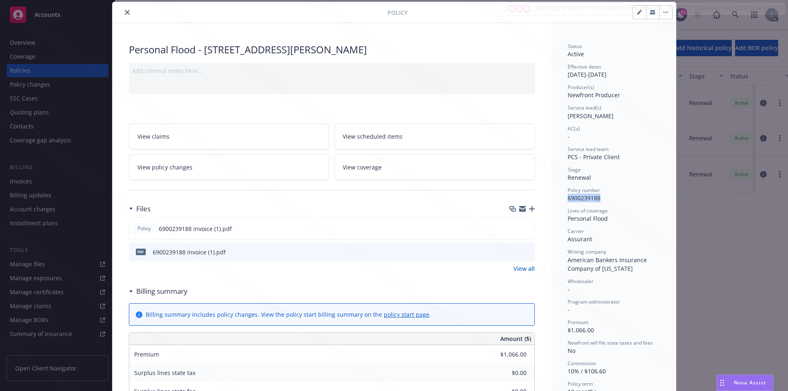
drag, startPoint x: 565, startPoint y: 200, endPoint x: 597, endPoint y: 200, distance: 32.0
click at [597, 200] on span "6900239188" at bounding box center [584, 198] width 33 height 8
copy span "6900239188"
click at [537, 239] on div "Personal Flood - [STREET_ADDRESS][PERSON_NAME] Add internal notes here... View …" at bounding box center [332, 385] width 439 height 724
click at [133, 292] on div "Billing summary" at bounding box center [160, 291] width 55 height 11
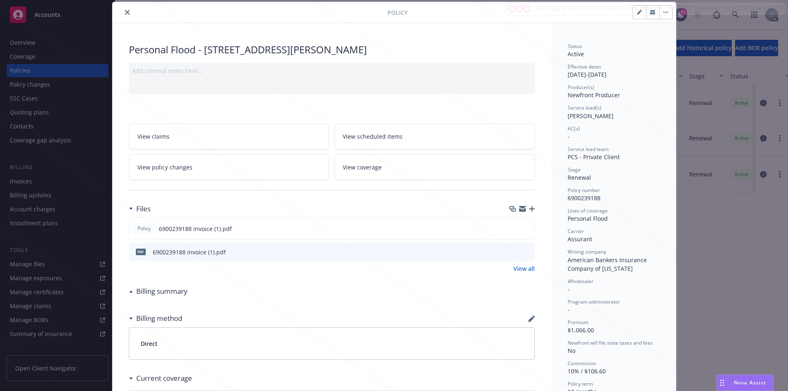
click at [248, 173] on link "View policy changes" at bounding box center [229, 167] width 201 height 26
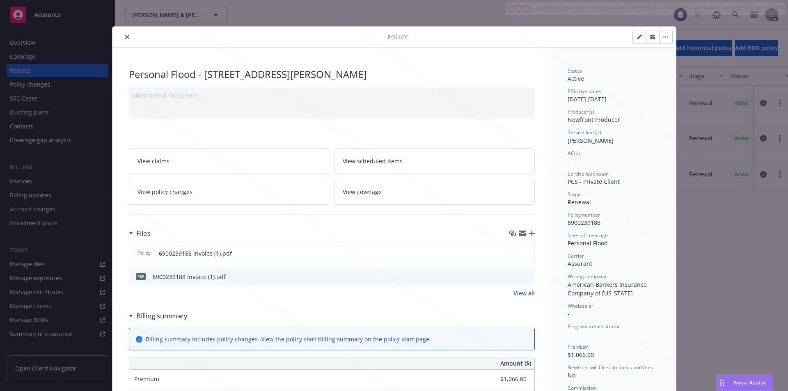
scroll to position [25, 0]
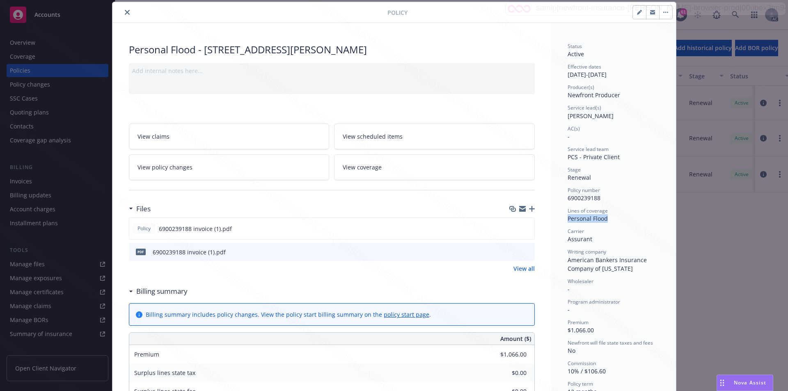
drag, startPoint x: 565, startPoint y: 218, endPoint x: 606, endPoint y: 221, distance: 40.8
click at [606, 221] on div "Personal Flood" at bounding box center [614, 218] width 92 height 9
copy span "Personal Flood"
click at [659, 15] on button "button" at bounding box center [665, 12] width 13 height 13
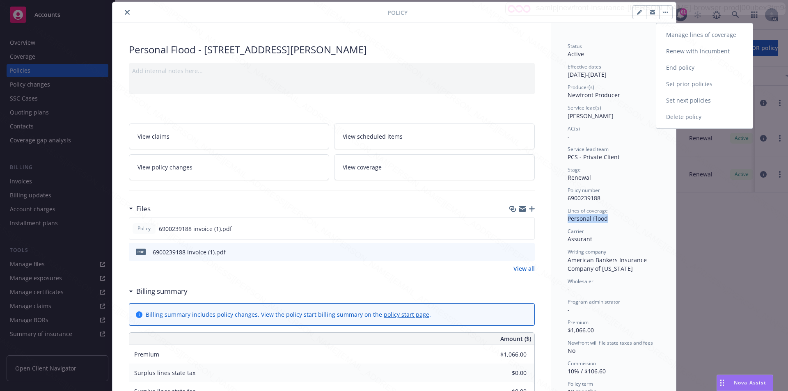
click at [673, 71] on link "End policy" at bounding box center [705, 68] width 96 height 16
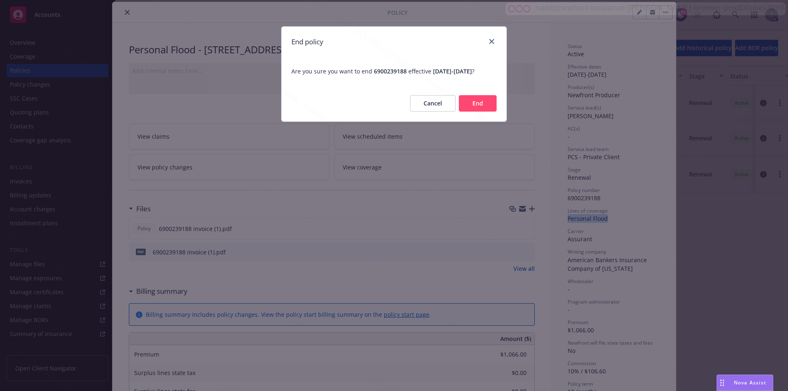
click at [471, 105] on button "End" at bounding box center [478, 103] width 38 height 16
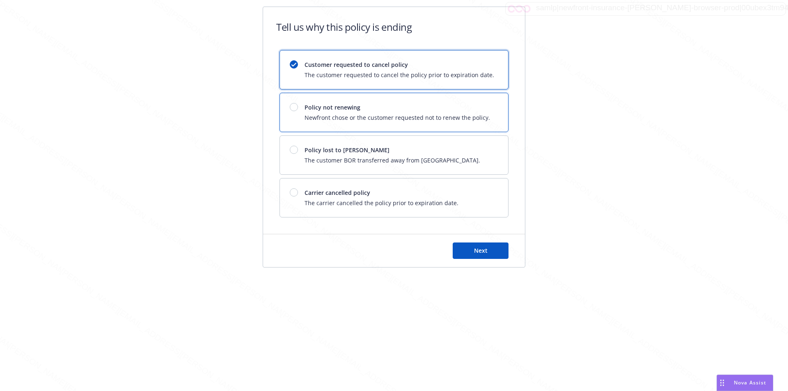
click at [368, 104] on span "Policy not renewing" at bounding box center [398, 107] width 186 height 9
click at [472, 249] on button "Next" at bounding box center [481, 251] width 56 height 16
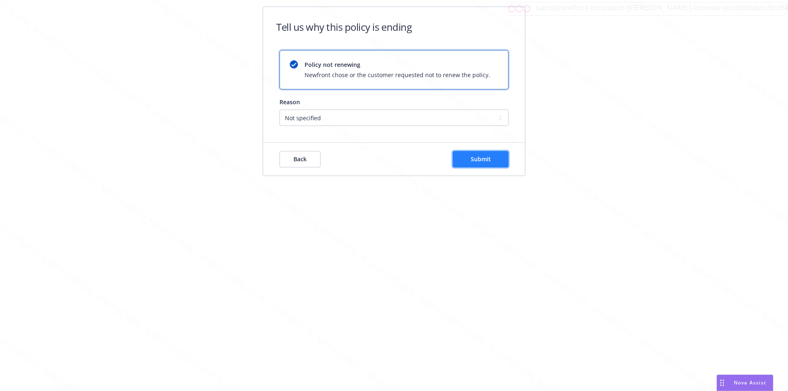
click at [466, 156] on button "Submit" at bounding box center [481, 159] width 56 height 16
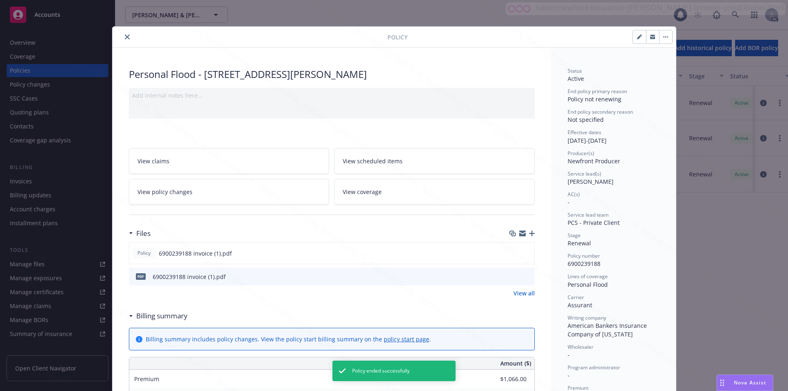
scroll to position [25, 0]
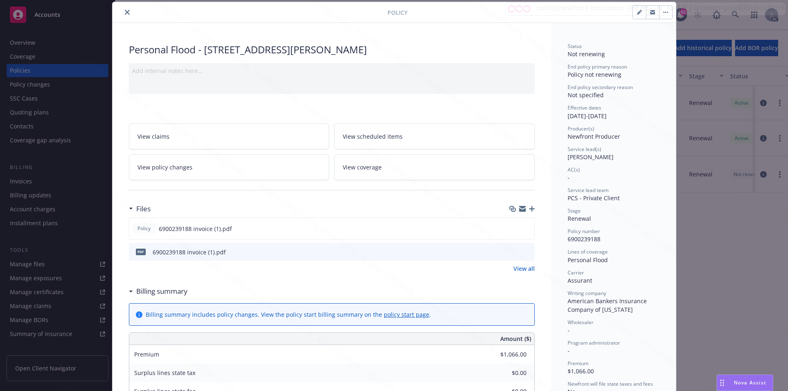
click at [120, 16] on div at bounding box center [252, 12] width 272 height 10
click at [125, 12] on icon "close" at bounding box center [127, 12] width 5 height 5
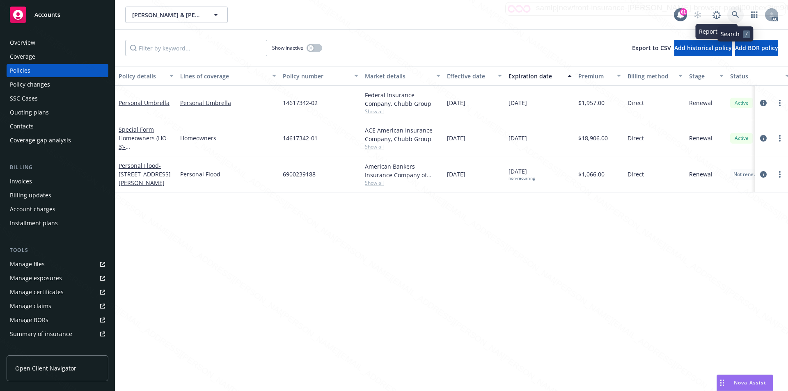
click at [737, 16] on icon at bounding box center [735, 14] width 7 height 7
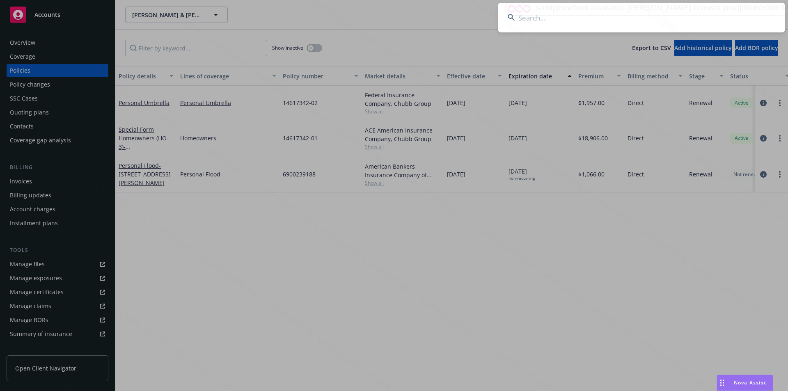
click at [575, 24] on input at bounding box center [641, 18] width 287 height 30
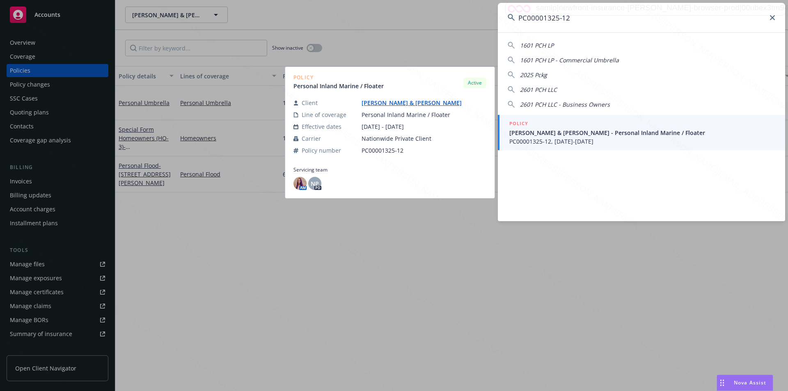
type input "PC00001325-12"
click at [545, 132] on span "[PERSON_NAME] & [PERSON_NAME] - Personal Inland Marine / Floater" at bounding box center [643, 133] width 266 height 9
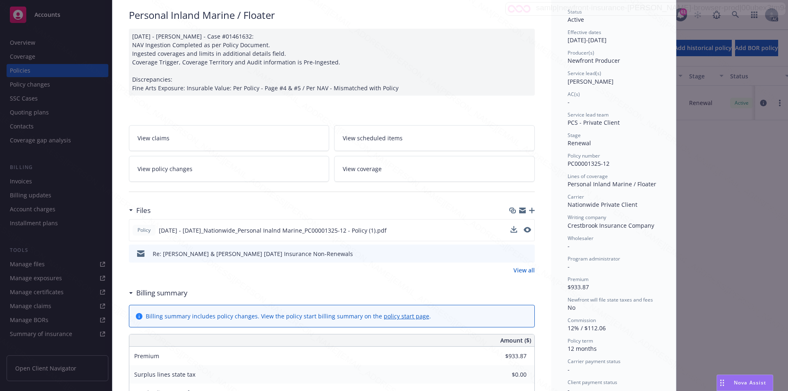
scroll to position [60, 0]
click at [129, 295] on div "Billing summary" at bounding box center [158, 292] width 59 height 11
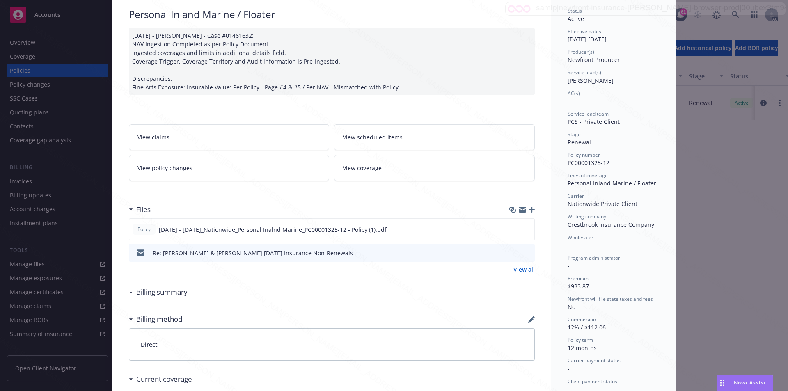
click at [181, 170] on span "View policy changes" at bounding box center [165, 168] width 55 height 9
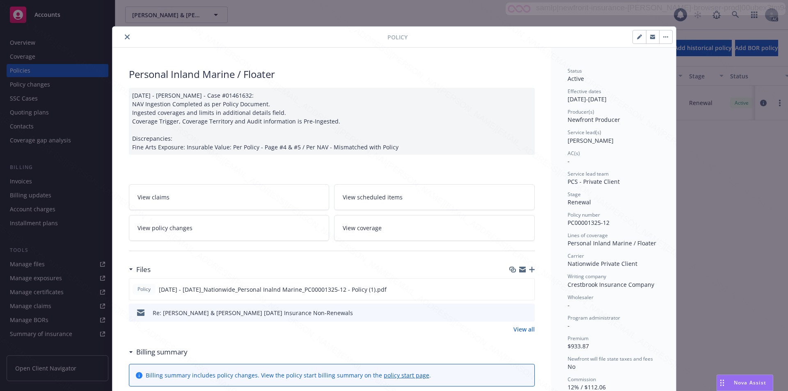
scroll to position [25, 0]
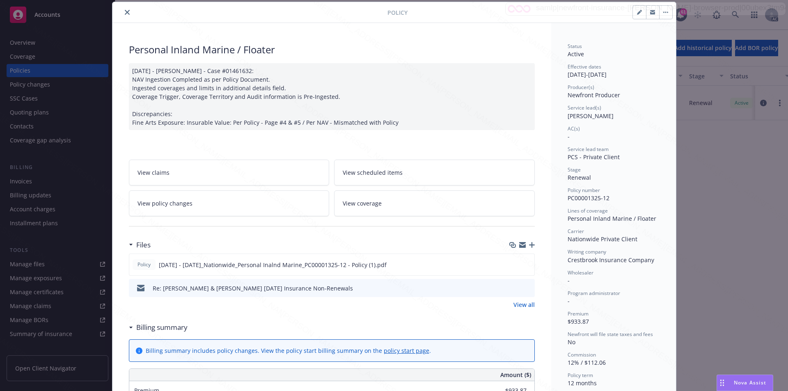
click at [129, 328] on icon at bounding box center [131, 328] width 4 height 2
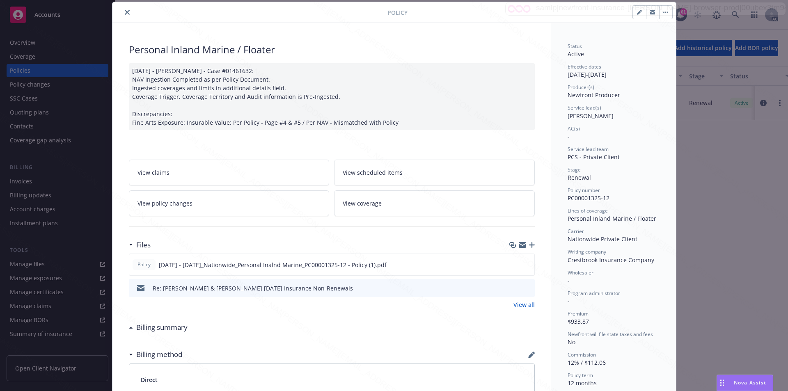
click at [125, 14] on icon "close" at bounding box center [127, 12] width 5 height 5
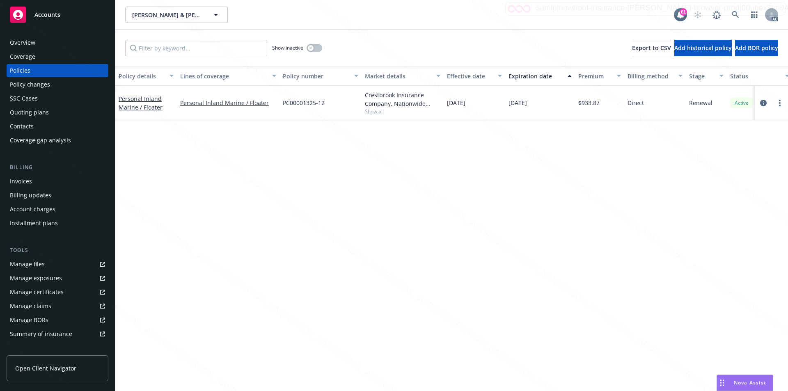
click at [66, 41] on div "Overview" at bounding box center [57, 42] width 95 height 13
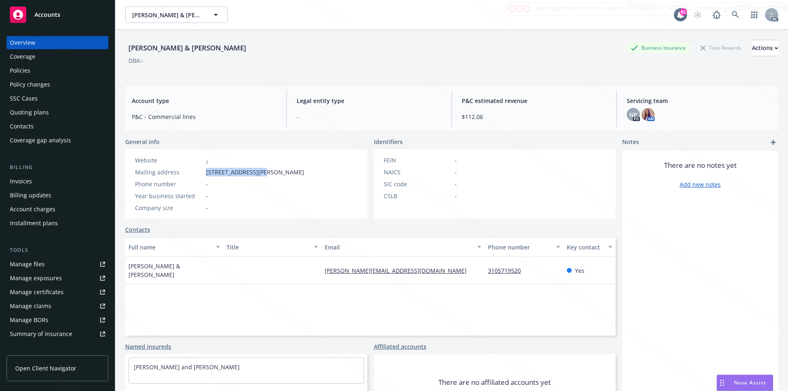
drag, startPoint x: 207, startPoint y: 170, endPoint x: 261, endPoint y: 170, distance: 53.4
click at [261, 170] on span "[STREET_ADDRESS][PERSON_NAME]" at bounding box center [255, 172] width 98 height 9
copy span "[STREET_ADDRESS][PERSON_NAME]"
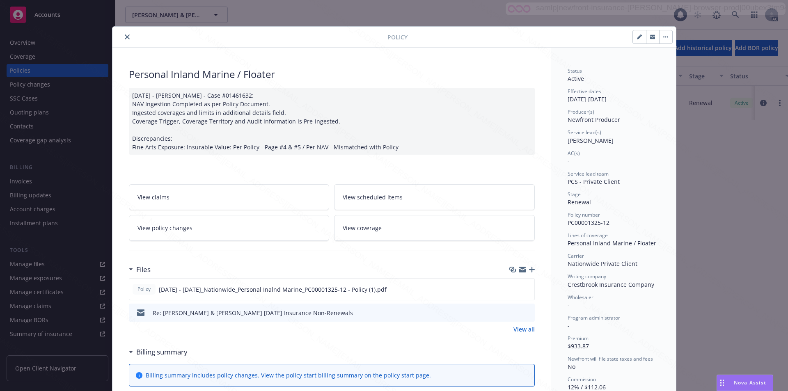
scroll to position [25, 0]
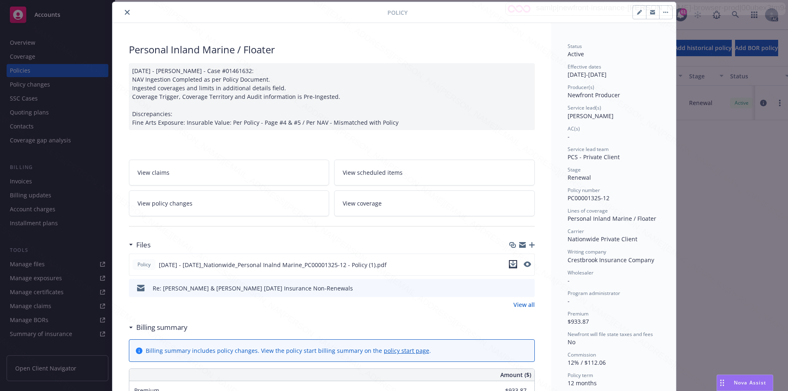
click at [512, 263] on icon "download file" at bounding box center [513, 264] width 7 height 7
drag, startPoint x: 564, startPoint y: 200, endPoint x: 607, endPoint y: 202, distance: 42.8
copy span "PC00001325-12"
drag, startPoint x: 565, startPoint y: 221, endPoint x: 653, endPoint y: 216, distance: 88.4
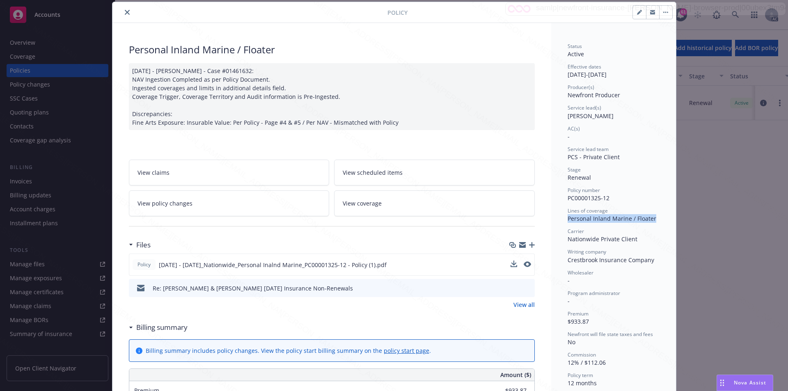
click at [653, 216] on div "Personal Inland Marine / Floater" at bounding box center [614, 218] width 92 height 9
copy span "Personal Inland Marine / Floater"
click at [663, 10] on button "button" at bounding box center [665, 12] width 13 height 13
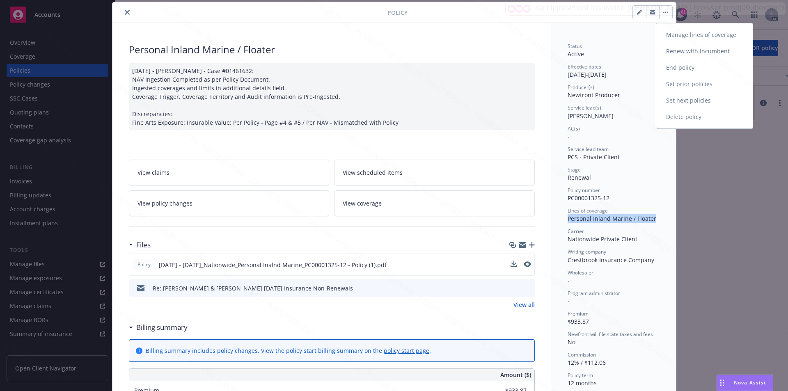
click at [677, 68] on link "End policy" at bounding box center [705, 68] width 96 height 16
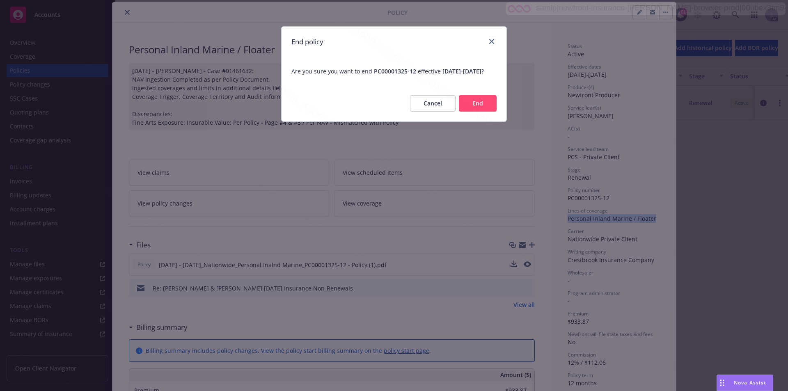
click at [478, 105] on button "End" at bounding box center [478, 103] width 38 height 16
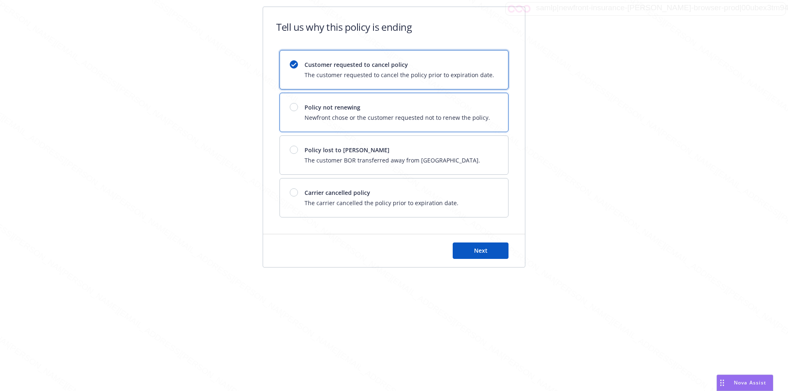
click at [300, 103] on div at bounding box center [297, 107] width 15 height 8
click at [470, 248] on button "Next" at bounding box center [481, 251] width 56 height 16
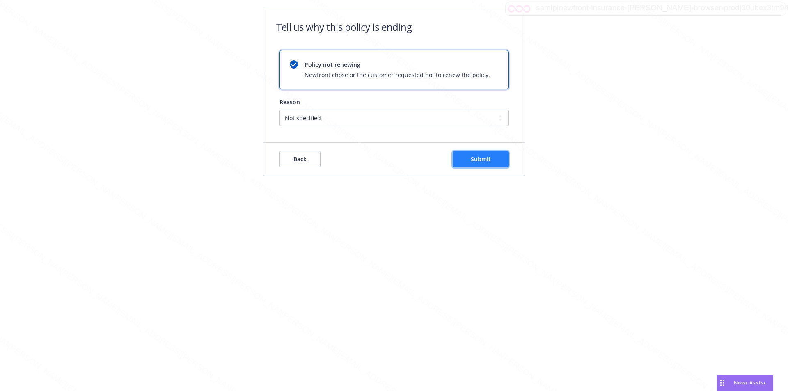
click at [484, 157] on span "Submit" at bounding box center [481, 159] width 20 height 8
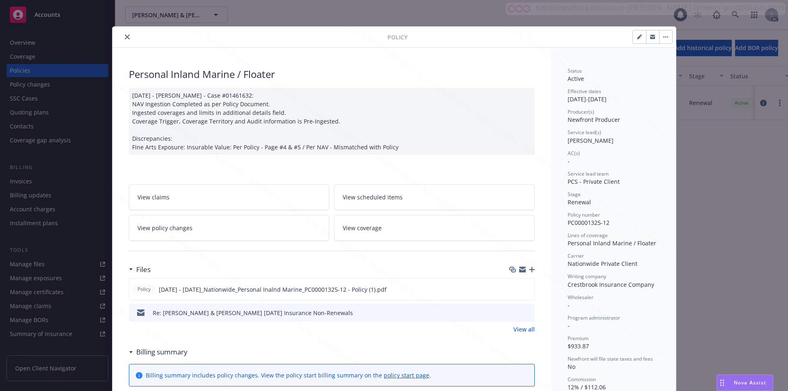
scroll to position [25, 0]
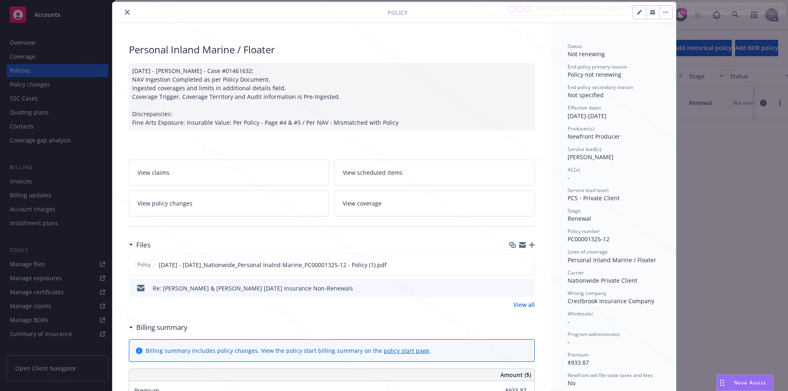
click at [126, 11] on icon "close" at bounding box center [127, 12] width 5 height 5
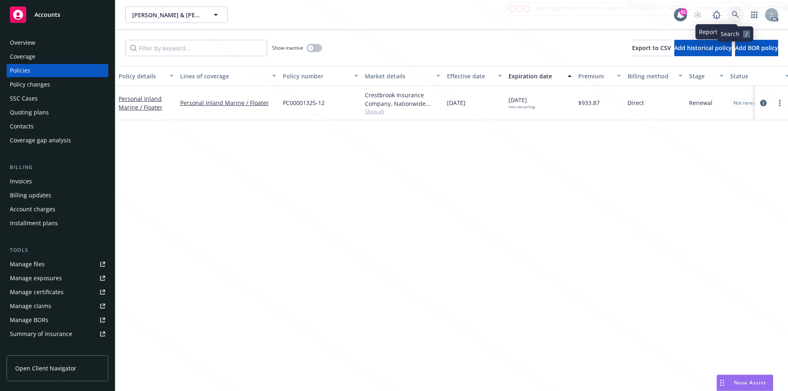
click at [735, 15] on icon at bounding box center [735, 14] width 7 height 7
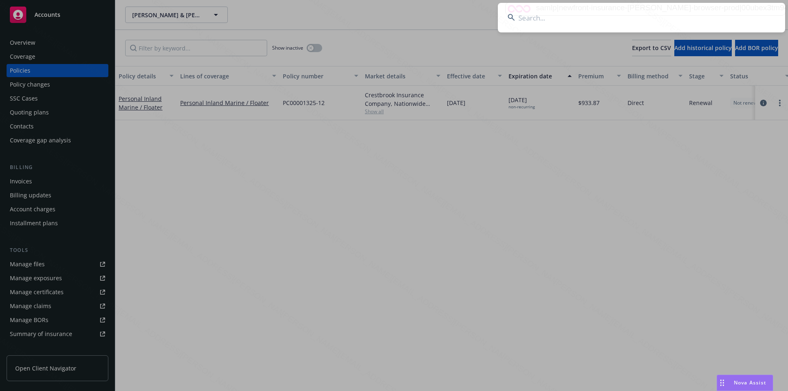
click at [545, 25] on input at bounding box center [641, 18] width 287 height 30
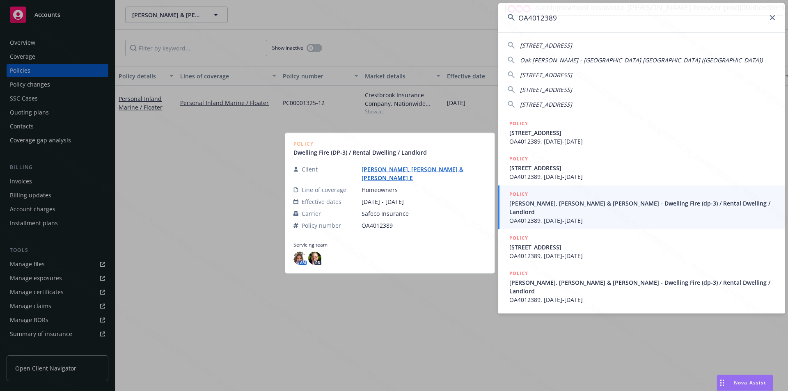
click at [572, 18] on input "OA4012389" at bounding box center [641, 18] width 287 height 30
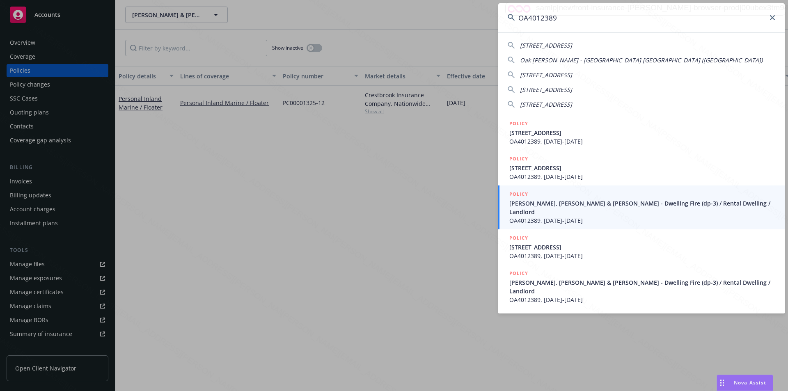
click at [572, 18] on input "OA4012389" at bounding box center [641, 18] width 287 height 30
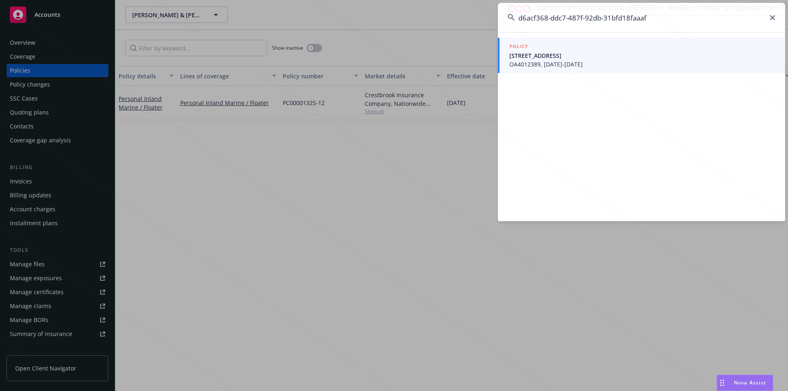
type input "d6acf368-ddc7-487f-92db-31bfd18faaaf"
click at [551, 57] on span "[STREET_ADDRESS]" at bounding box center [643, 55] width 266 height 9
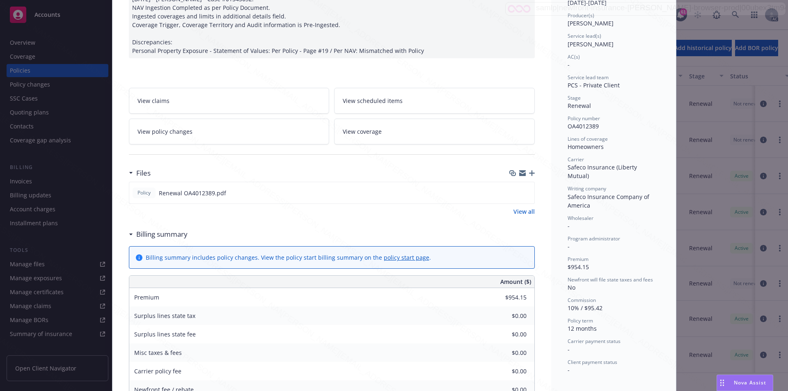
scroll to position [101, 0]
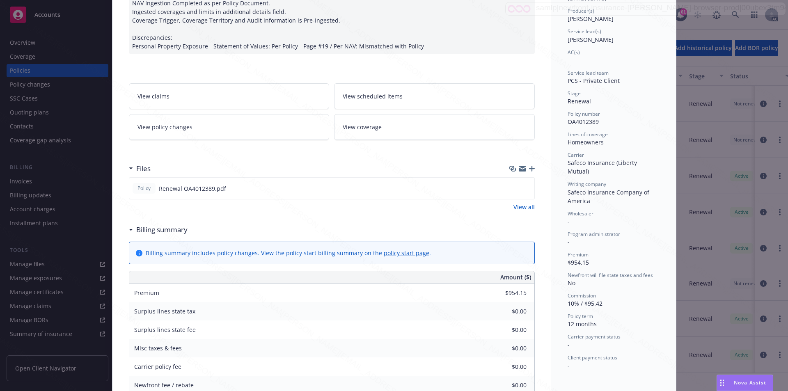
click at [129, 235] on div "Billing summary" at bounding box center [158, 230] width 59 height 11
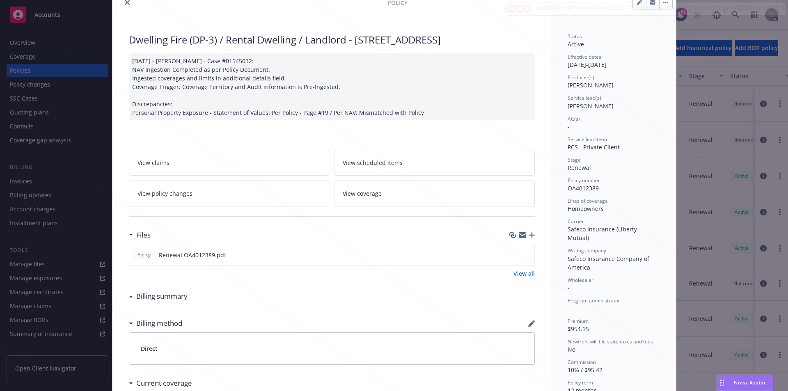
scroll to position [34, 0]
click at [125, 5] on icon "close" at bounding box center [127, 3] width 5 height 5
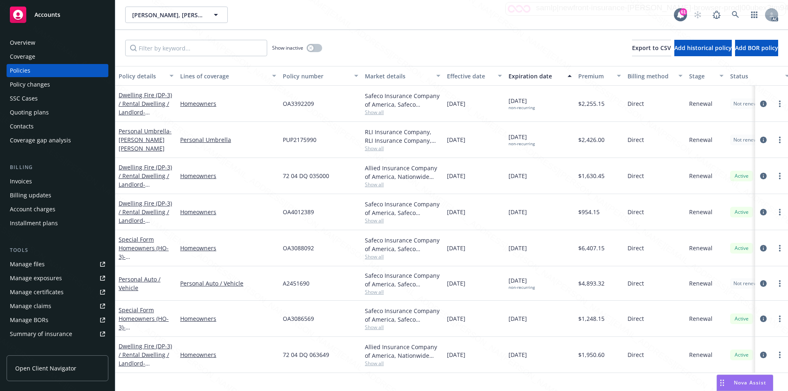
click at [62, 41] on div "Overview" at bounding box center [57, 42] width 95 height 13
click at [44, 44] on div "Overview" at bounding box center [57, 42] width 95 height 13
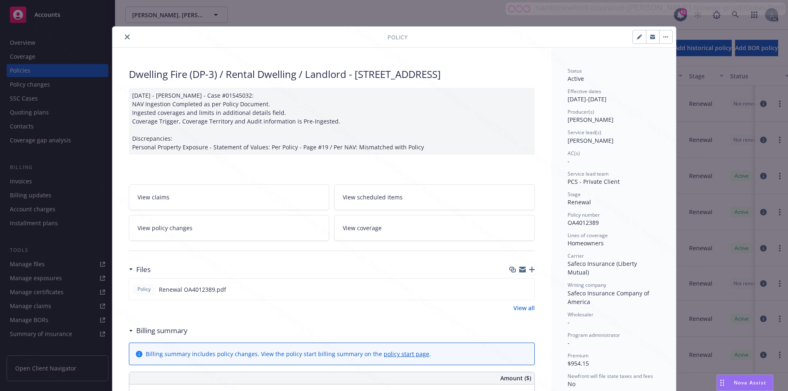
scroll to position [25, 0]
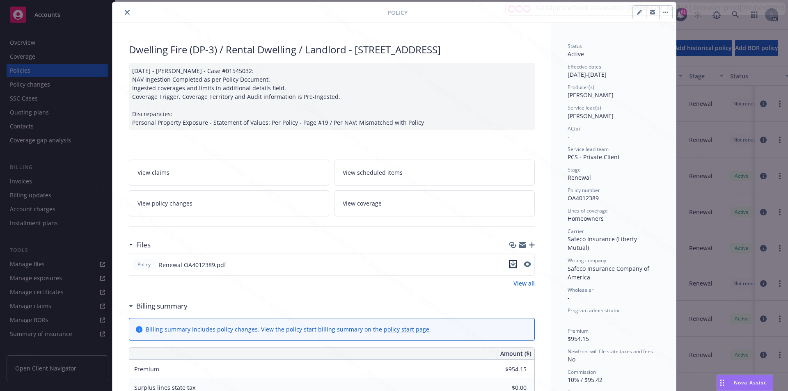
click at [510, 268] on icon "download file" at bounding box center [513, 264] width 7 height 7
drag, startPoint x: 562, startPoint y: 199, endPoint x: 595, endPoint y: 202, distance: 33.4
click at [595, 202] on div "Status Active Effective dates [DATE] - [DATE] Producer(s) [PERSON_NAME] Service…" at bounding box center [613, 392] width 125 height 739
copy span "OA4012389"
click at [129, 308] on icon at bounding box center [131, 307] width 4 height 2
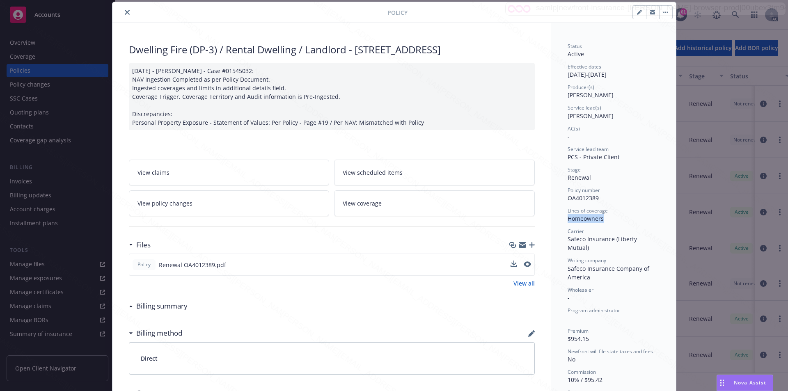
drag, startPoint x: 563, startPoint y: 217, endPoint x: 606, endPoint y: 218, distance: 42.7
click at [606, 218] on div "Status Active Effective dates [DATE] - [DATE] Producer(s) [PERSON_NAME] Service…" at bounding box center [613, 289] width 125 height 533
copy span "Homeowners"
click at [665, 14] on button "button" at bounding box center [665, 12] width 13 height 13
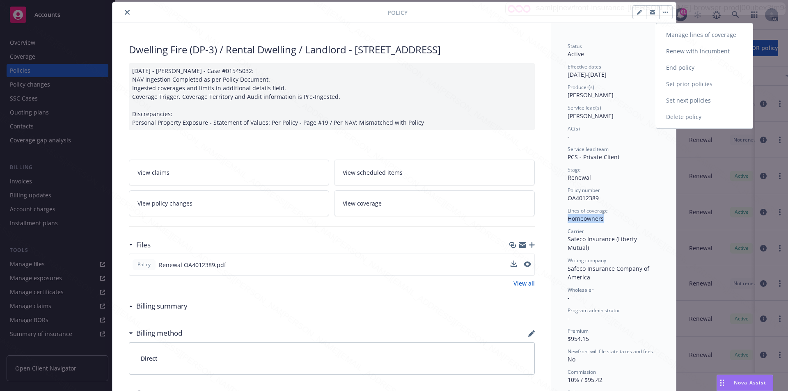
click at [672, 65] on link "End policy" at bounding box center [705, 68] width 96 height 16
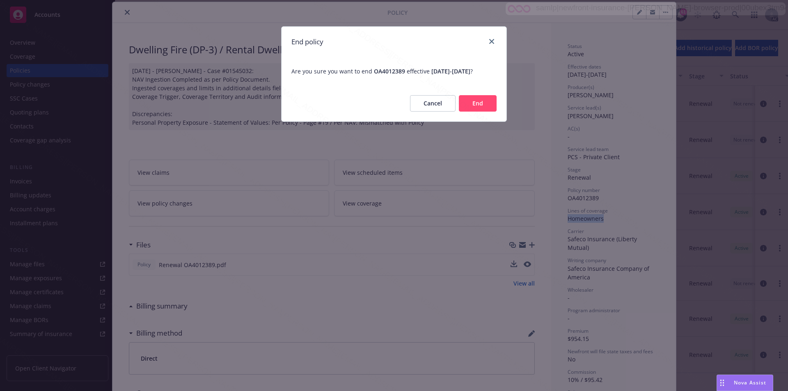
click at [483, 110] on button "End" at bounding box center [478, 103] width 38 height 16
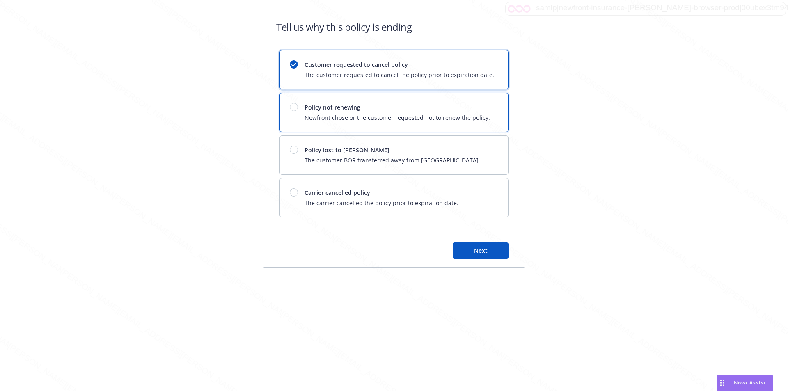
click at [296, 106] on div at bounding box center [294, 107] width 8 height 8
click at [476, 246] on button "Next" at bounding box center [481, 251] width 56 height 16
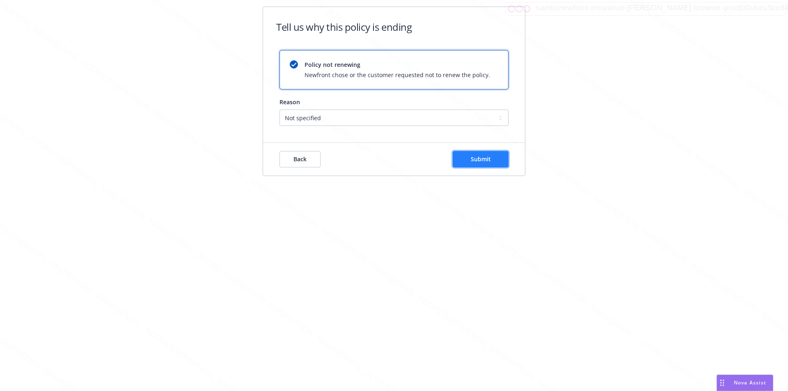
click at [471, 159] on span "Submit" at bounding box center [481, 159] width 20 height 8
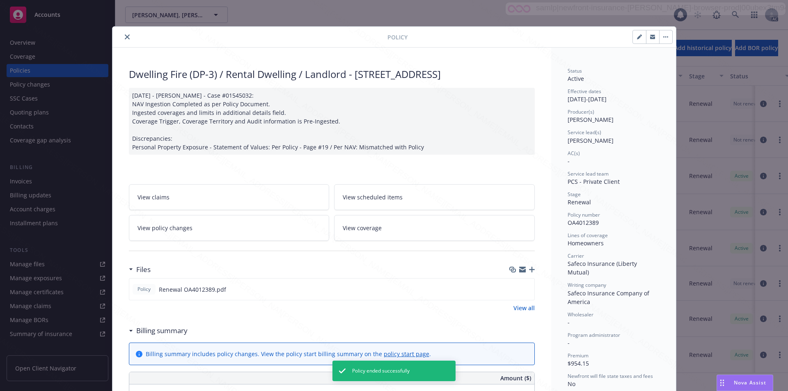
scroll to position [25, 0]
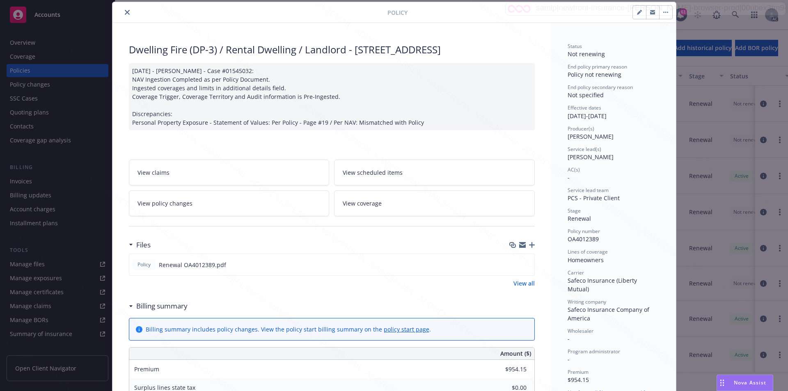
click at [129, 307] on icon at bounding box center [130, 307] width 3 height 2
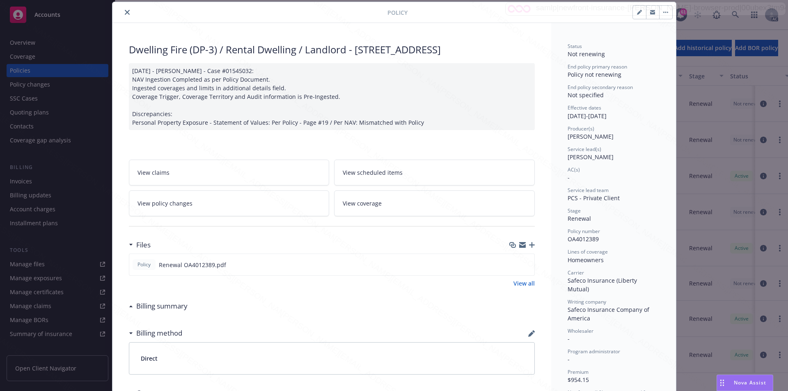
scroll to position [0, 0]
